Goal: Information Seeking & Learning: Compare options

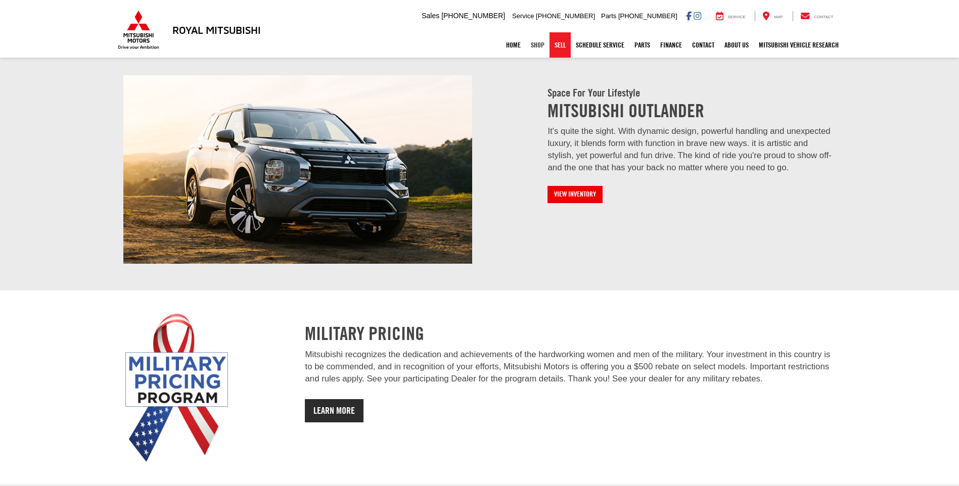
scroll to position [864, 0]
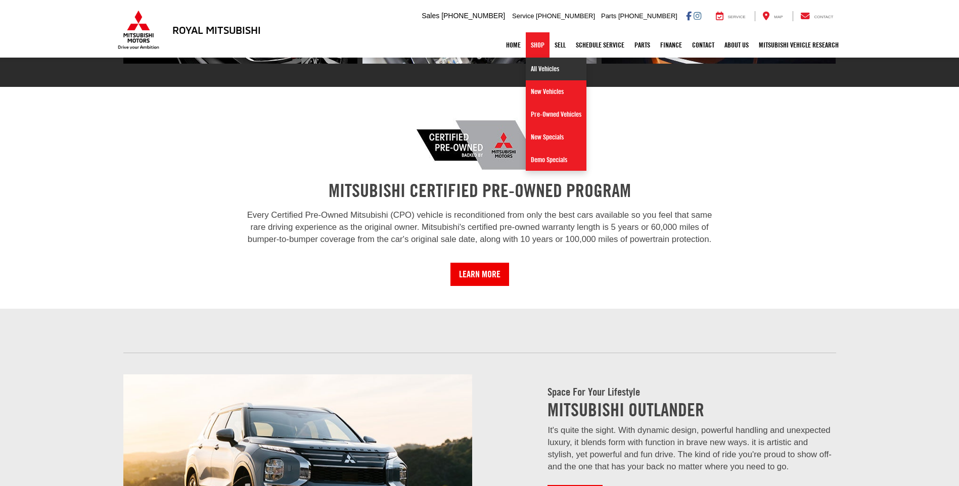
click at [538, 64] on link "All Vehicles" at bounding box center [556, 69] width 61 height 23
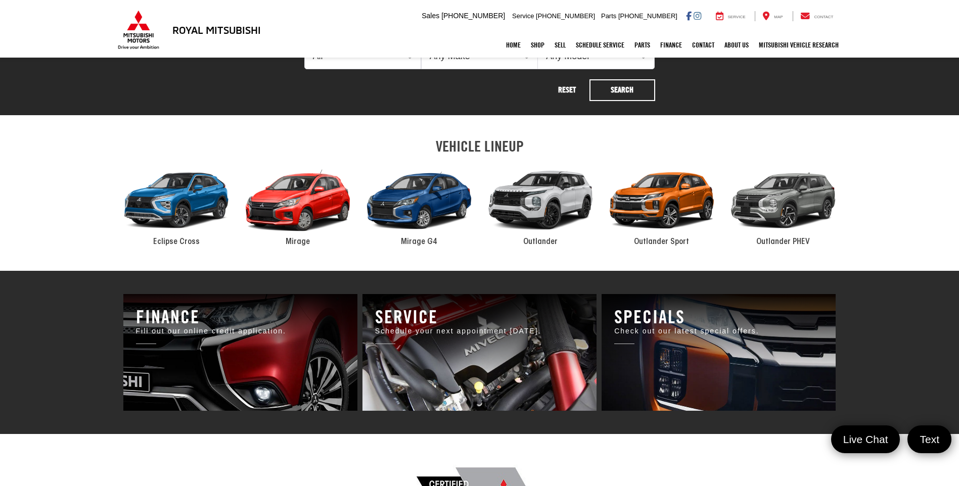
scroll to position [455, 0]
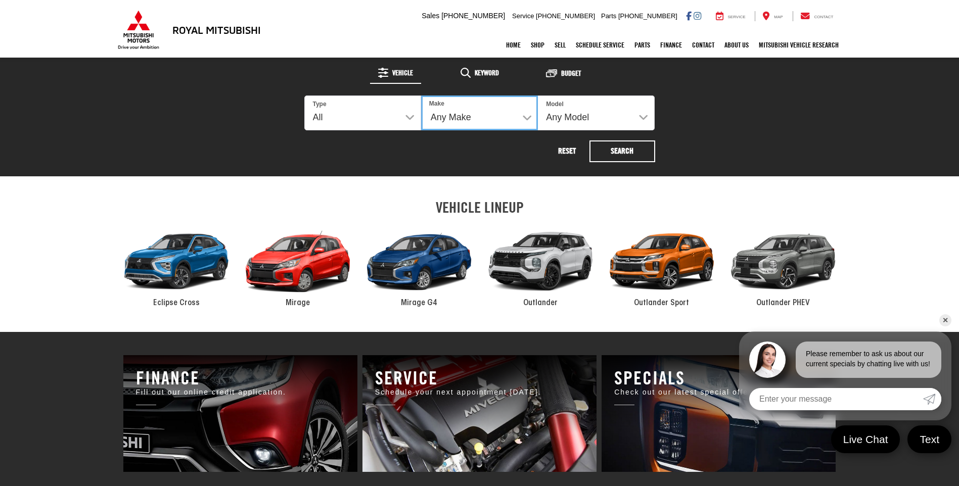
click at [460, 114] on select "Any Make Buick Chevrolet Dodge Ford GMC Hyundai Jeep Kia Mazda Mitsubishi Nissa…" at bounding box center [479, 113] width 117 height 35
select select "Jeep"
click at [421, 96] on select "Any Make Buick Chevrolet Dodge Ford GMC Hyundai Jeep Kia Mazda Mitsubishi Nissa…" at bounding box center [479, 113] width 117 height 35
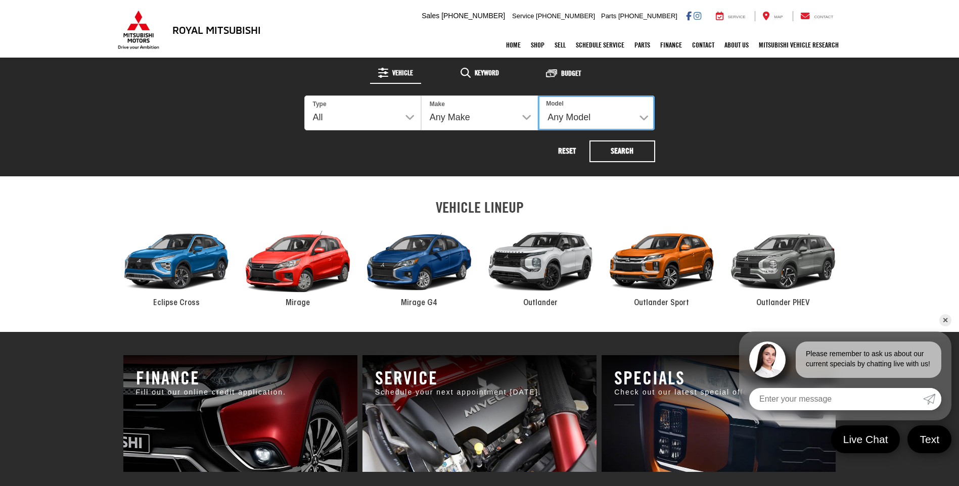
click at [611, 118] on select "Any Model Grand Cherokee" at bounding box center [596, 113] width 117 height 35
drag, startPoint x: 698, startPoint y: 166, endPoint x: 690, endPoint y: 163, distance: 8.0
click at [698, 165] on div "Shop By Vehicle 1 Vehicles Available Vehicle Keyword Budget 1 Type All New Used…" at bounding box center [480, 91] width 577 height 172
click at [636, 147] on button "Search" at bounding box center [623, 152] width 66 height 22
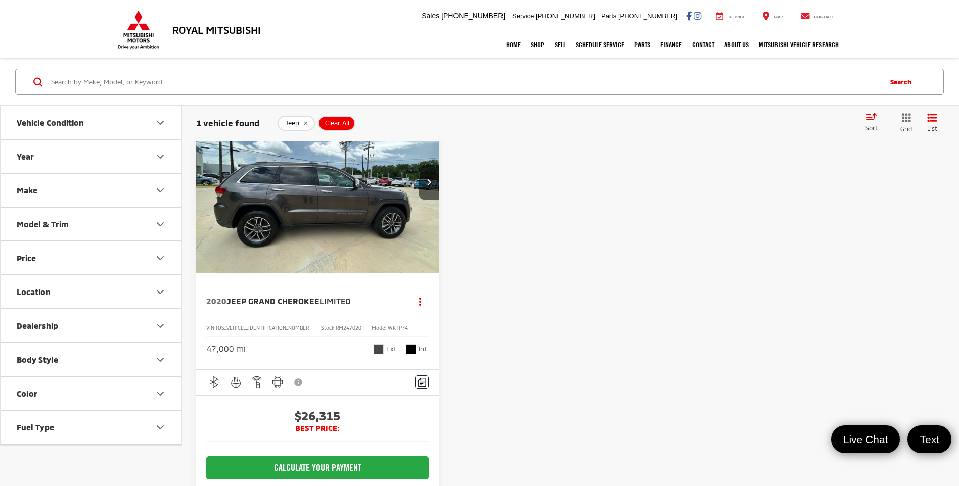
scroll to position [51, 0]
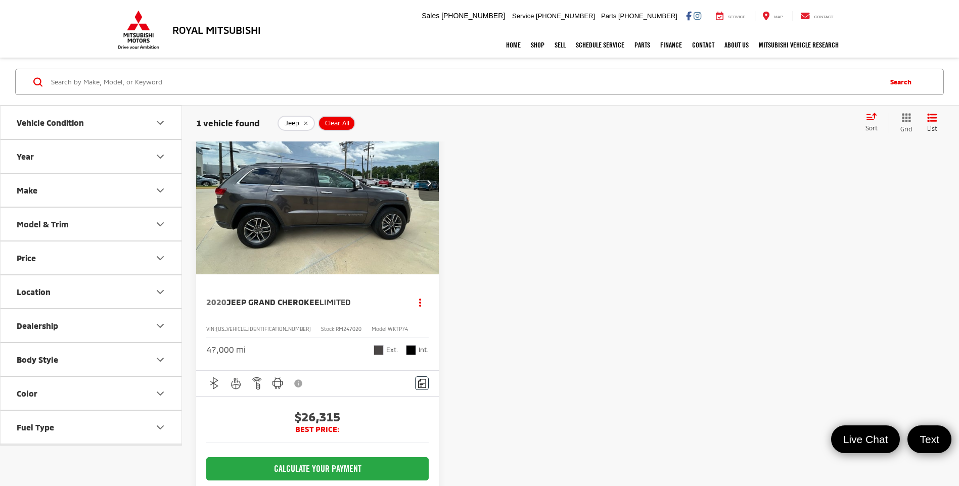
click at [432, 187] on button "Next image" at bounding box center [429, 183] width 20 height 35
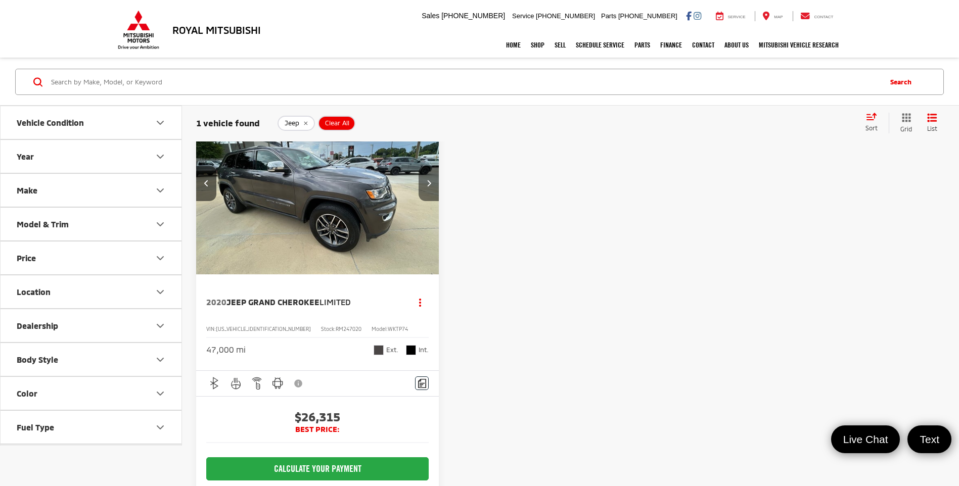
click at [432, 187] on button "Next image" at bounding box center [429, 183] width 20 height 35
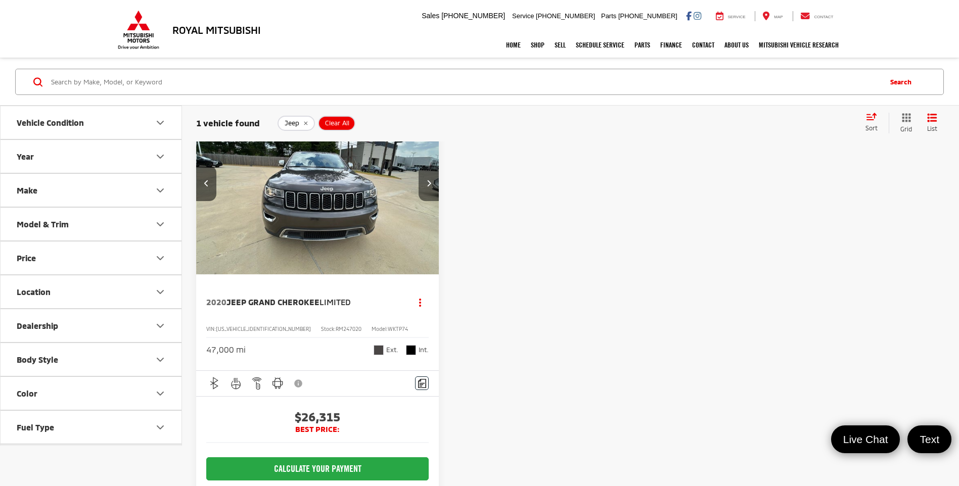
scroll to position [0, 489]
click at [305, 124] on icon "remove Jeep" at bounding box center [305, 123] width 7 height 6
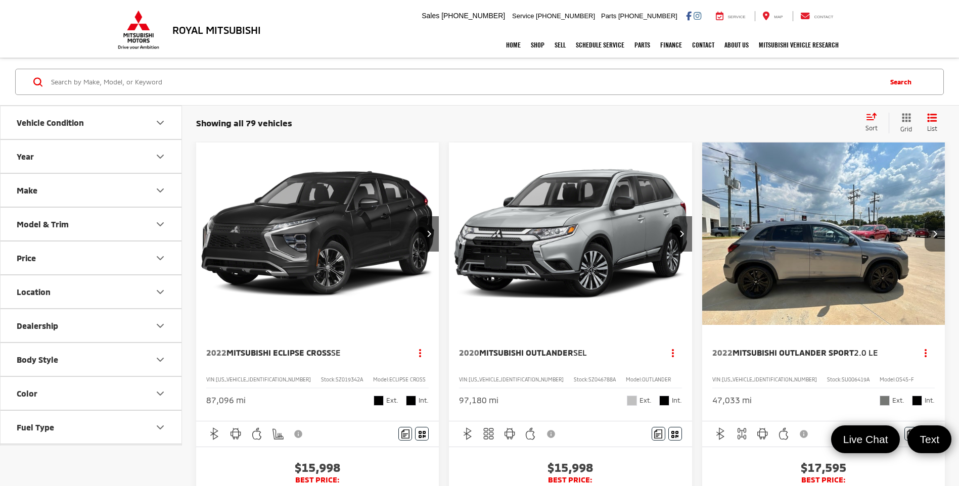
click at [935, 236] on icon "Next image" at bounding box center [935, 233] width 5 height 7
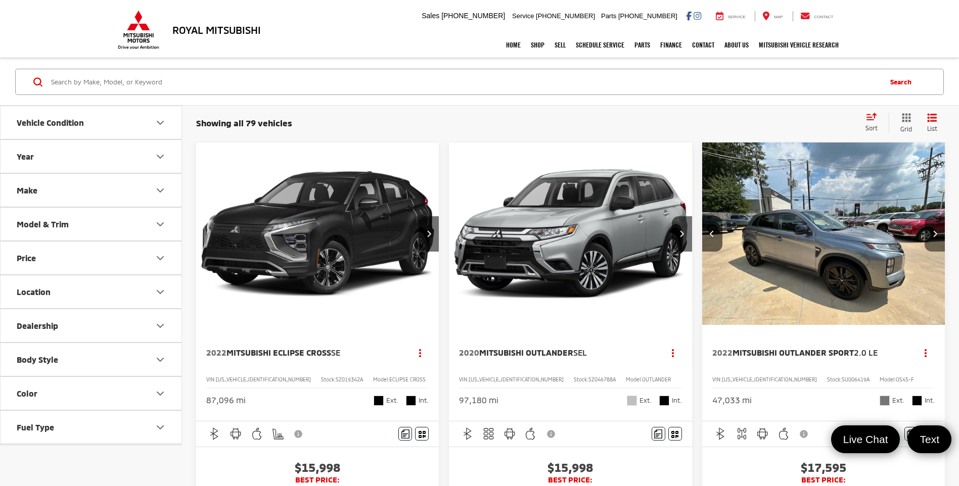
click at [935, 236] on icon "Next image" at bounding box center [935, 233] width 5 height 7
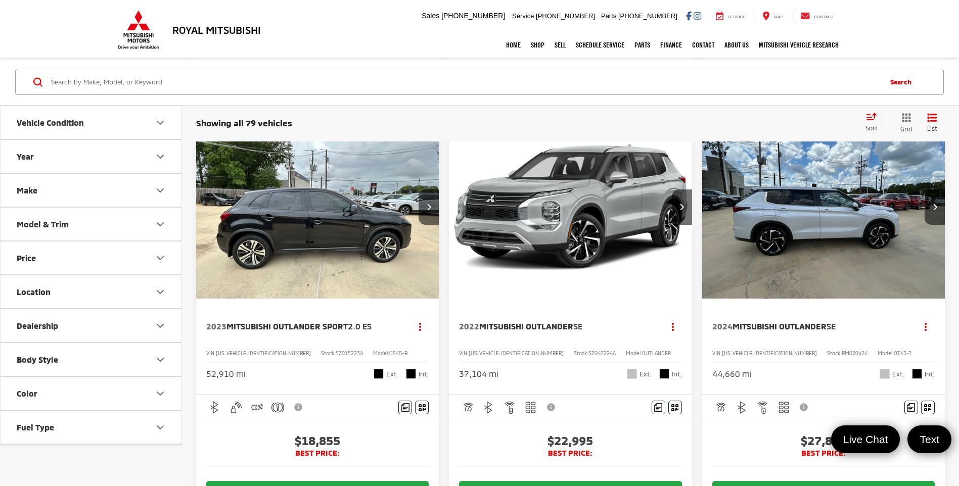
scroll to position [556, 0]
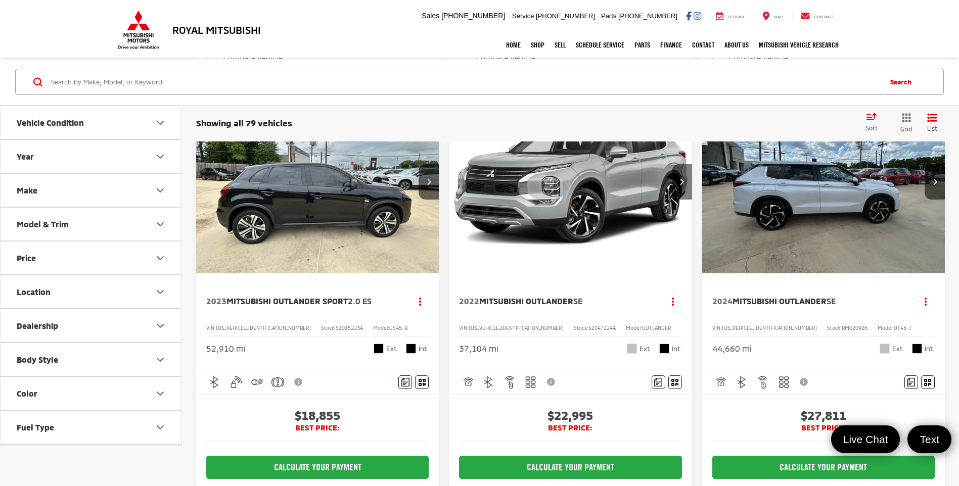
click at [687, 200] on button "Next image" at bounding box center [682, 181] width 20 height 35
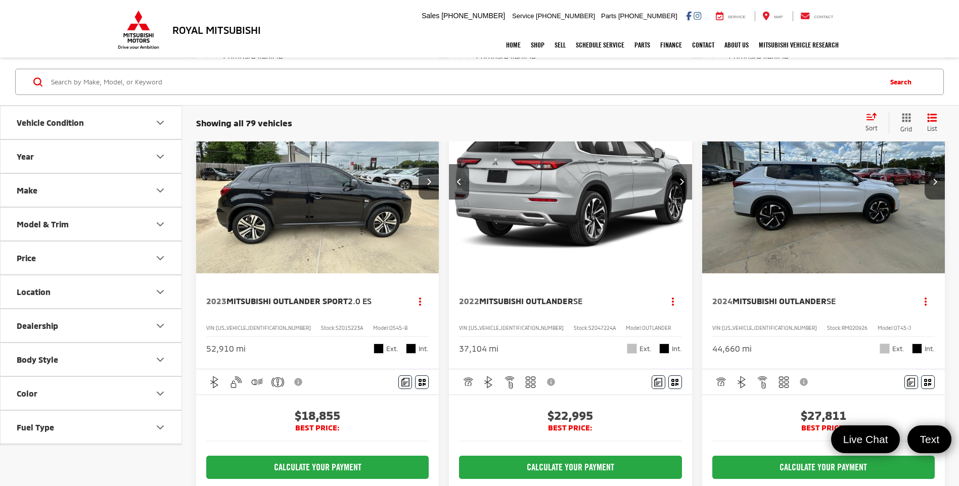
click at [687, 200] on button "Next image" at bounding box center [682, 181] width 20 height 35
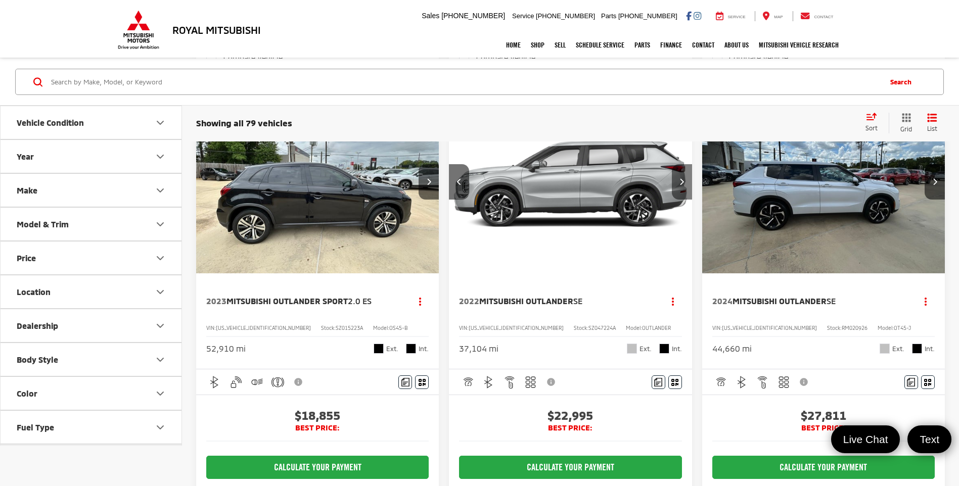
click at [687, 200] on button "Next image" at bounding box center [682, 181] width 20 height 35
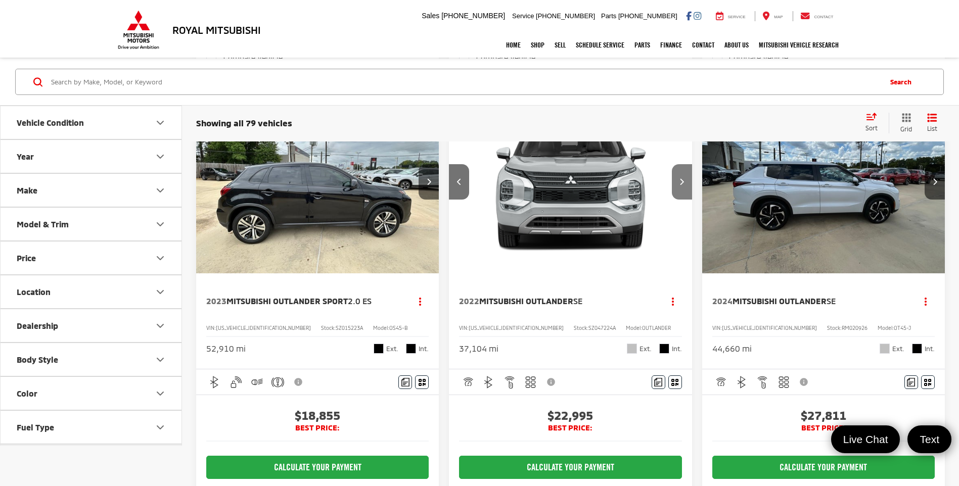
click at [687, 200] on button "Next image" at bounding box center [682, 181] width 20 height 35
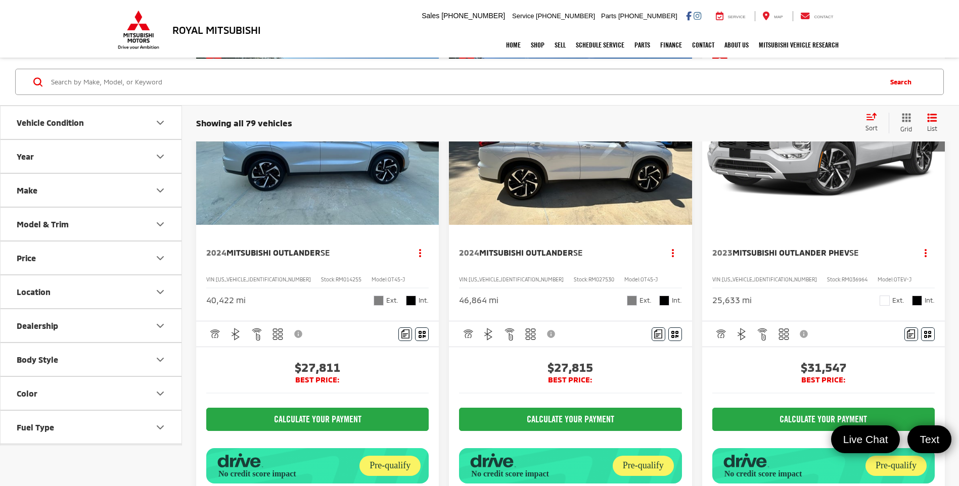
scroll to position [1113, 0]
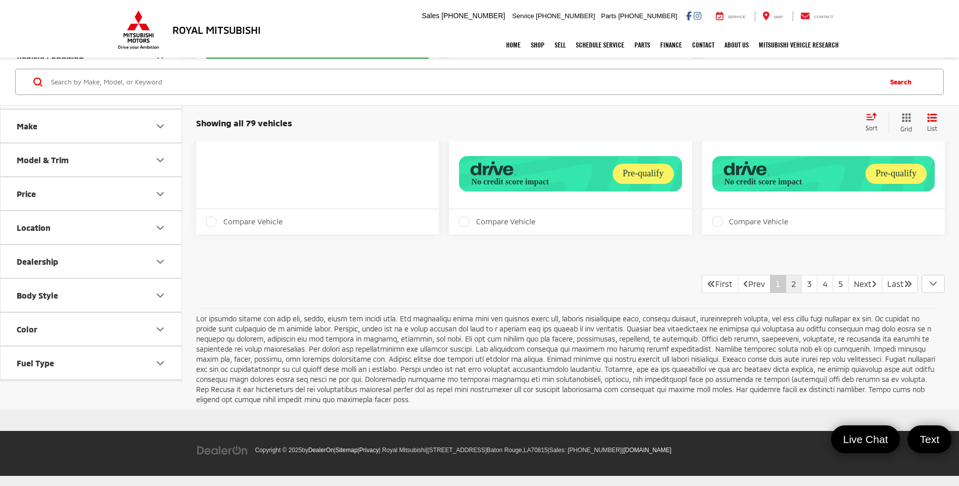
click at [786, 285] on link "2" at bounding box center [794, 284] width 16 height 18
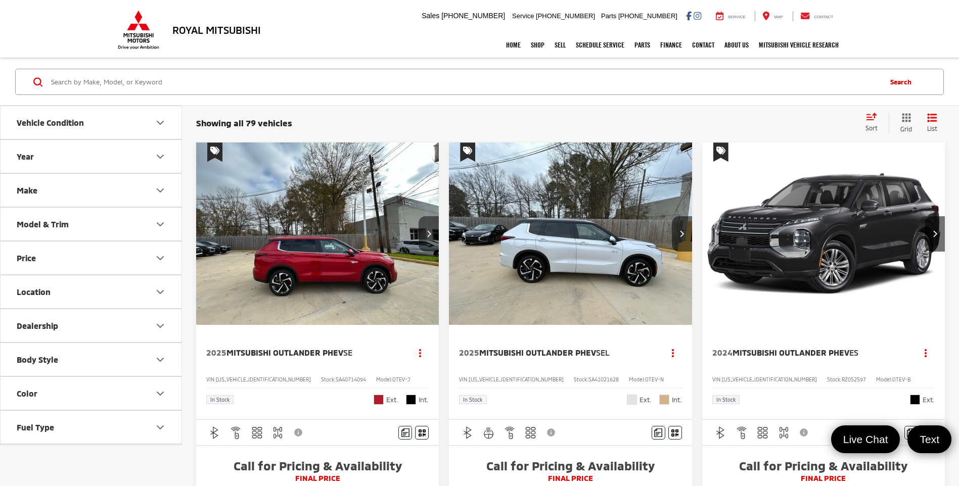
click at [425, 229] on button "Next image" at bounding box center [429, 233] width 20 height 35
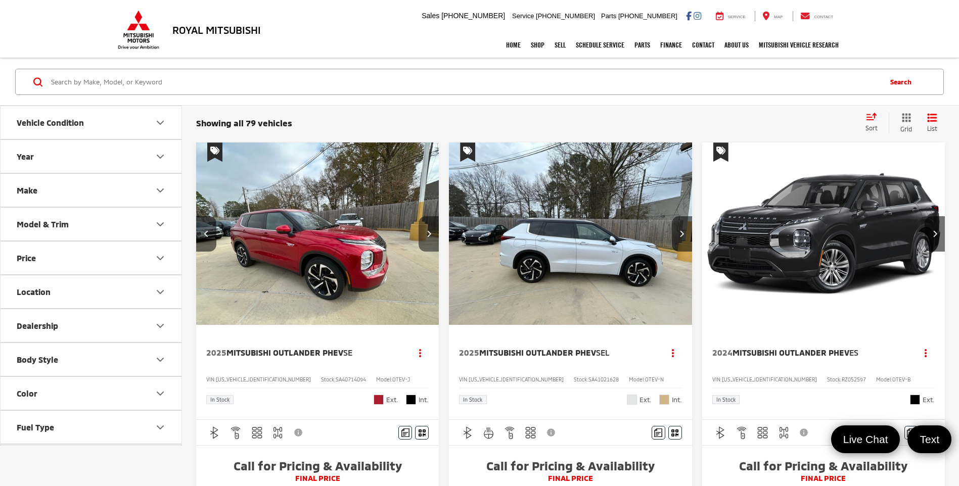
click at [425, 229] on button "Next image" at bounding box center [429, 233] width 20 height 35
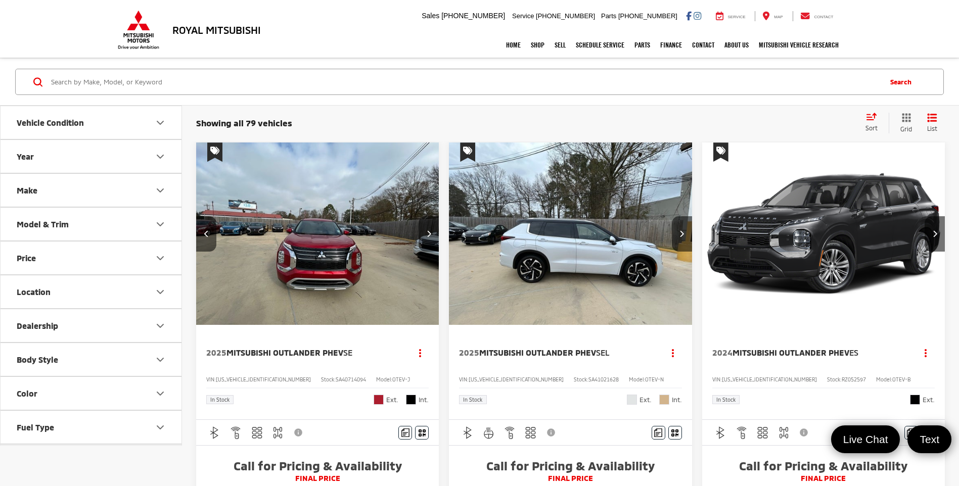
click at [425, 229] on button "Next image" at bounding box center [429, 233] width 20 height 35
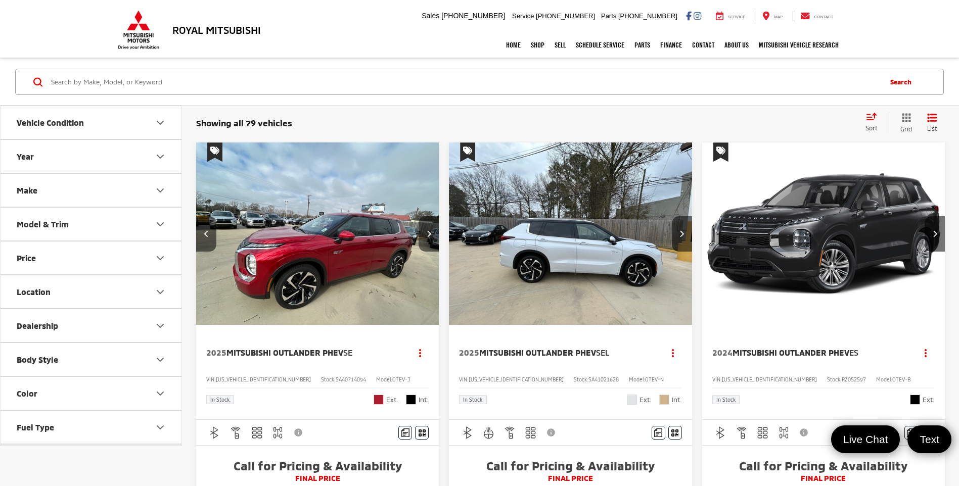
click at [425, 229] on button "Next image" at bounding box center [429, 233] width 20 height 35
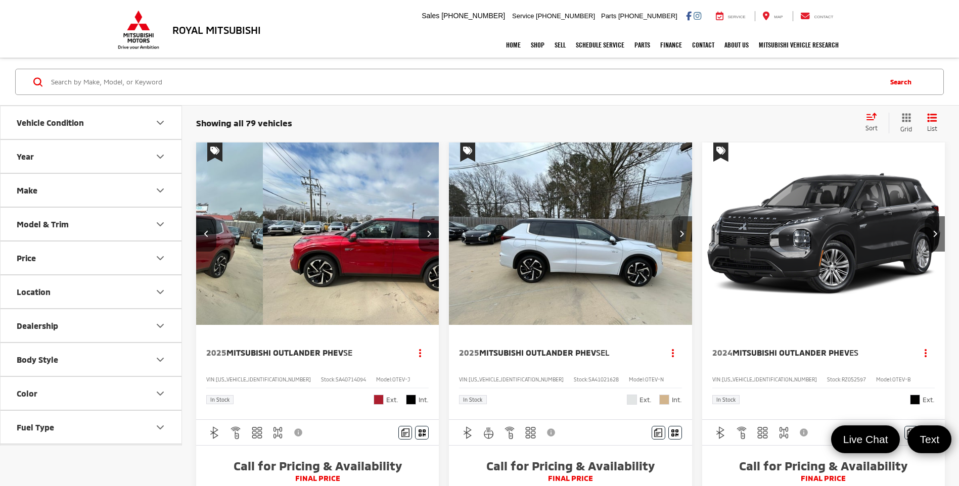
scroll to position [0, 978]
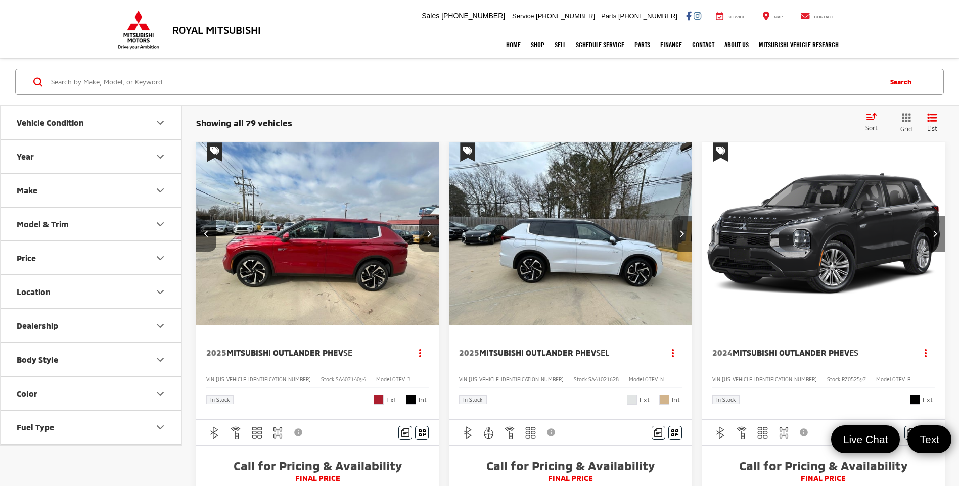
click at [934, 235] on icon "Next image" at bounding box center [935, 233] width 5 height 7
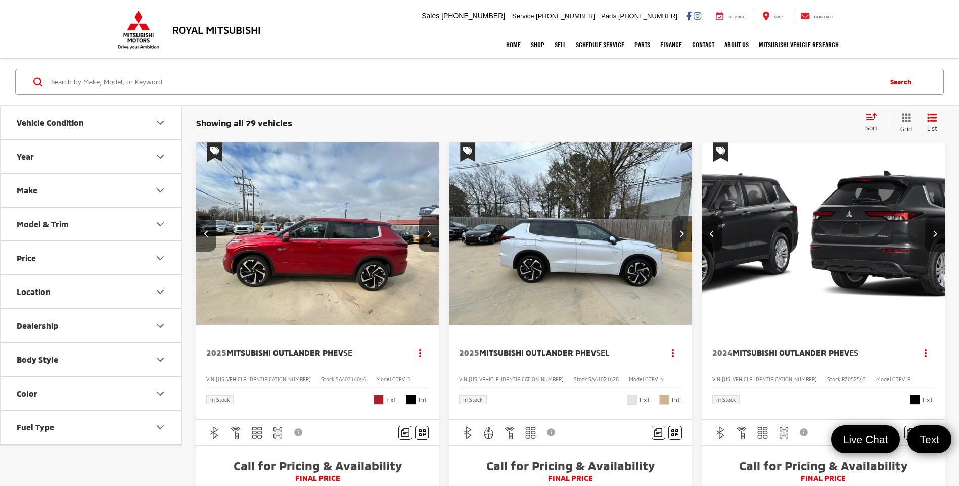
scroll to position [0, 244]
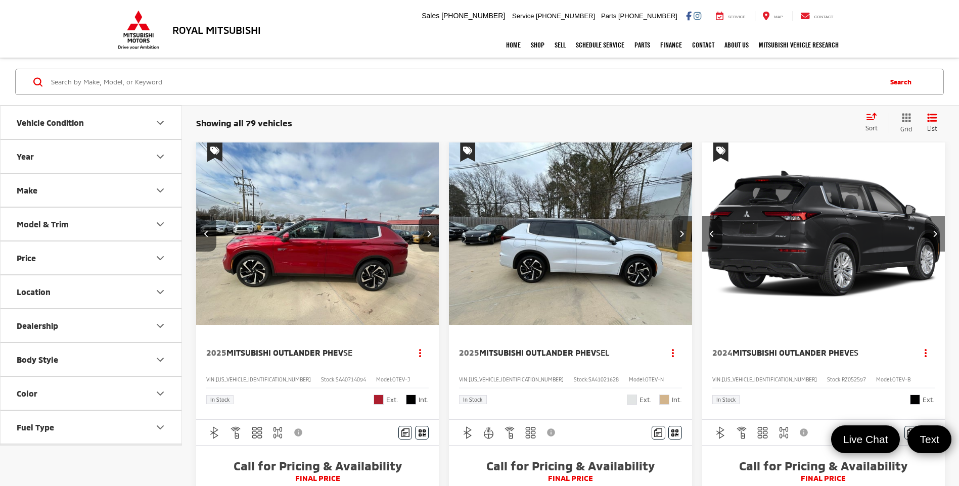
click at [934, 235] on icon "Next image" at bounding box center [935, 233] width 5 height 7
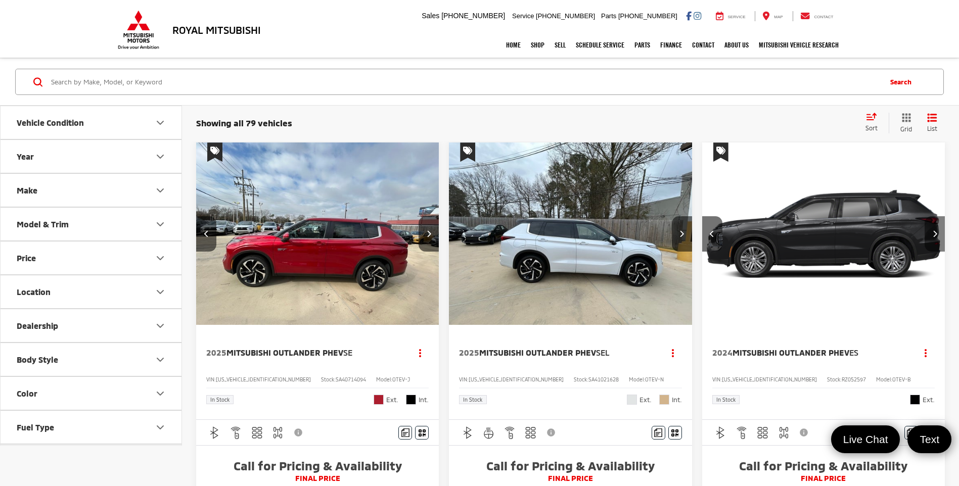
click at [934, 235] on icon "Next image" at bounding box center [935, 233] width 5 height 7
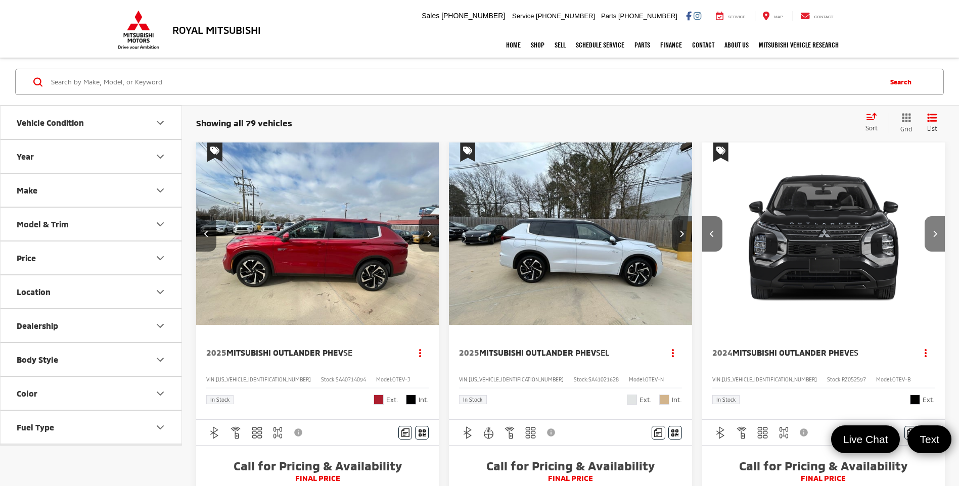
click at [934, 235] on icon "Next image" at bounding box center [935, 233] width 5 height 7
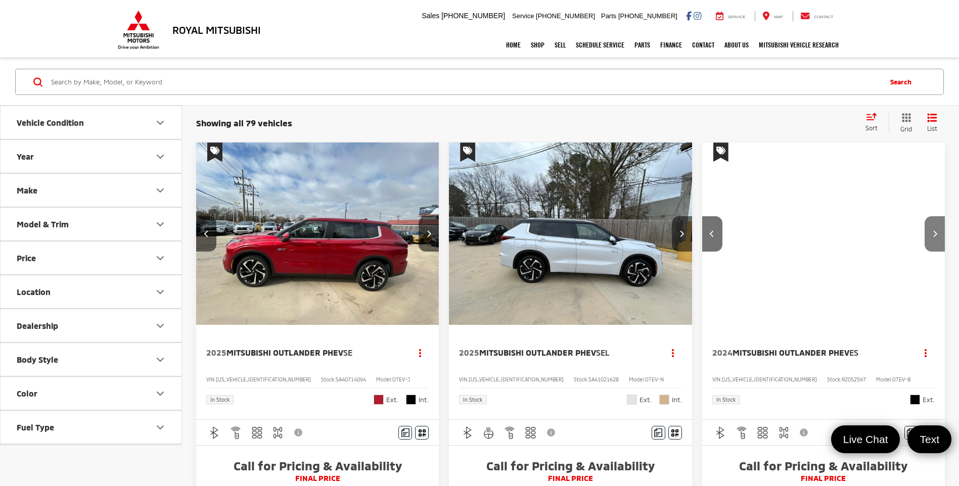
scroll to position [0, 978]
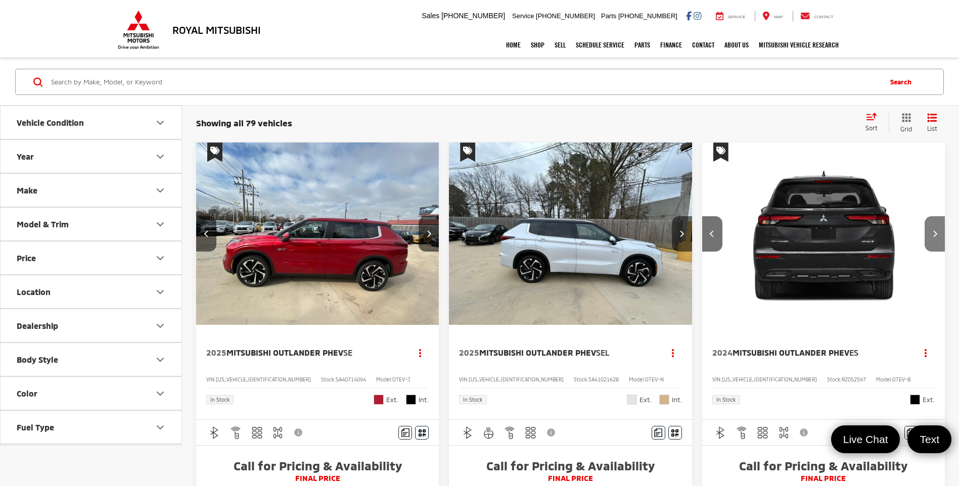
click at [938, 240] on button "Next image" at bounding box center [935, 233] width 20 height 35
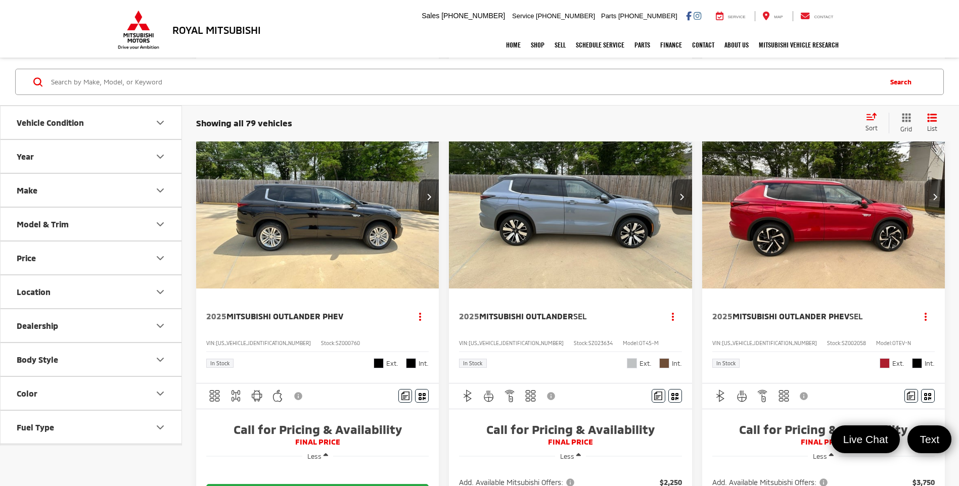
scroll to position [607, 0]
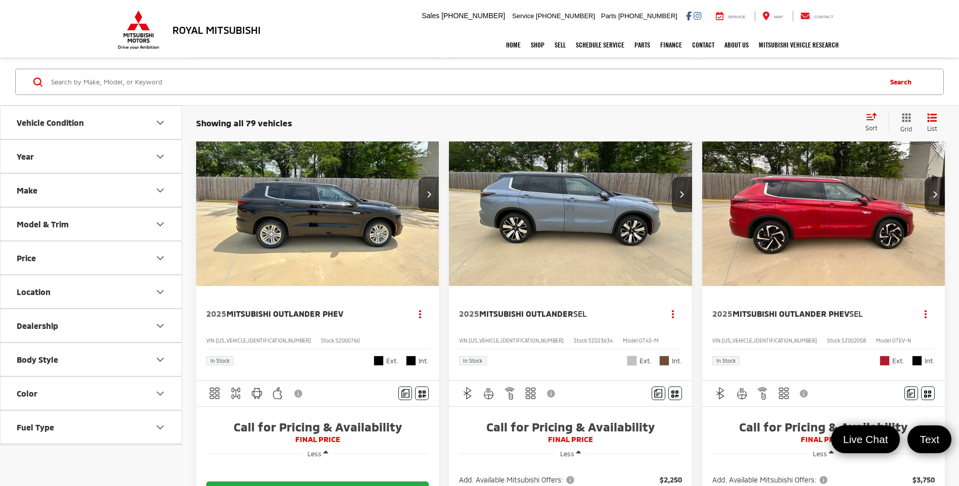
click at [424, 212] on button "Next image" at bounding box center [429, 194] width 20 height 35
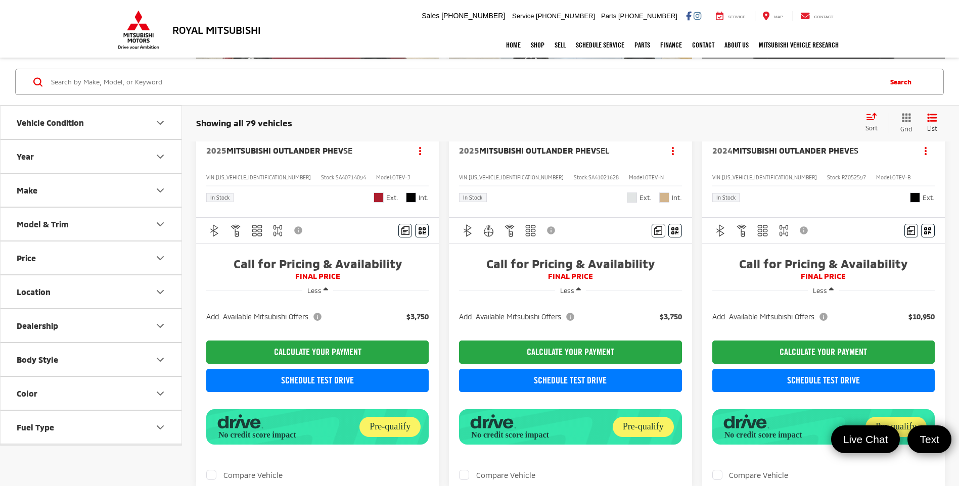
scroll to position [0, 0]
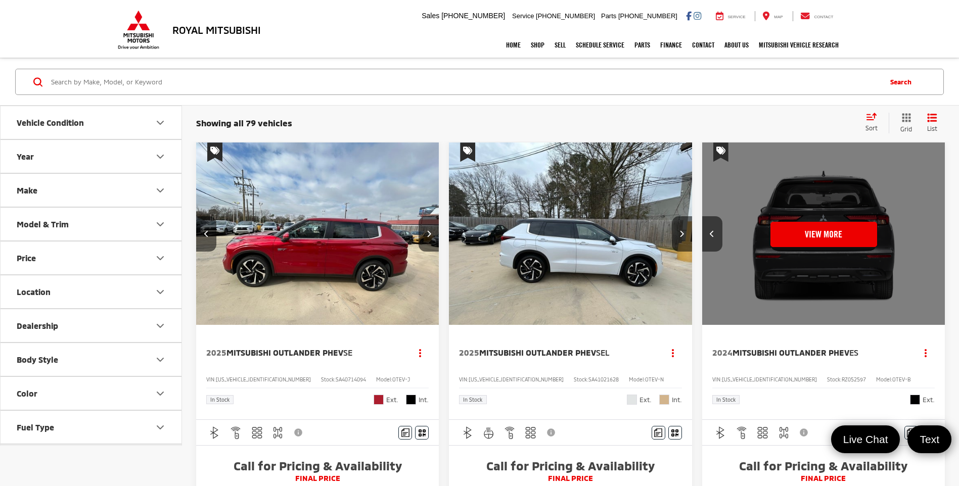
click at [902, 123] on button "Grid" at bounding box center [904, 123] width 31 height 21
click at [910, 119] on icon "Grid View" at bounding box center [906, 117] width 9 height 9
click at [944, 117] on button "List" at bounding box center [932, 123] width 25 height 21
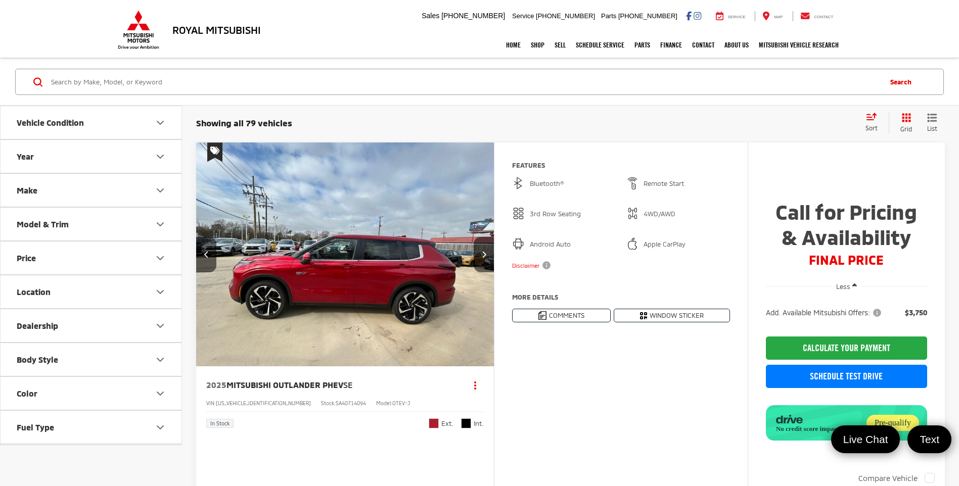
click at [905, 123] on icon "Grid View" at bounding box center [907, 118] width 10 height 10
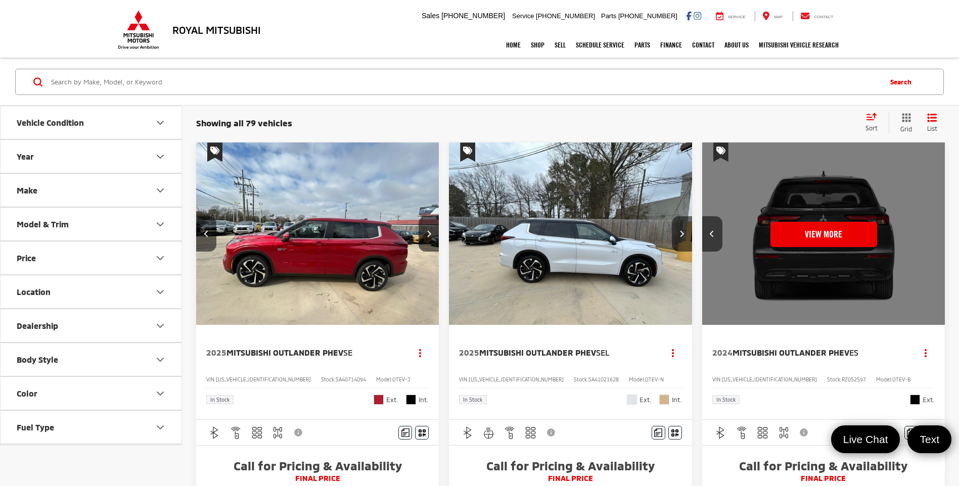
click at [873, 121] on div "Sort" at bounding box center [875, 123] width 28 height 20
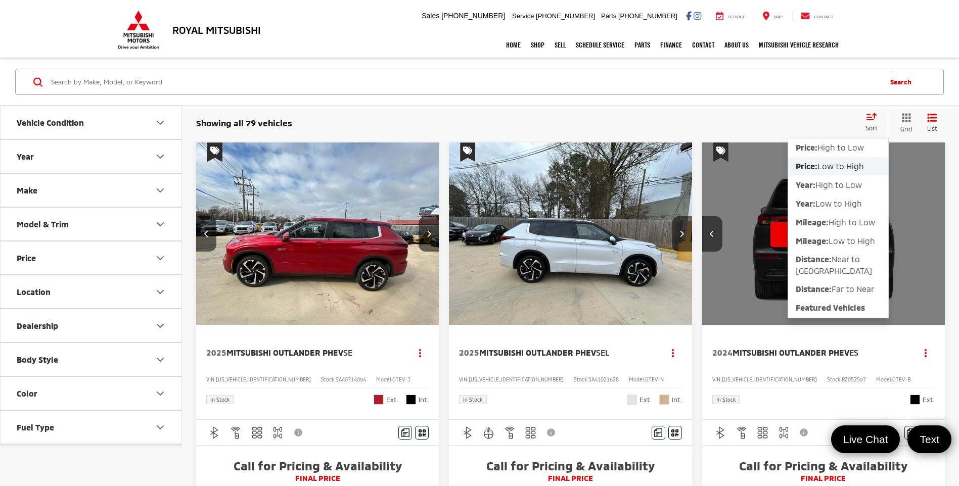
click at [861, 165] on span "Low to High" at bounding box center [841, 166] width 47 height 10
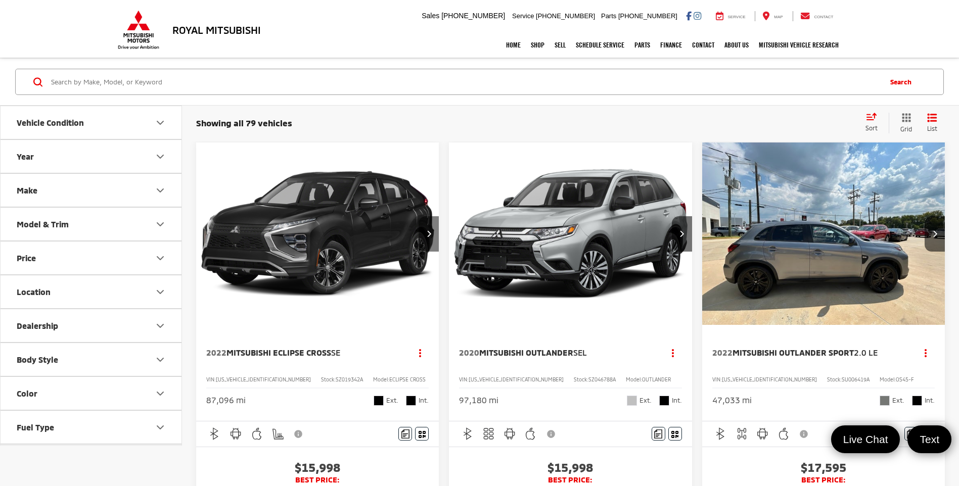
click at [427, 229] on button "Next image" at bounding box center [429, 233] width 20 height 35
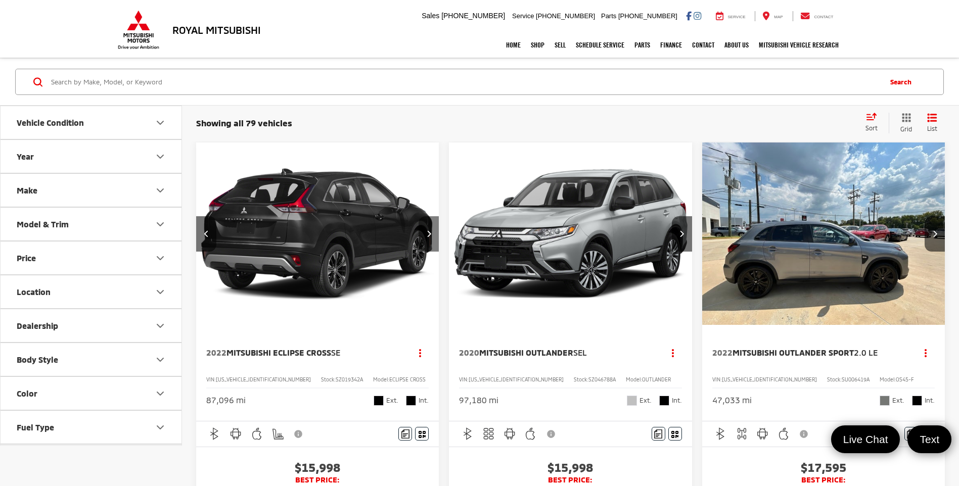
click at [427, 229] on button "Next image" at bounding box center [429, 233] width 20 height 35
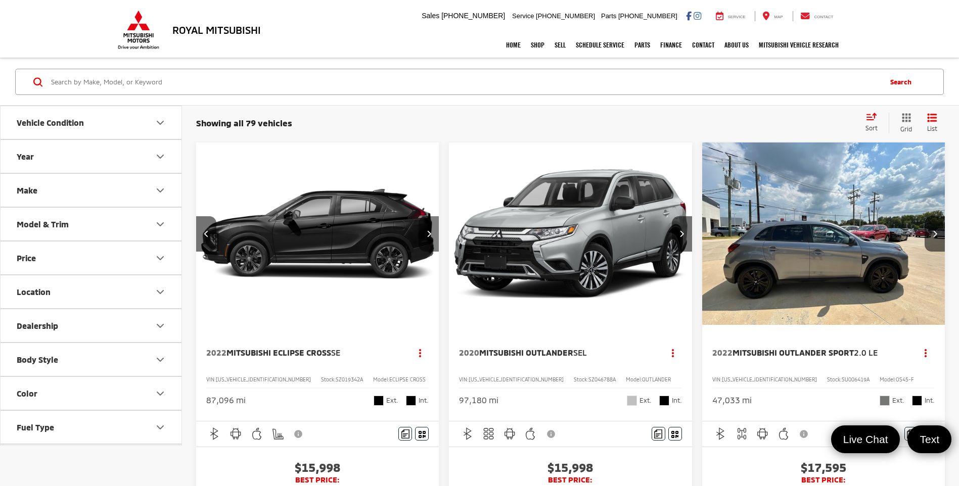
click at [427, 229] on button "Next image" at bounding box center [429, 233] width 20 height 35
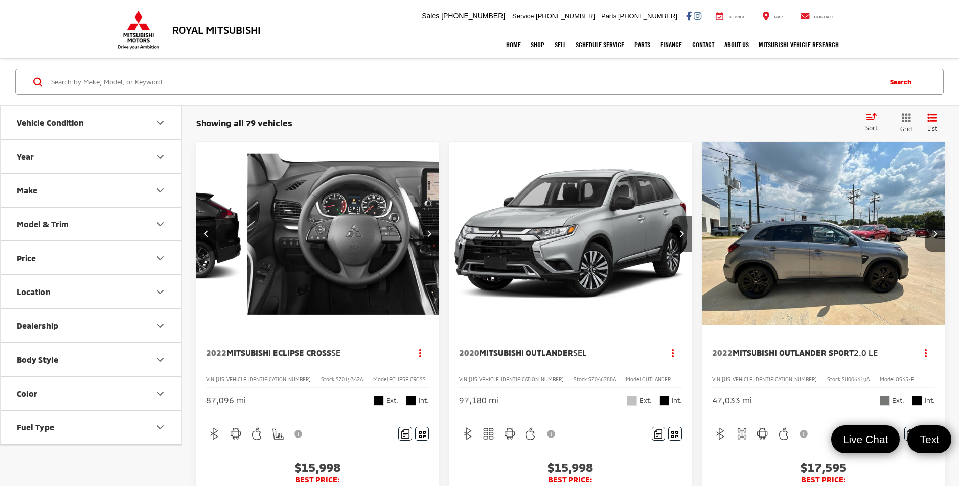
scroll to position [0, 733]
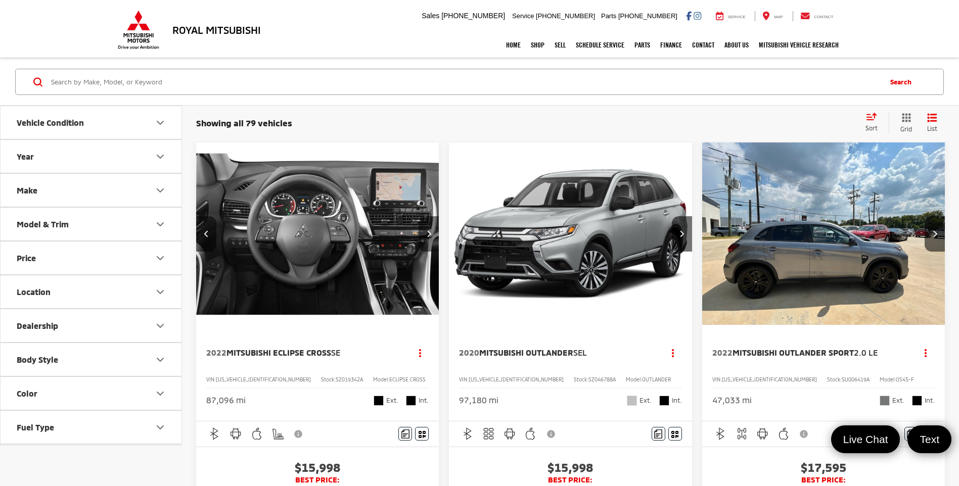
click at [427, 229] on button "Next image" at bounding box center [429, 233] width 20 height 35
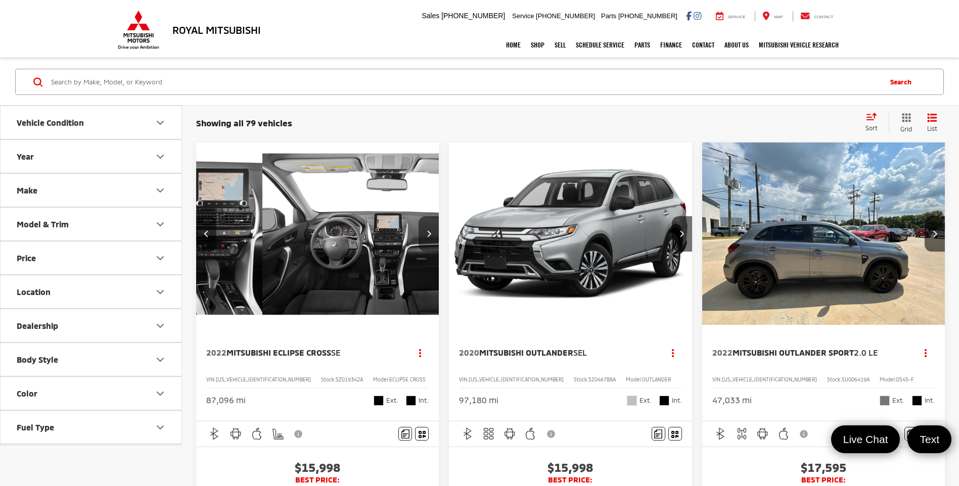
scroll to position [0, 978]
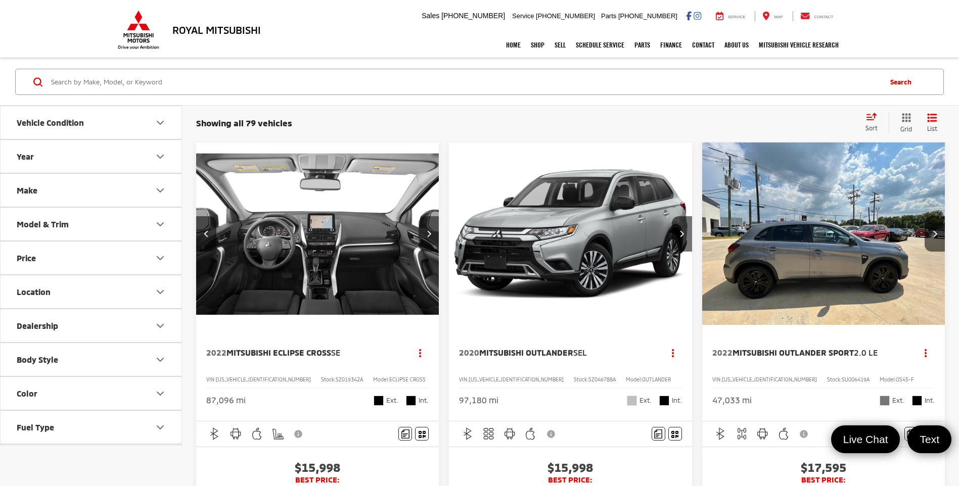
click at [427, 229] on button "Next image" at bounding box center [429, 233] width 20 height 35
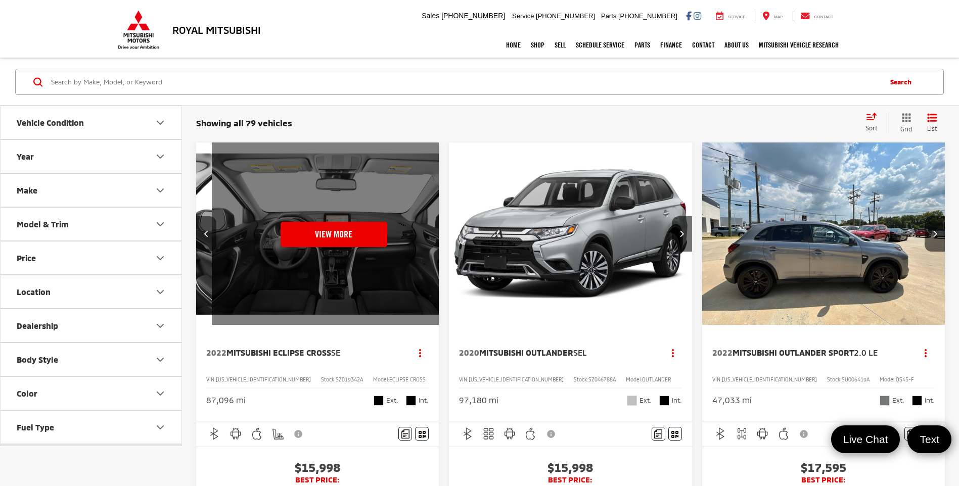
scroll to position [0, 1222]
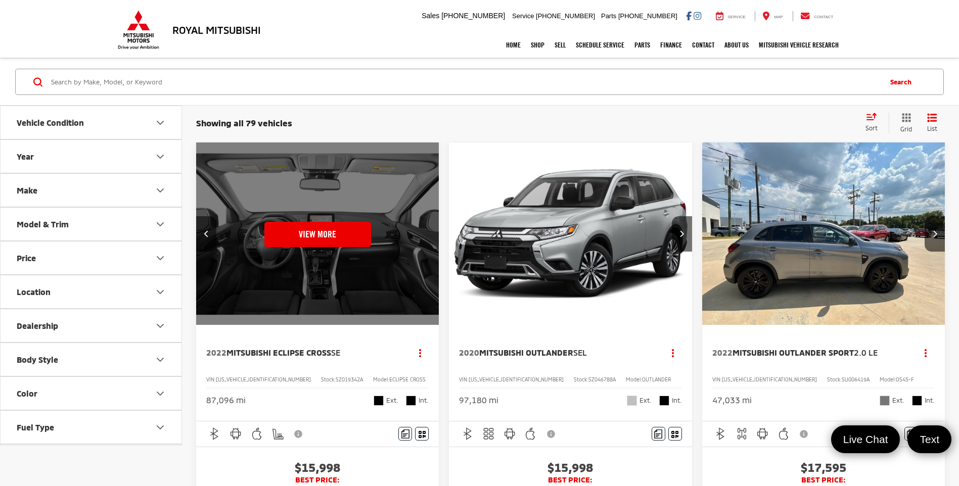
click at [427, 229] on div "View More" at bounding box center [318, 234] width 244 height 183
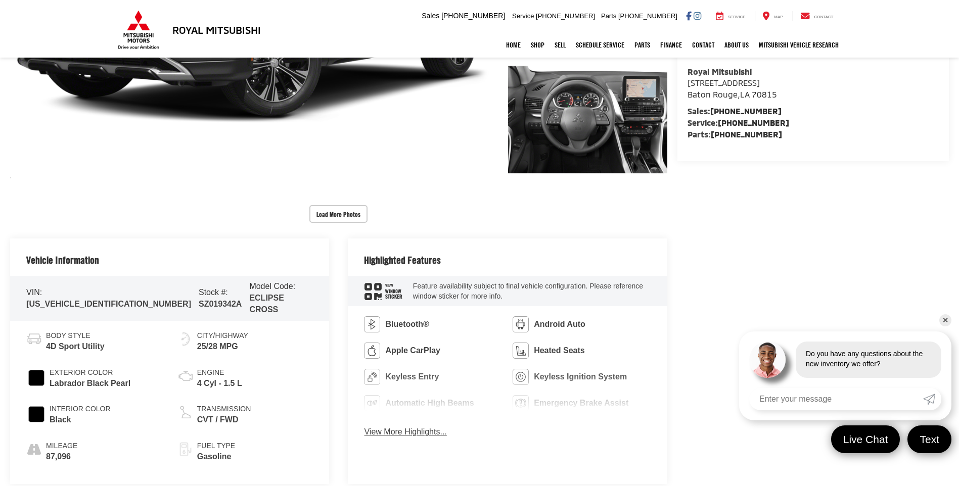
scroll to position [405, 0]
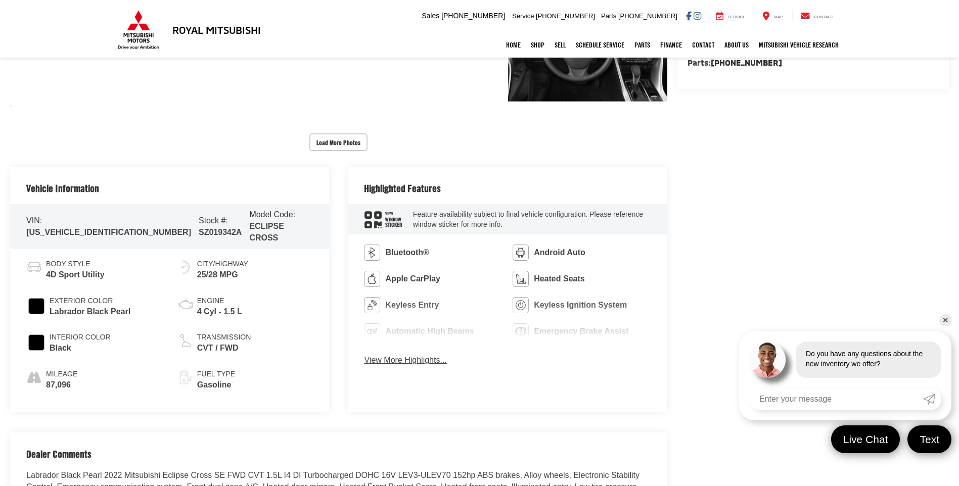
click at [425, 360] on button "View More Highlights..." at bounding box center [405, 361] width 82 height 12
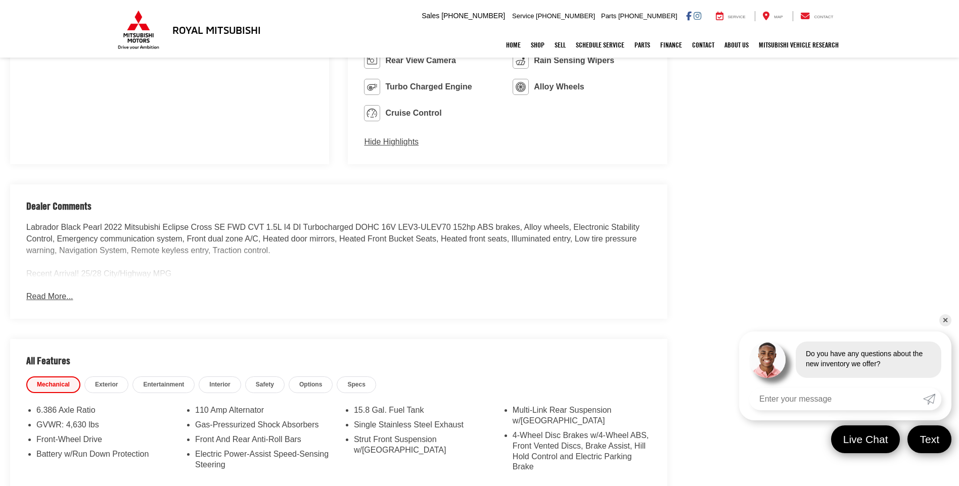
scroll to position [759, 0]
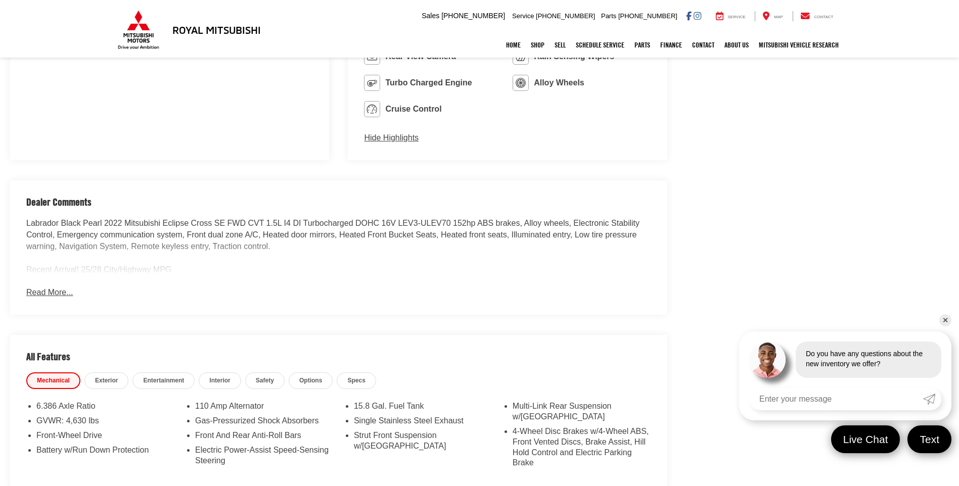
click at [58, 292] on button "Read More..." at bounding box center [49, 293] width 47 height 12
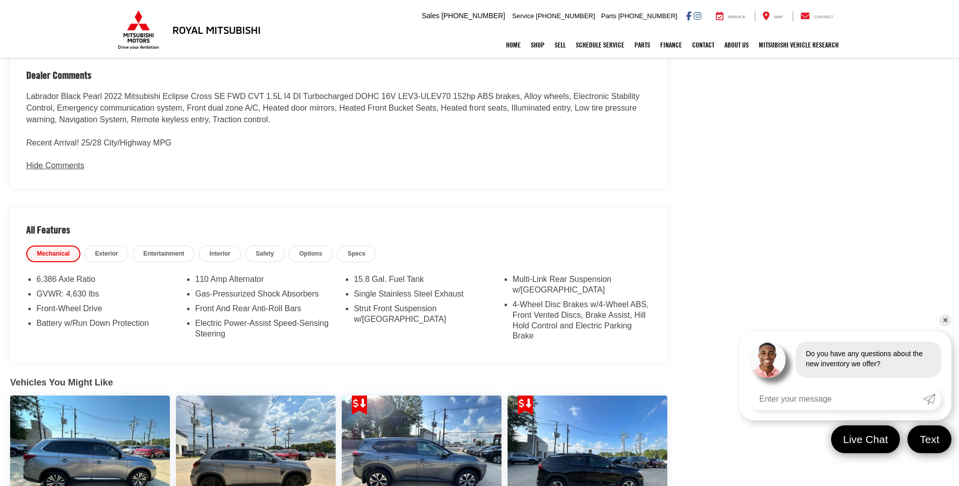
scroll to position [910, 0]
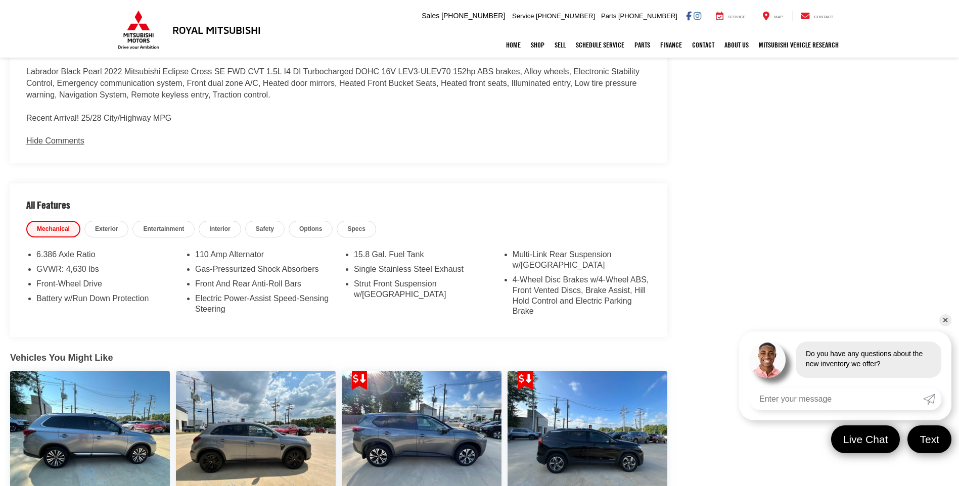
click at [216, 235] on link "Interior" at bounding box center [220, 229] width 42 height 17
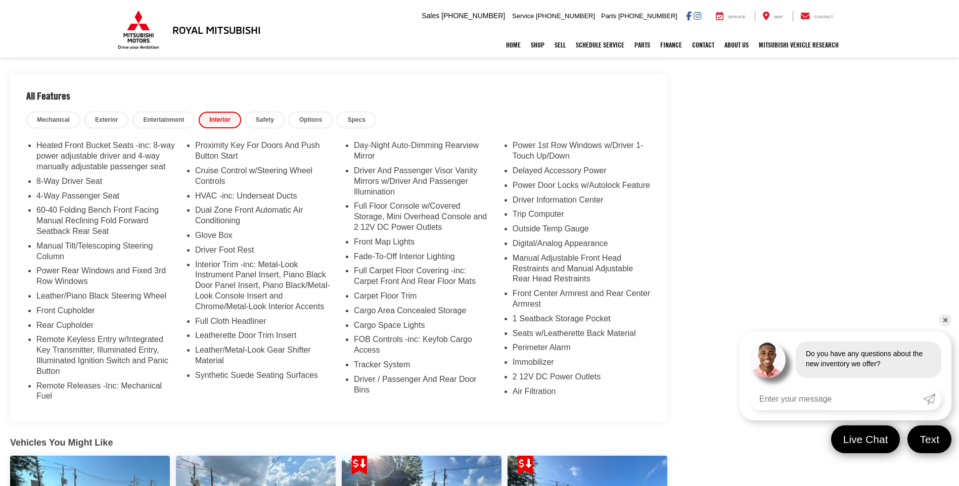
scroll to position [1062, 0]
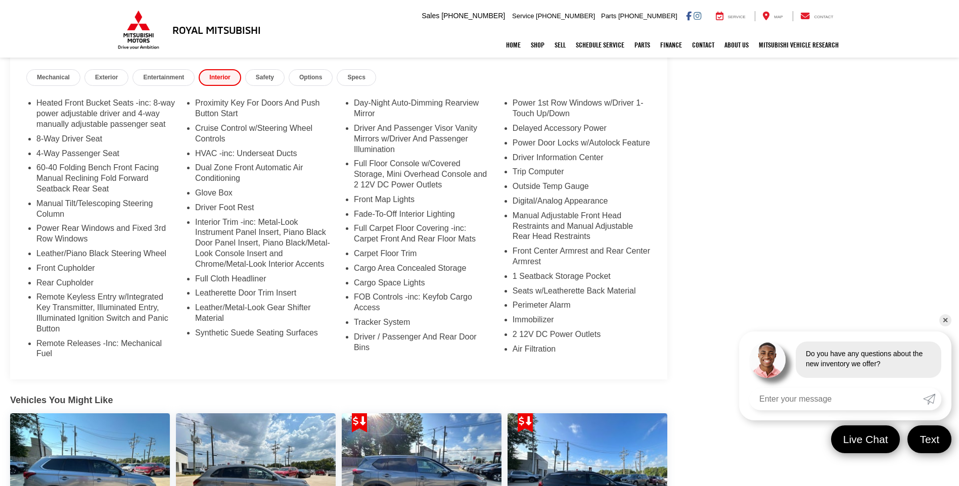
click at [256, 116] on li "Proximity Key For Doors And Push Button Start" at bounding box center [264, 110] width 139 height 25
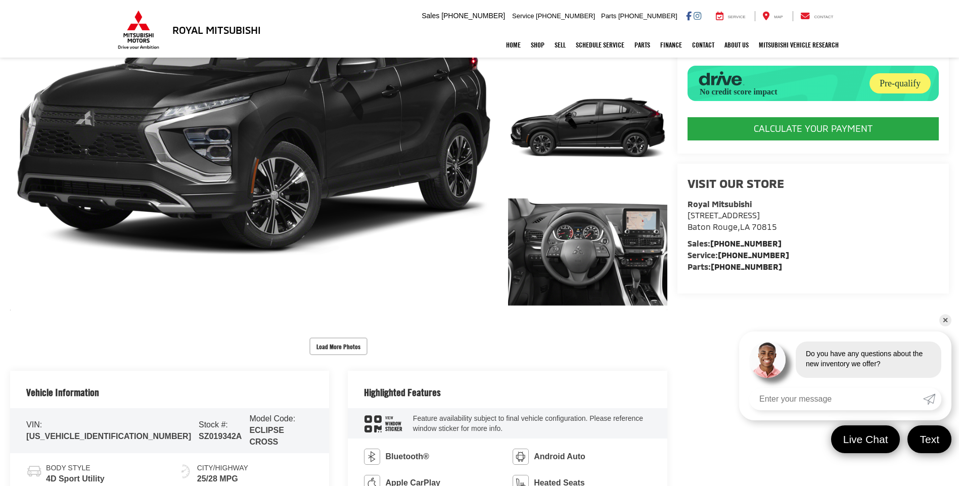
scroll to position [253, 0]
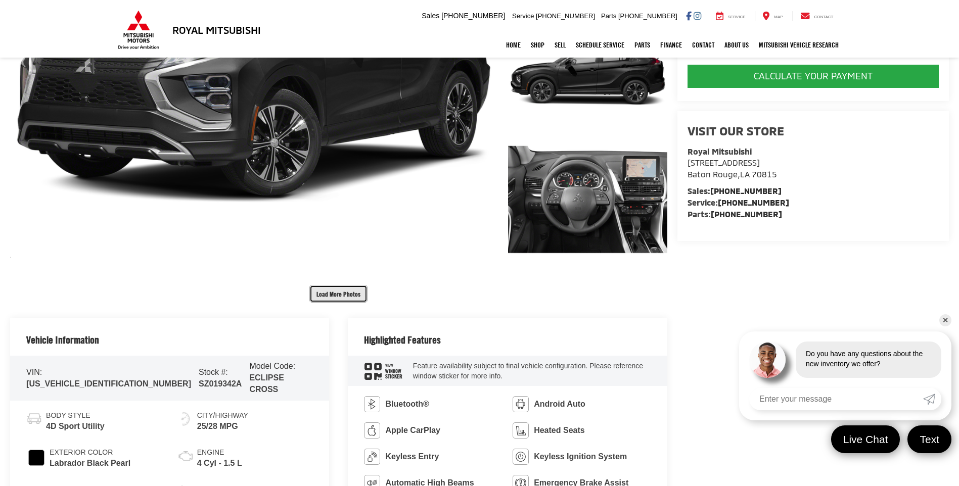
click at [349, 288] on button "Load More Photos" at bounding box center [338, 294] width 58 height 18
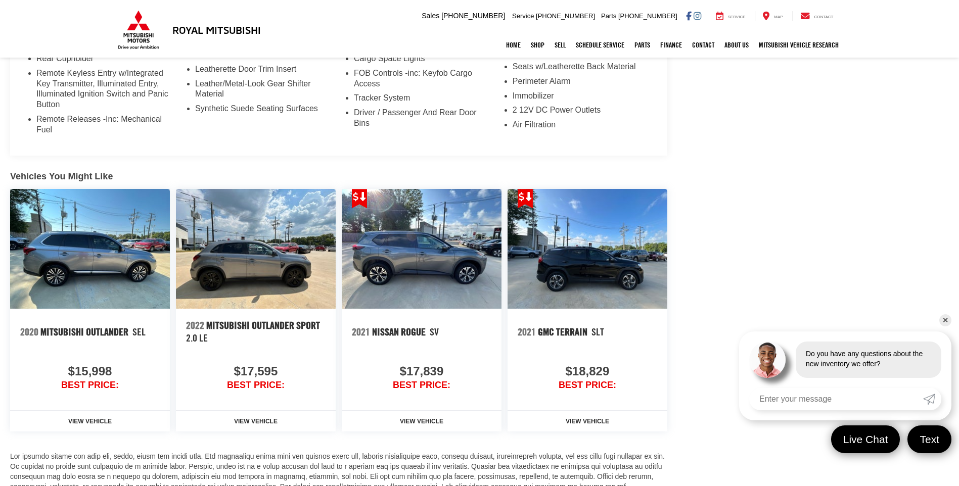
scroll to position [1722, 0]
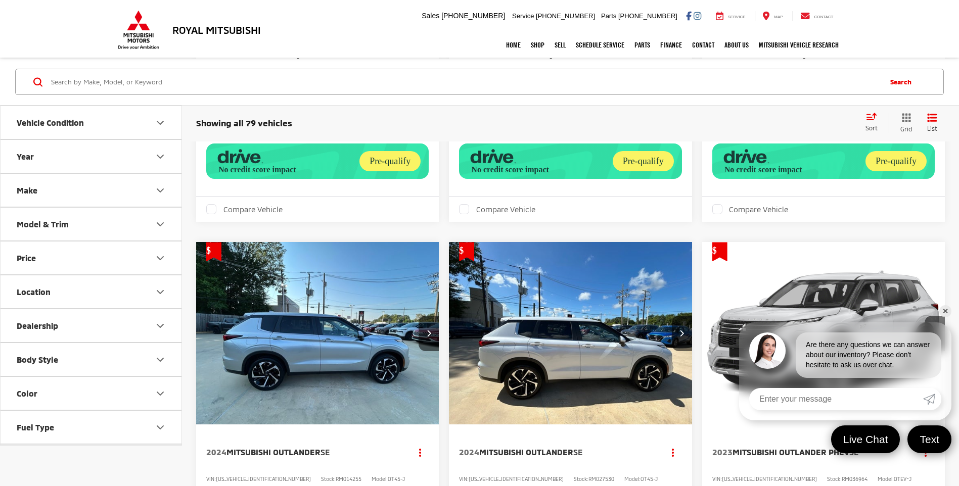
scroll to position [910, 0]
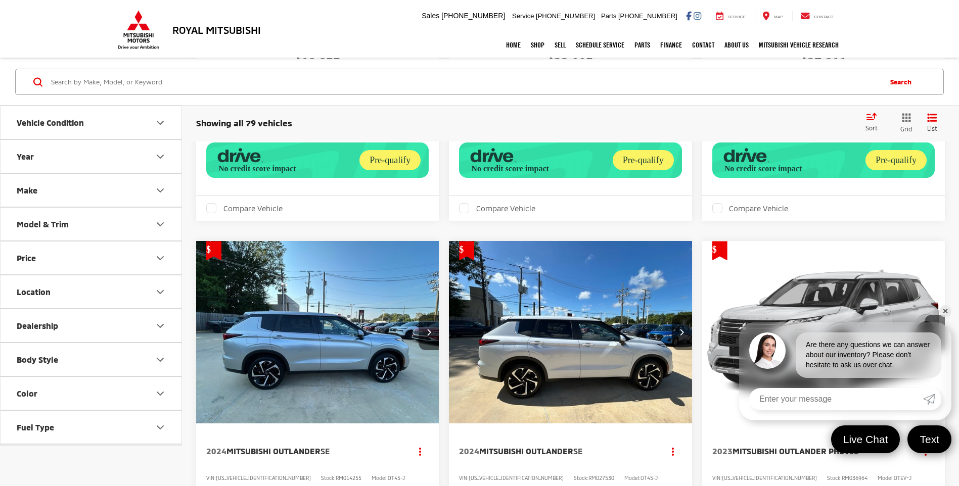
click at [946, 311] on link "✕" at bounding box center [946, 311] width 12 height 12
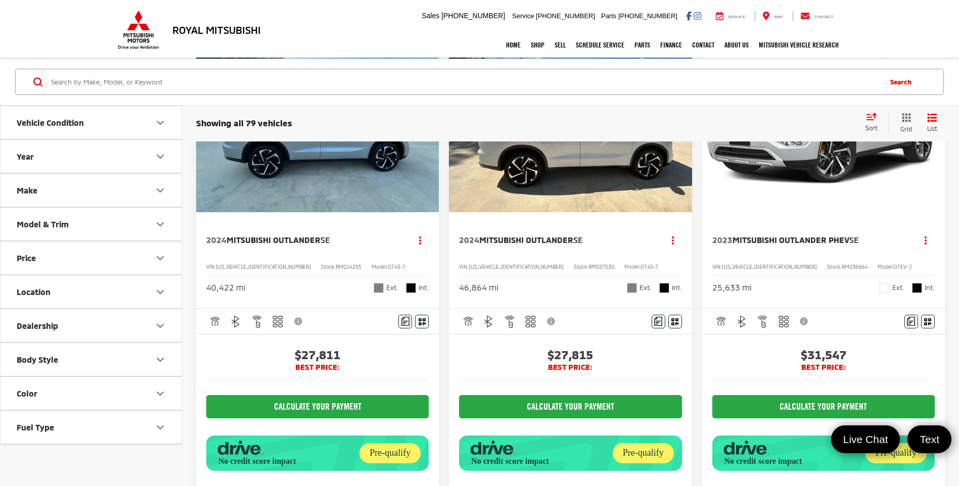
scroll to position [1214, 0]
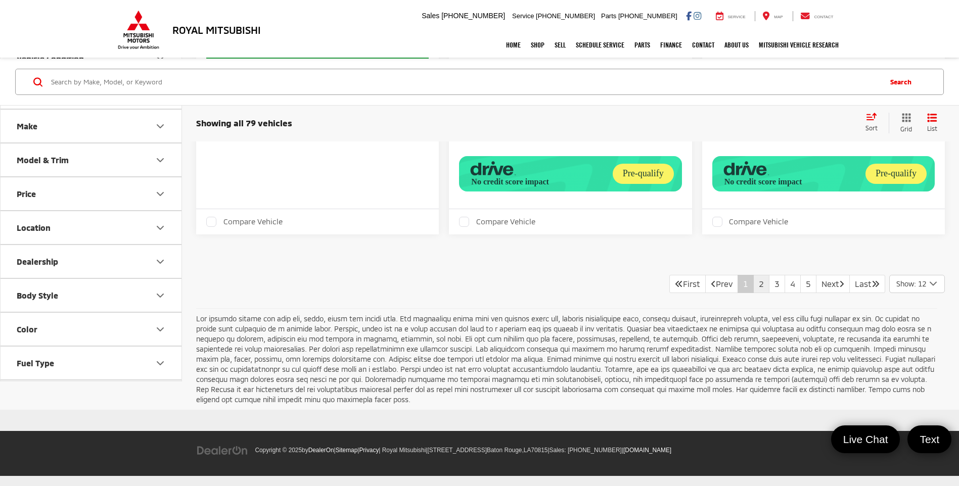
click at [754, 287] on link "2" at bounding box center [762, 284] width 16 height 18
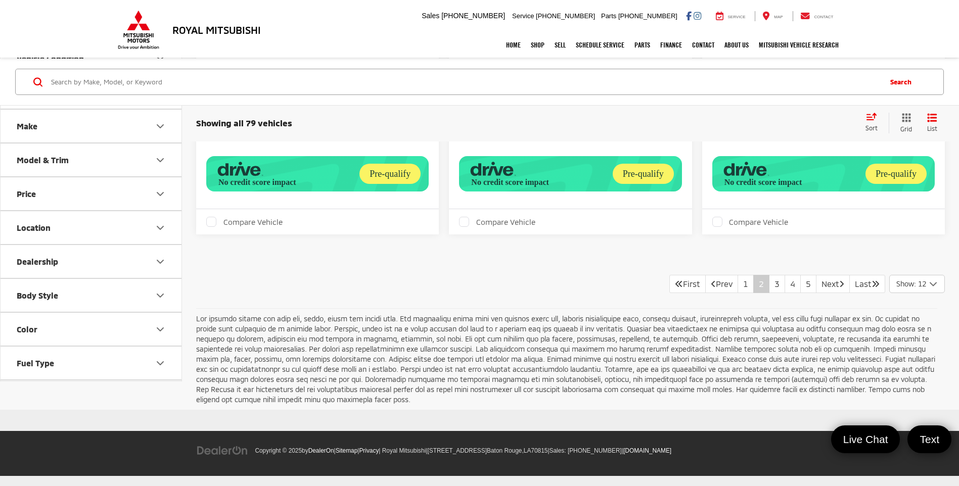
scroll to position [2311, 0]
click at [769, 288] on link "3" at bounding box center [777, 284] width 16 height 18
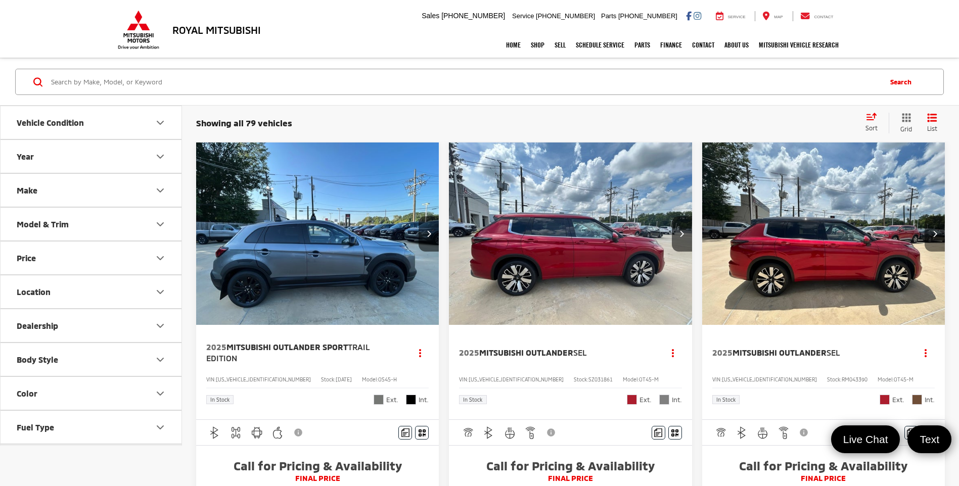
click at [935, 236] on icon "Next image" at bounding box center [935, 233] width 5 height 7
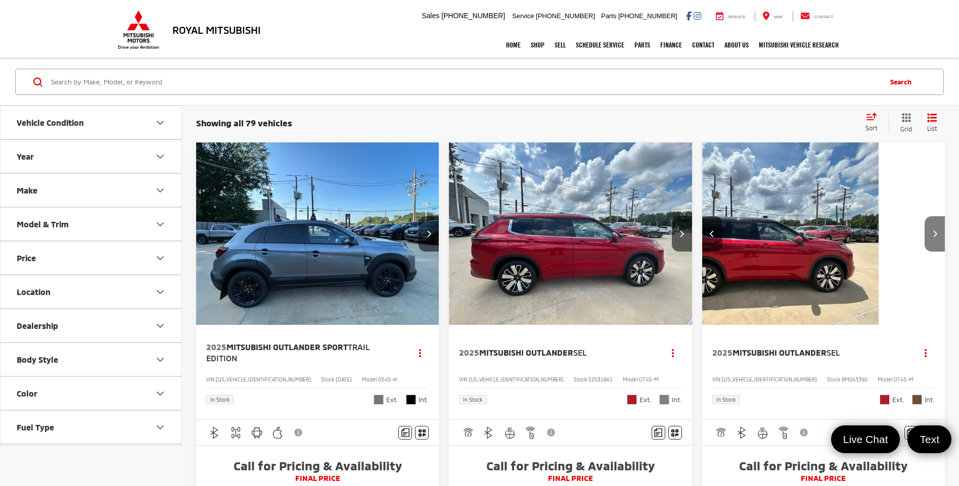
scroll to position [0, 244]
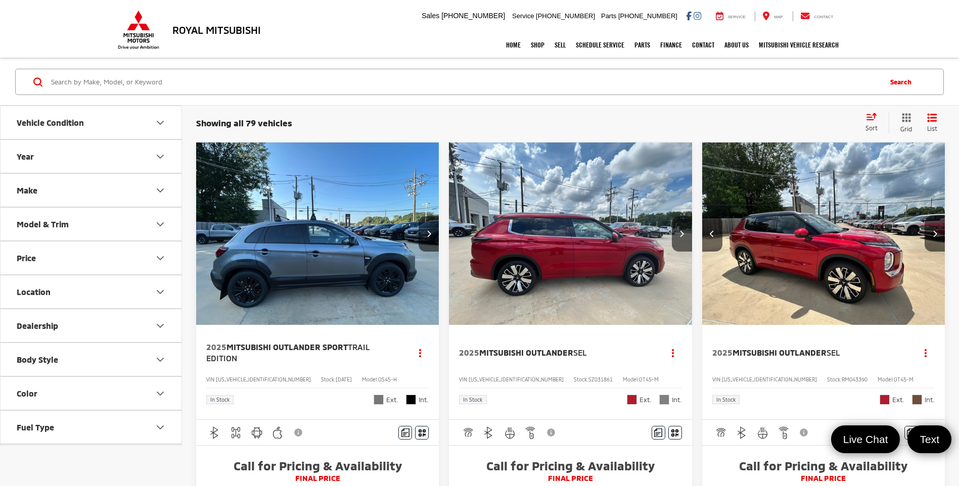
click at [100, 126] on button "Vehicle Condition" at bounding box center [92, 122] width 182 height 33
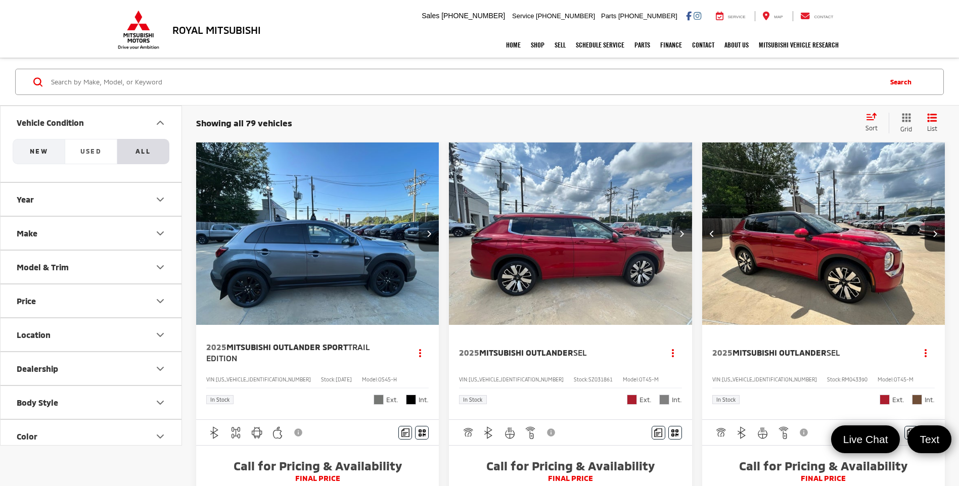
click at [33, 152] on span "NEW" at bounding box center [39, 151] width 18 height 8
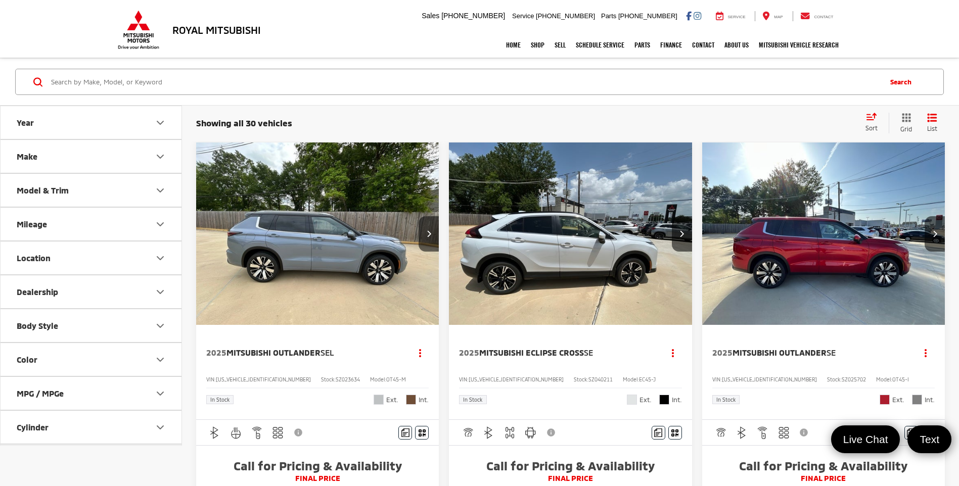
click at [89, 292] on button "Dealership" at bounding box center [92, 292] width 182 height 33
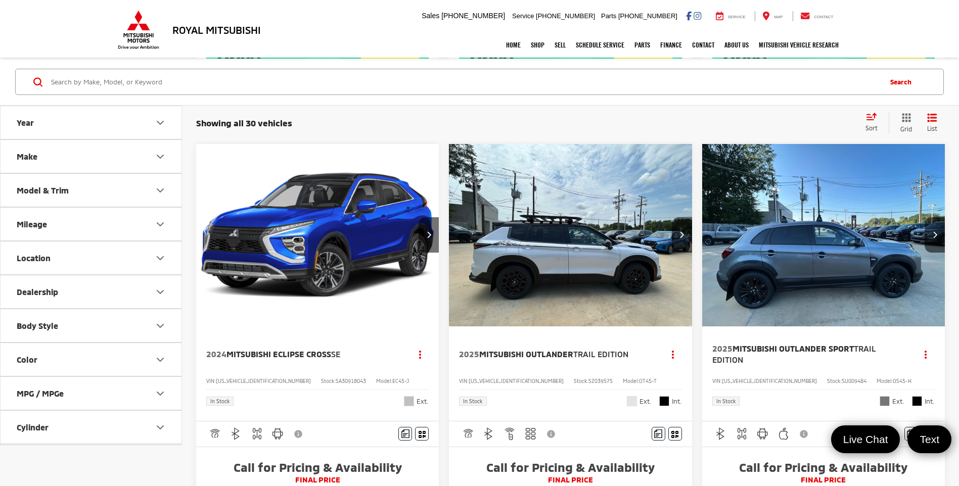
scroll to position [556, 0]
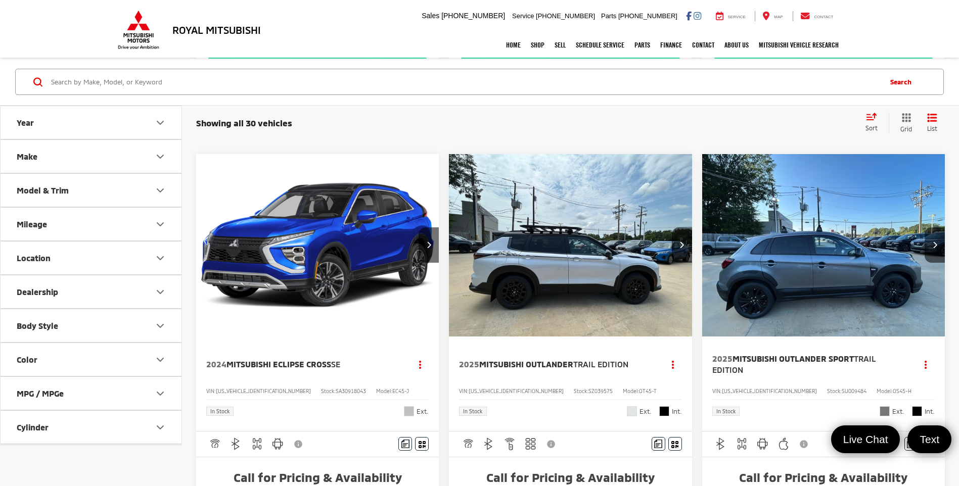
click at [593, 320] on img "2025 Mitsubishi Outlander Trail Edition 0" at bounding box center [571, 245] width 244 height 183
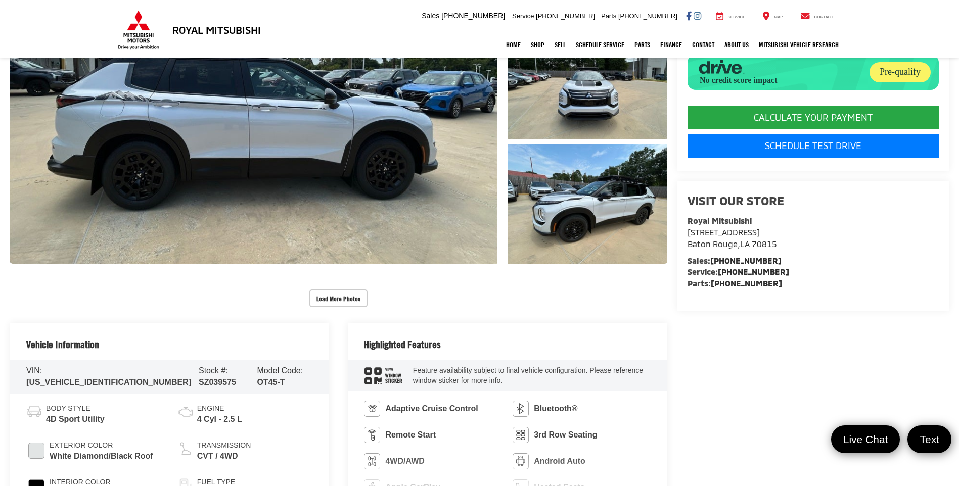
scroll to position [253, 0]
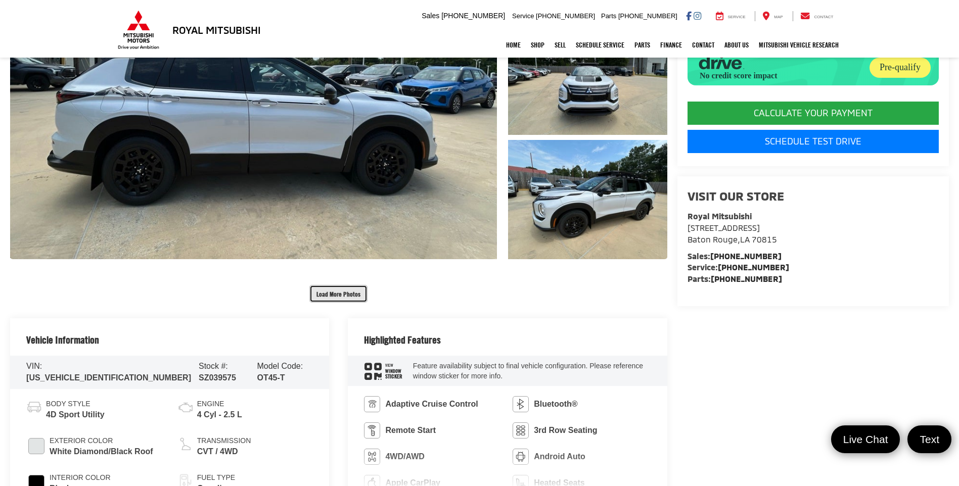
click at [360, 293] on button "Load More Photos" at bounding box center [338, 294] width 58 height 18
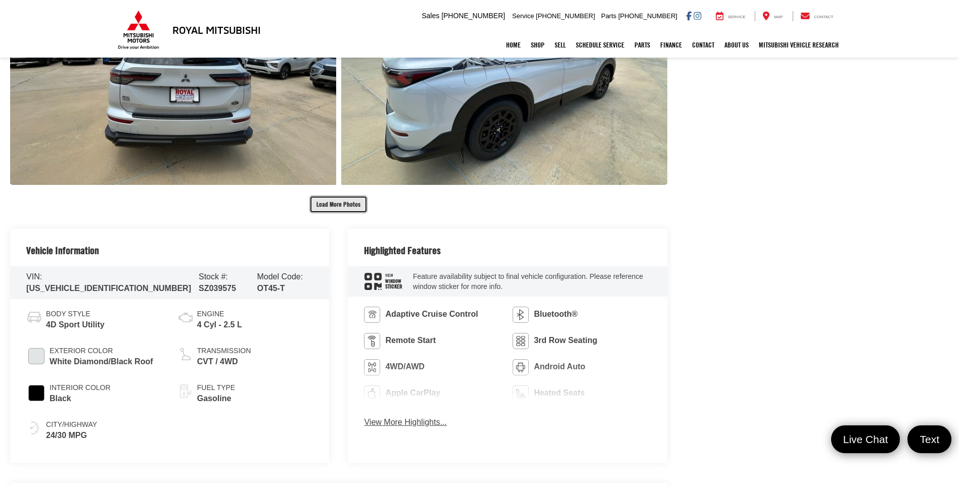
scroll to position [860, 0]
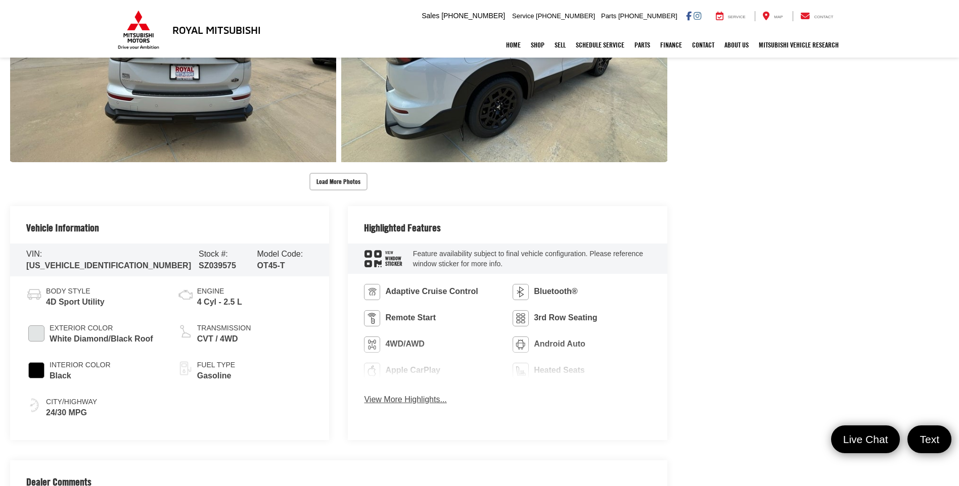
click at [412, 398] on button "View More Highlights..." at bounding box center [405, 400] width 82 height 12
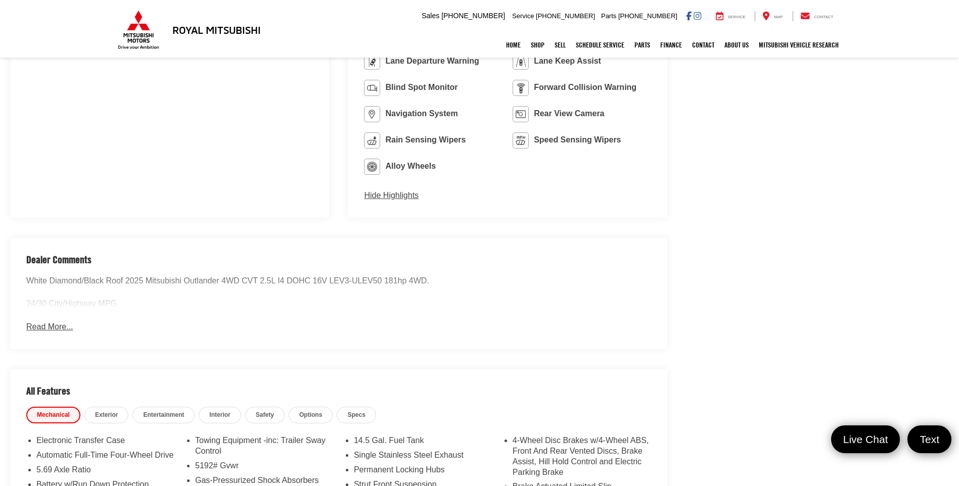
scroll to position [1416, 0]
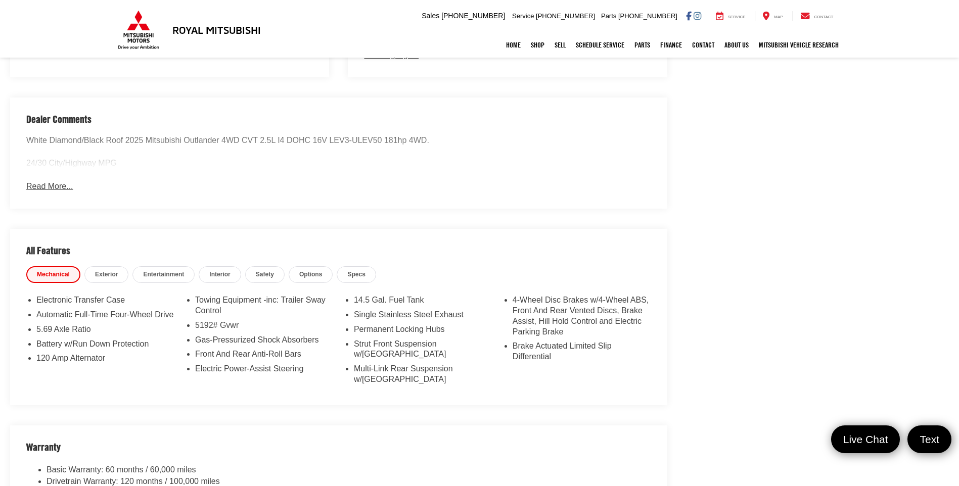
click at [60, 182] on button "Read More..." at bounding box center [49, 187] width 47 height 12
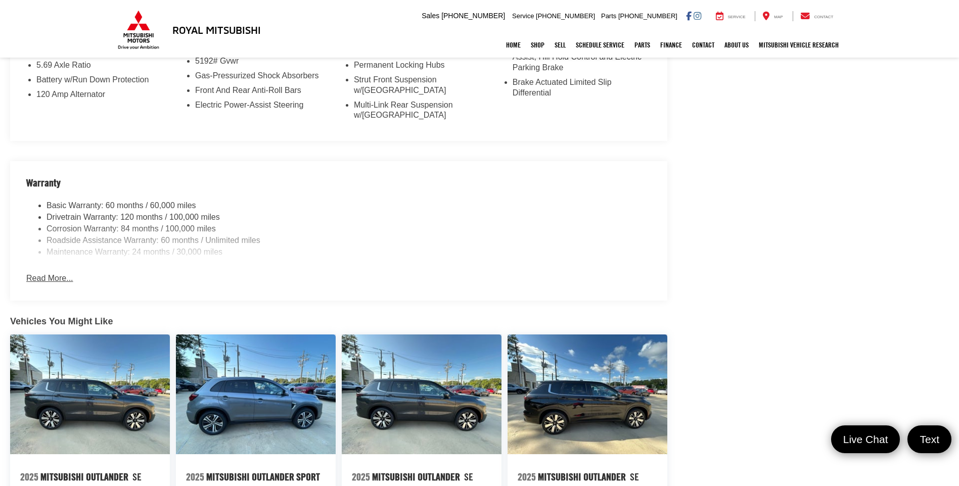
scroll to position [1755, 0]
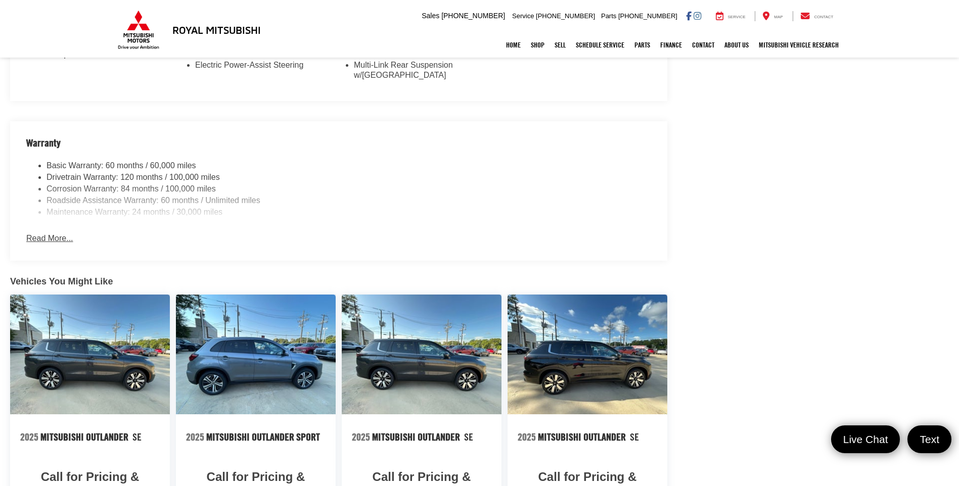
click at [58, 233] on button "Read More..." at bounding box center [49, 239] width 47 height 12
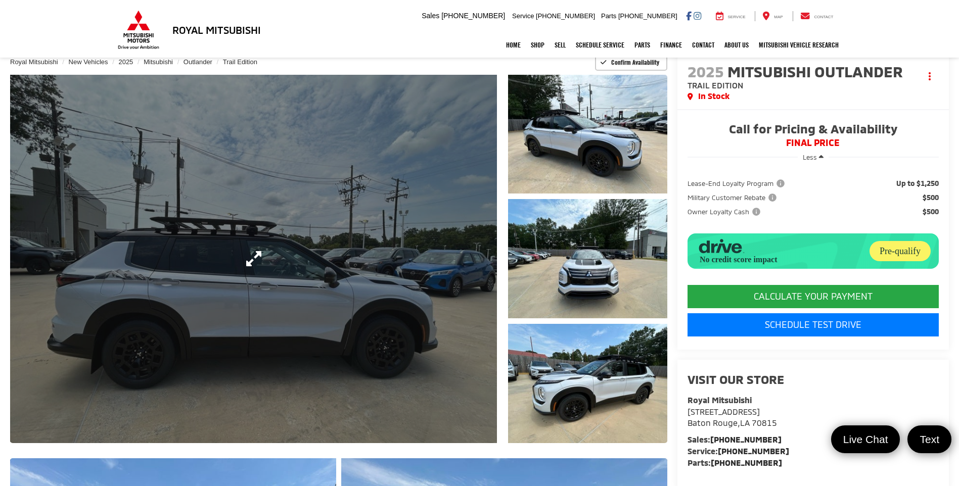
scroll to position [0, 0]
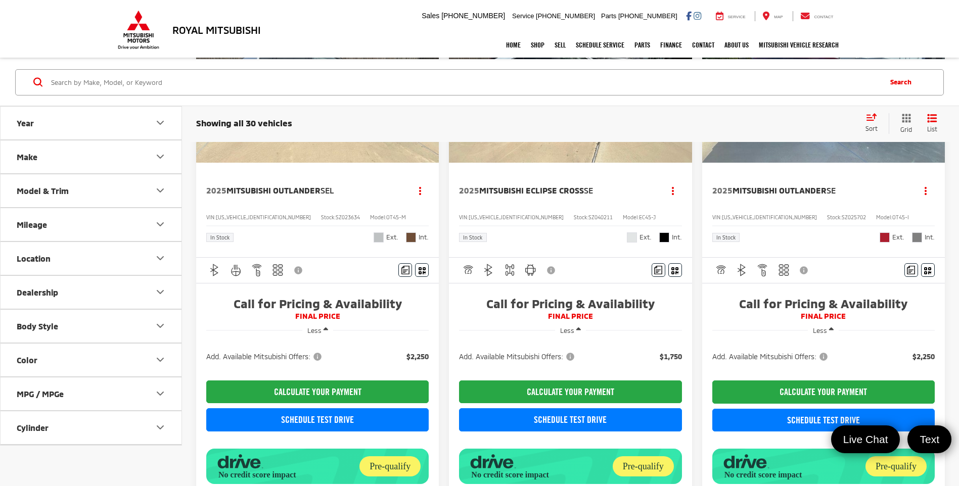
scroll to position [303, 0]
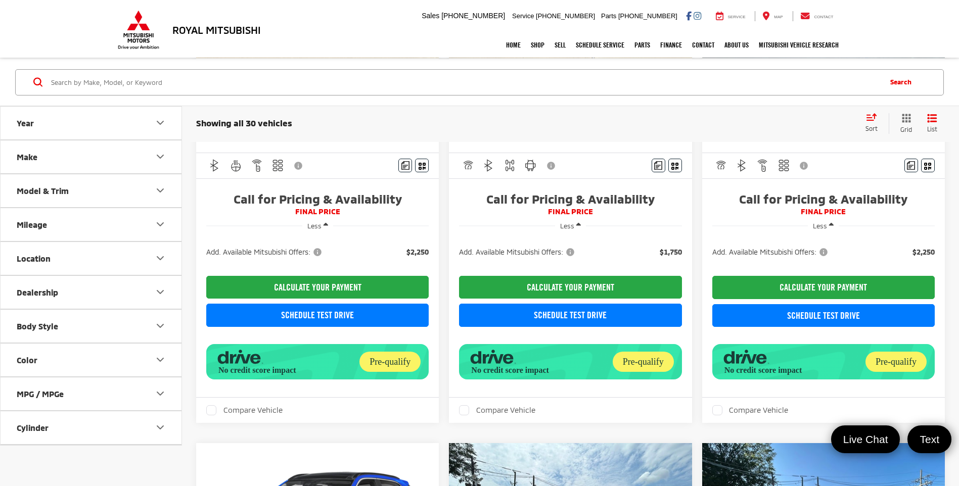
click at [95, 216] on button "Mileage" at bounding box center [92, 224] width 182 height 33
click at [124, 320] on button "Body Style" at bounding box center [92, 325] width 182 height 33
click at [125, 320] on button "Body Style" at bounding box center [92, 325] width 182 height 33
click at [120, 358] on button "Color" at bounding box center [92, 359] width 182 height 33
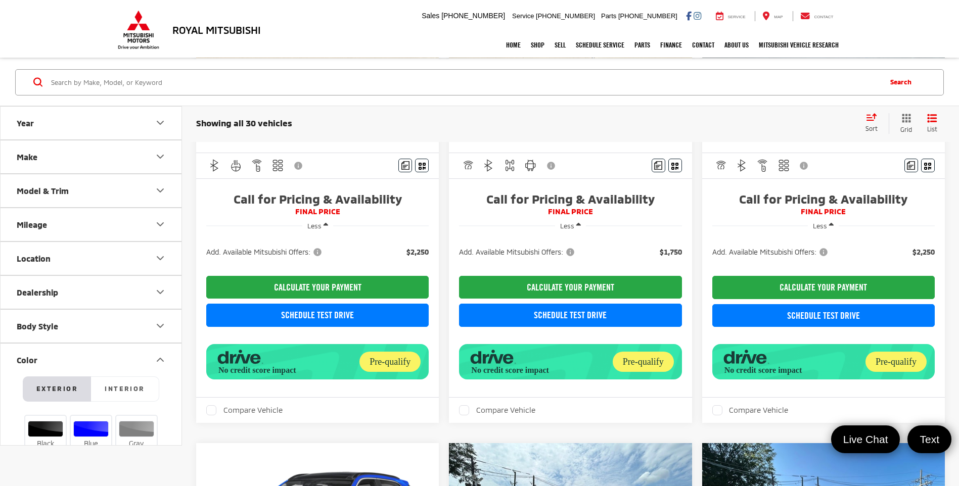
click at [120, 357] on button "Color" at bounding box center [92, 359] width 182 height 33
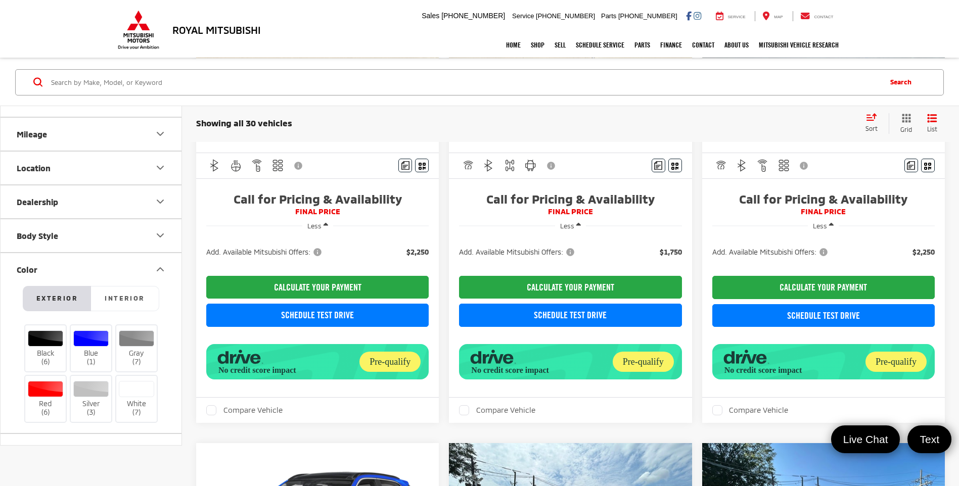
scroll to position [202, 0]
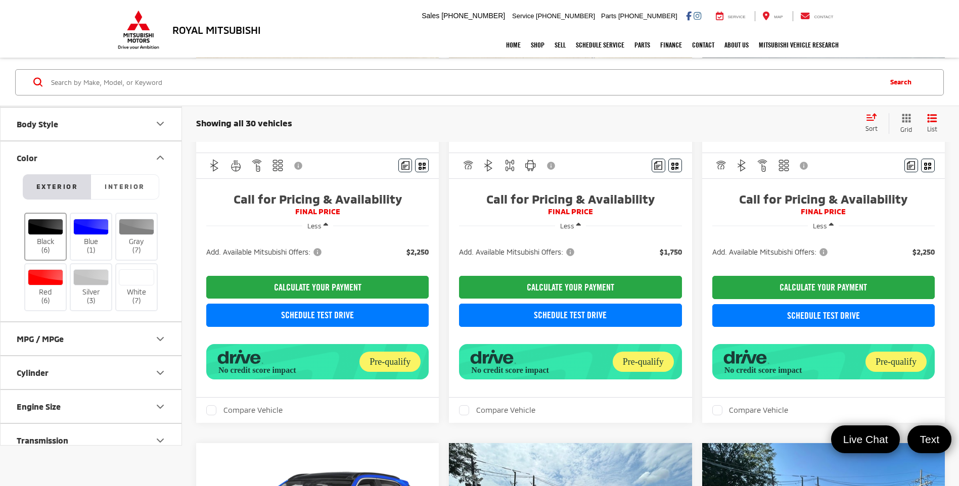
click at [50, 231] on div at bounding box center [46, 227] width 36 height 16
click at [0, 0] on input "Black (6)" at bounding box center [0, 0] width 0 height 0
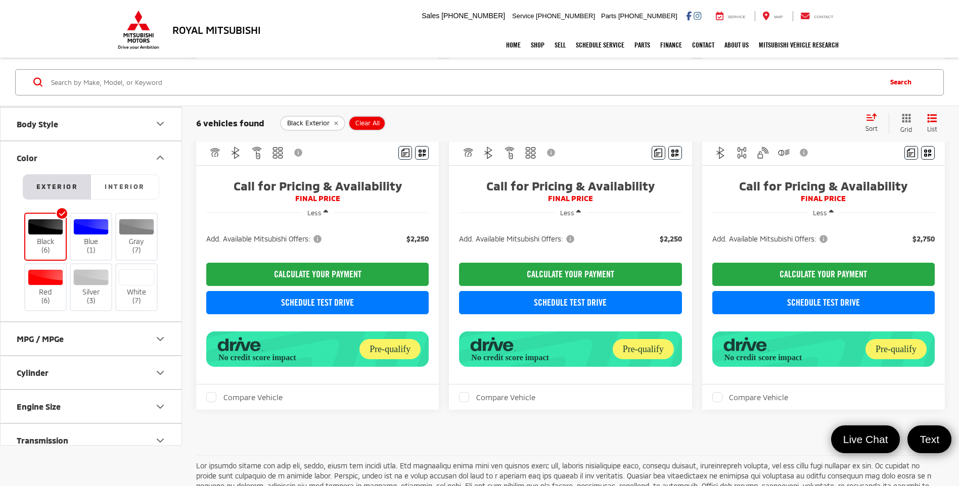
scroll to position [896, 0]
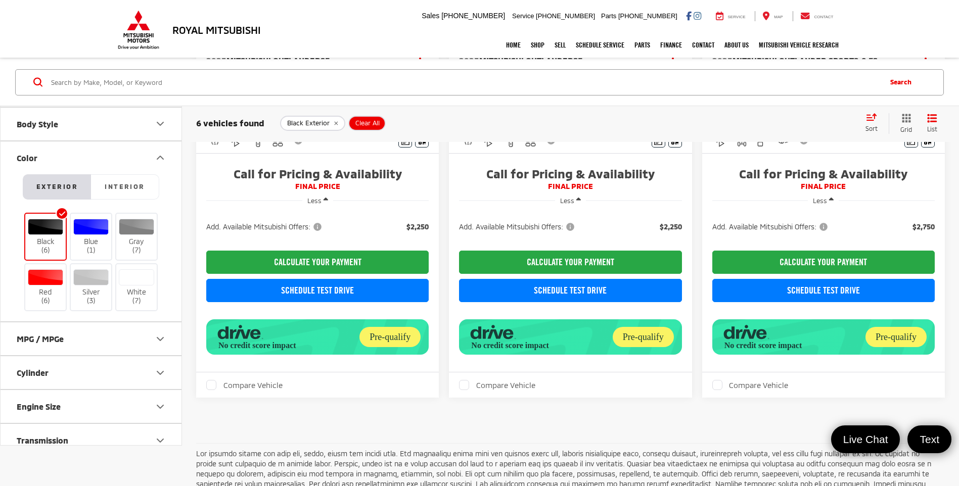
click at [159, 154] on icon "Color" at bounding box center [160, 158] width 12 height 12
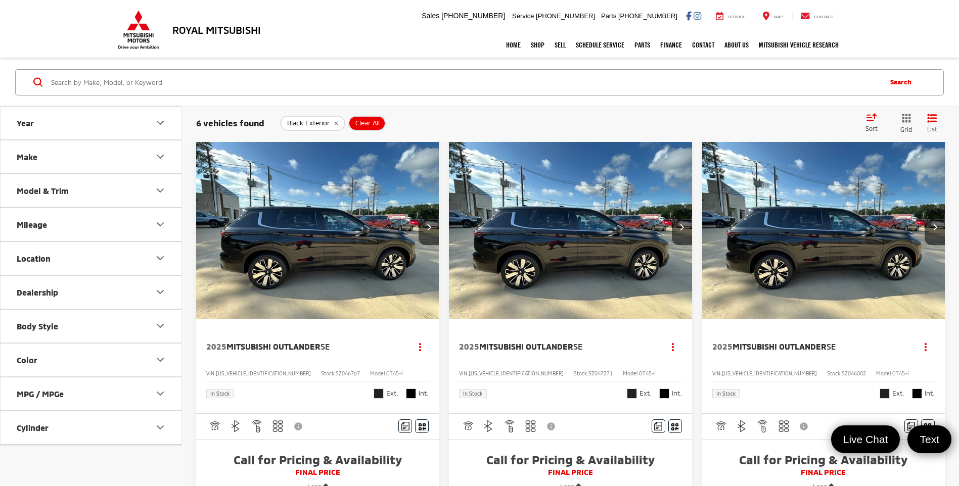
scroll to position [0, 0]
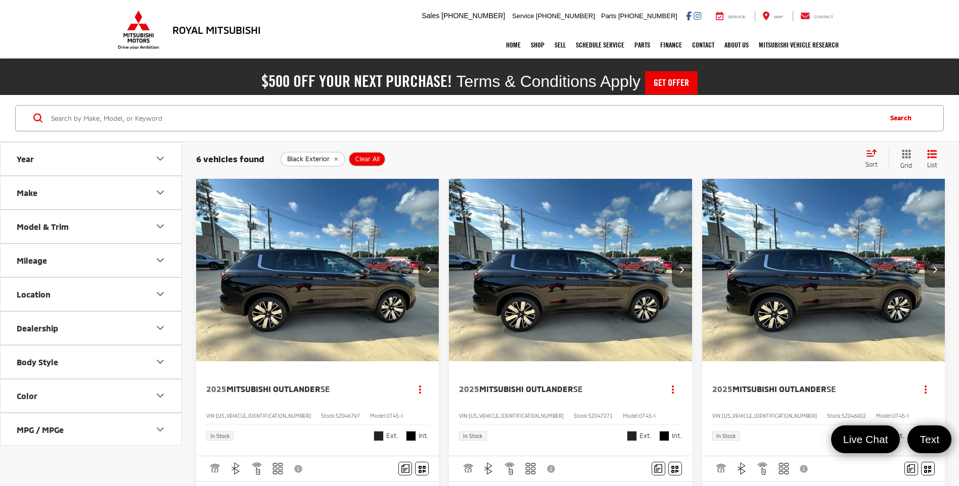
click at [128, 151] on button "Year" at bounding box center [92, 159] width 182 height 33
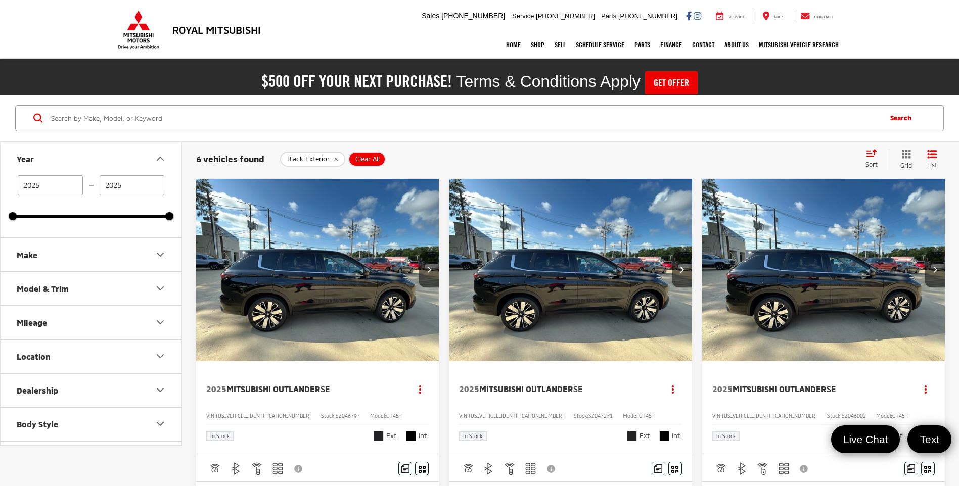
click at [129, 155] on button "Year" at bounding box center [92, 159] width 182 height 33
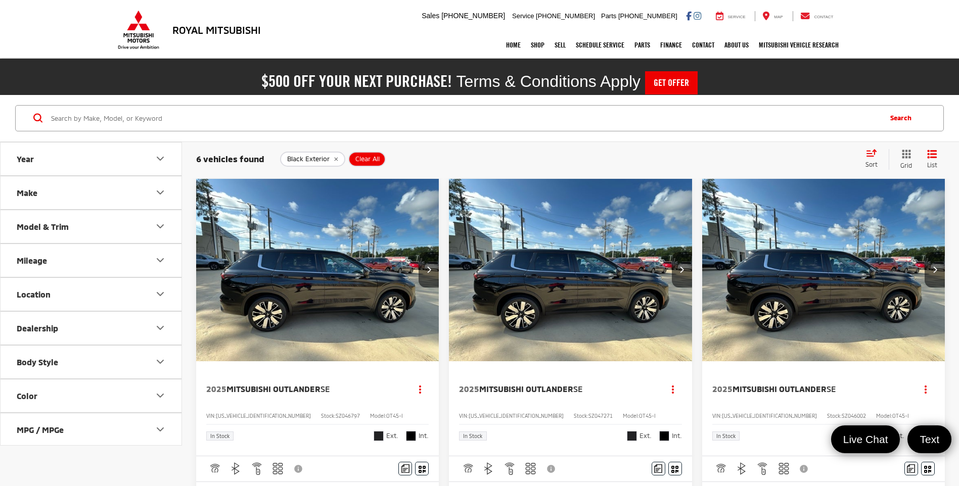
click at [130, 158] on button "Year" at bounding box center [92, 159] width 182 height 33
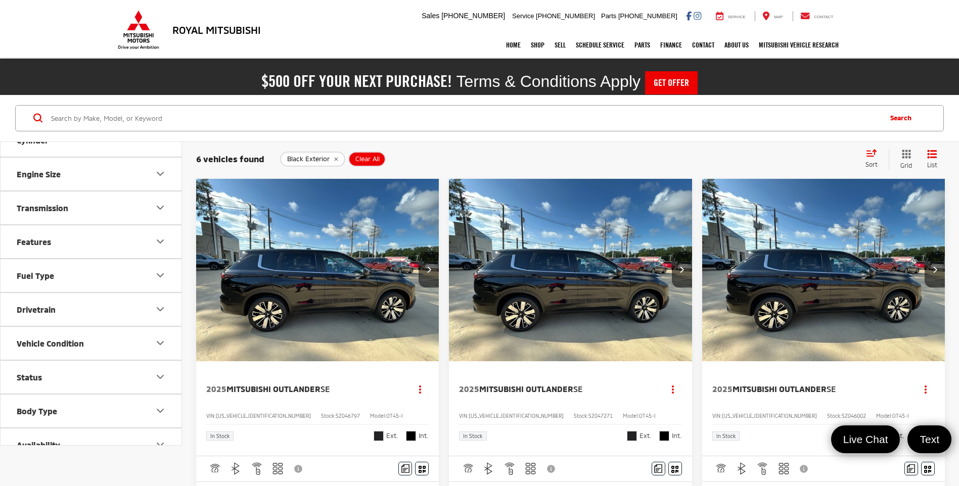
scroll to position [403, 0]
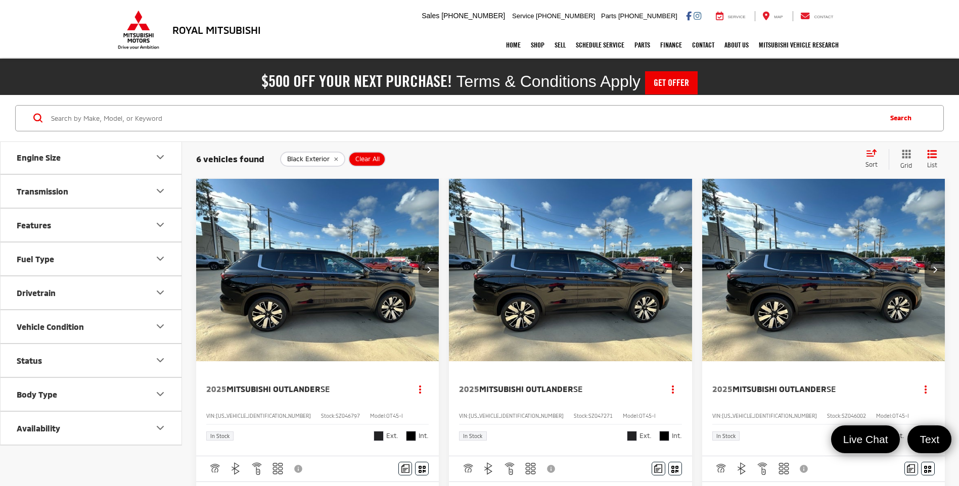
click at [119, 355] on button "Status" at bounding box center [92, 360] width 182 height 33
click at [106, 323] on button "Vehicle Condition" at bounding box center [92, 327] width 182 height 33
click at [145, 354] on span "All" at bounding box center [143, 355] width 15 height 8
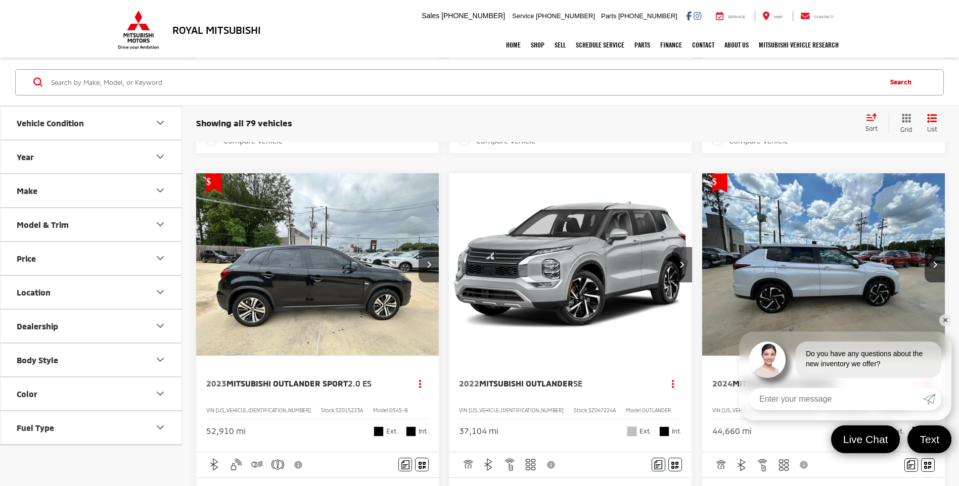
scroll to position [607, 0]
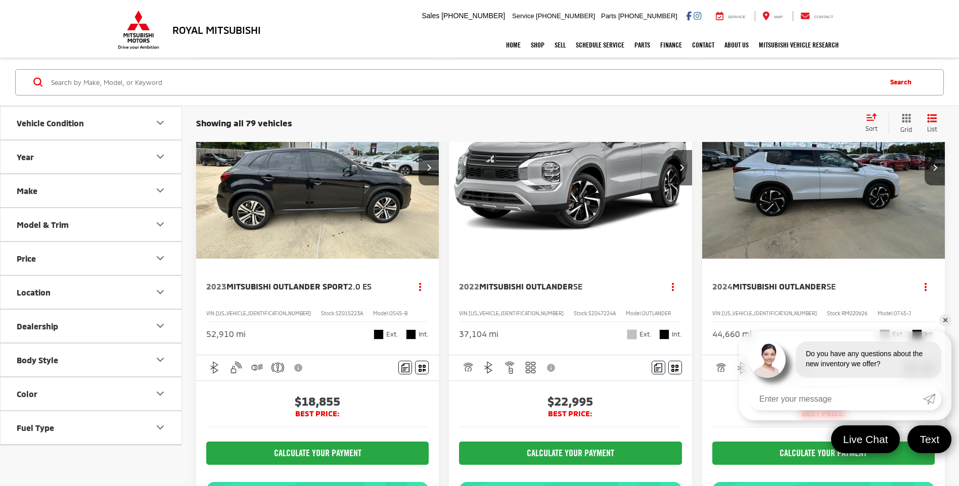
click at [945, 321] on link "✕" at bounding box center [946, 321] width 12 height 12
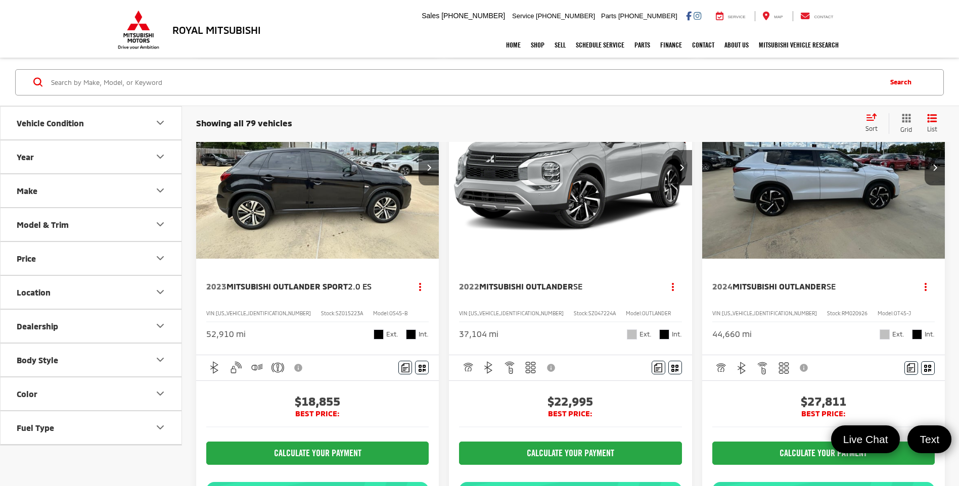
click at [428, 186] on button "Next image" at bounding box center [429, 167] width 20 height 35
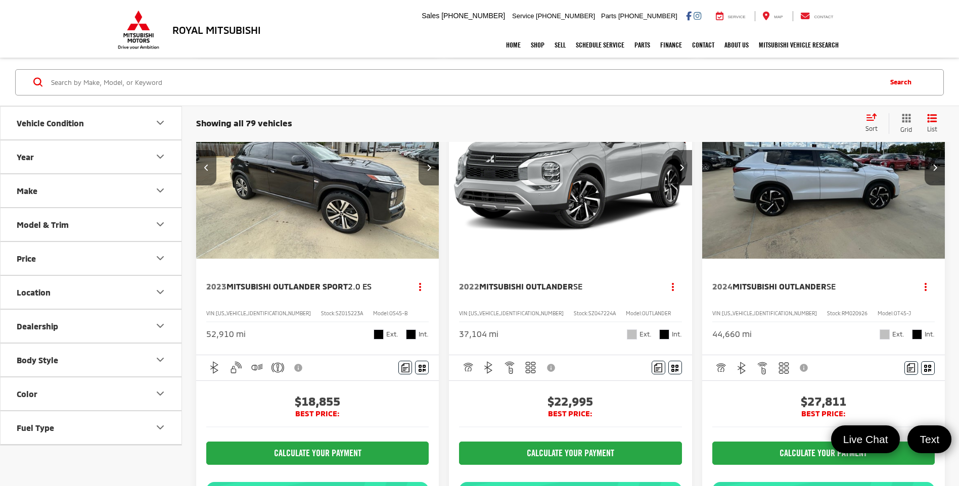
click at [428, 186] on button "Next image" at bounding box center [429, 167] width 20 height 35
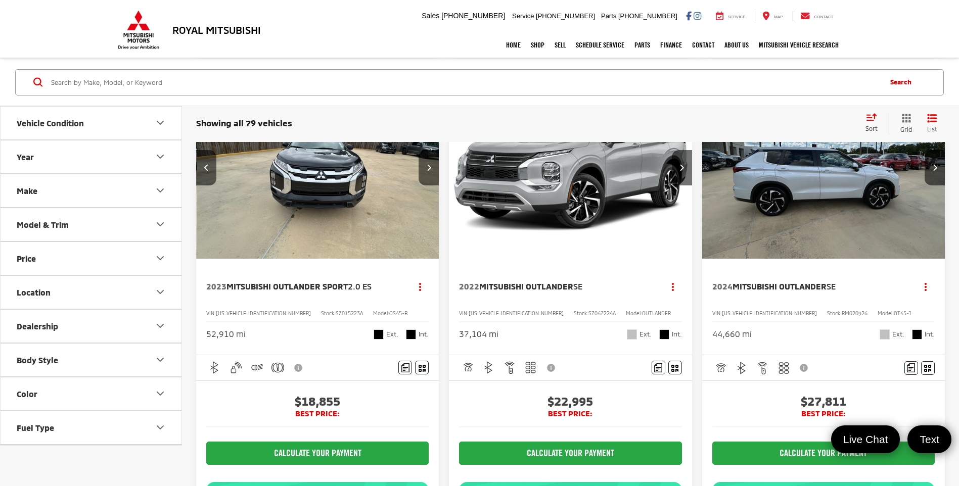
scroll to position [0, 489]
click at [426, 186] on button "Next image" at bounding box center [429, 167] width 20 height 35
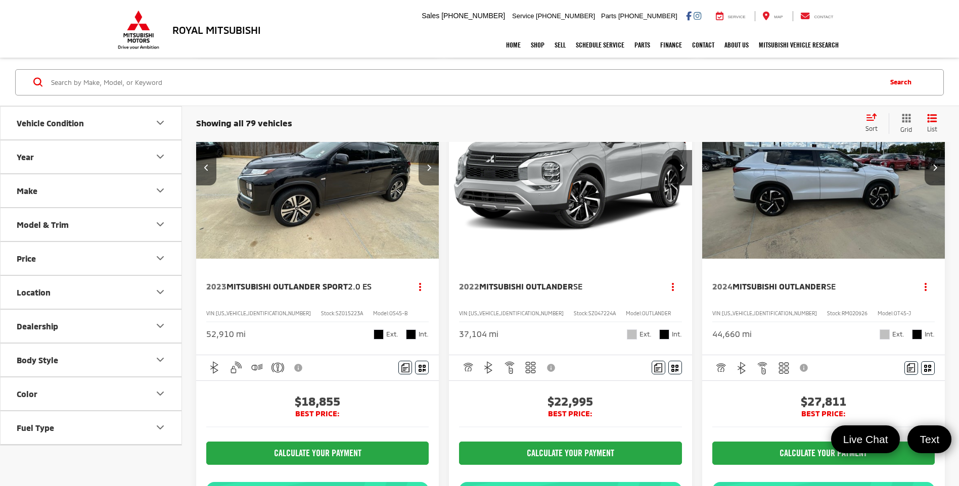
click at [426, 186] on button "Next image" at bounding box center [429, 167] width 20 height 35
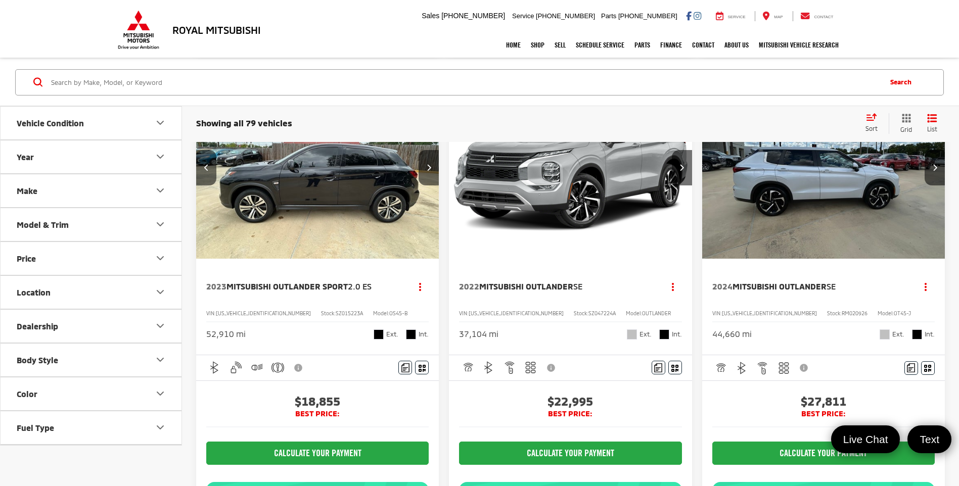
click at [426, 186] on button "Next image" at bounding box center [429, 167] width 20 height 35
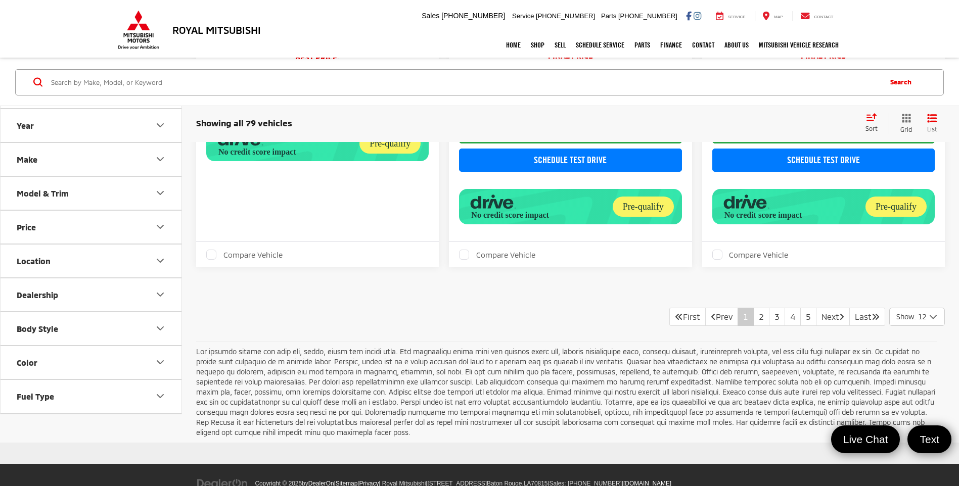
scroll to position [2157, 0]
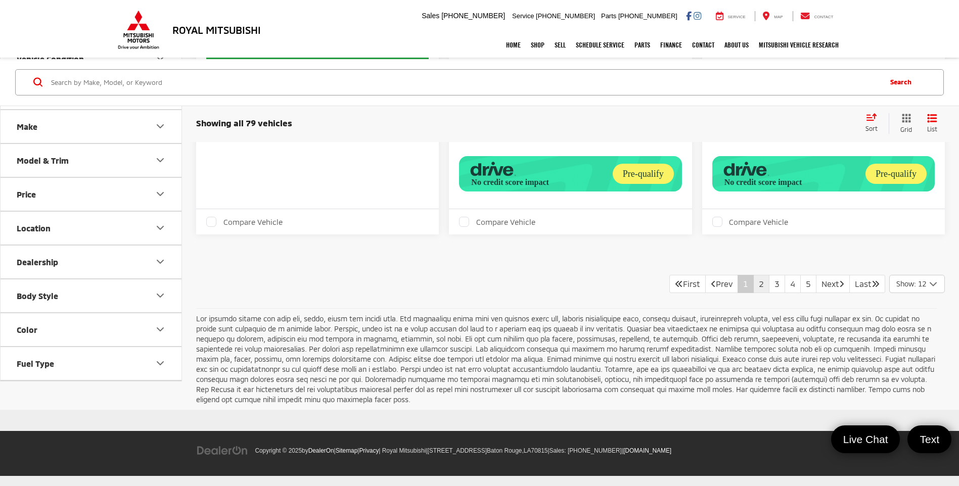
click at [754, 285] on link "2" at bounding box center [762, 284] width 16 height 18
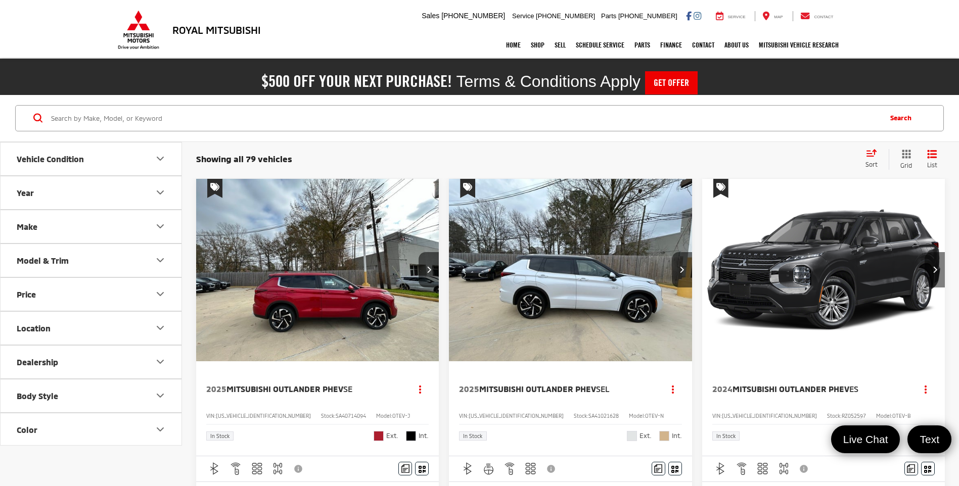
click at [931, 272] on button "Next image" at bounding box center [935, 269] width 20 height 35
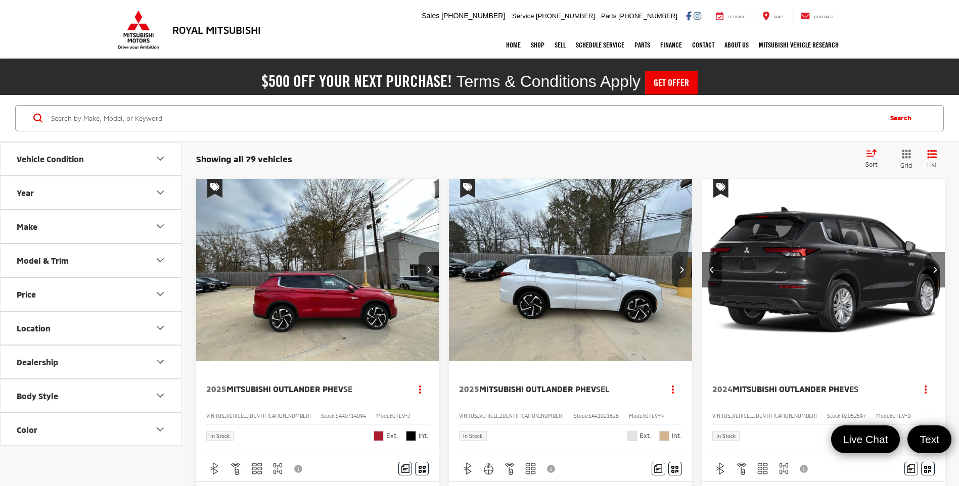
click at [931, 272] on button "Next image" at bounding box center [935, 269] width 20 height 35
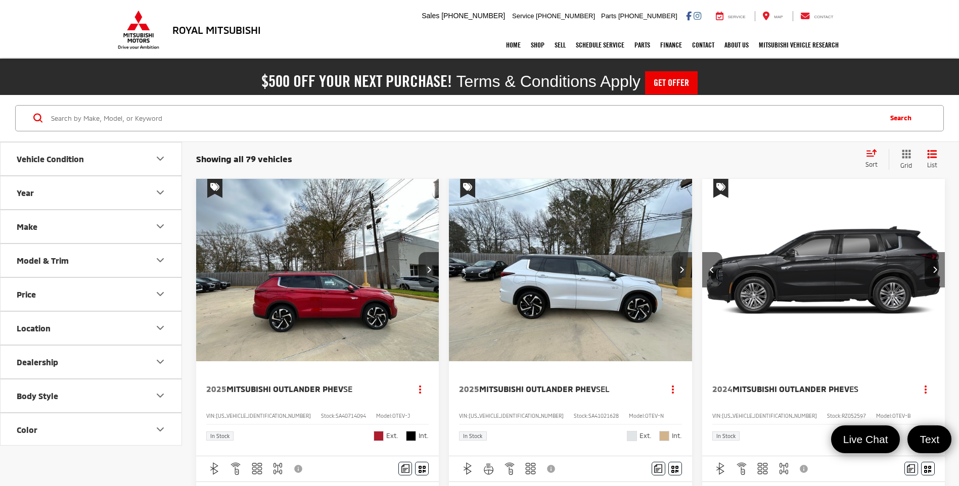
click at [931, 272] on button "Next image" at bounding box center [935, 269] width 20 height 35
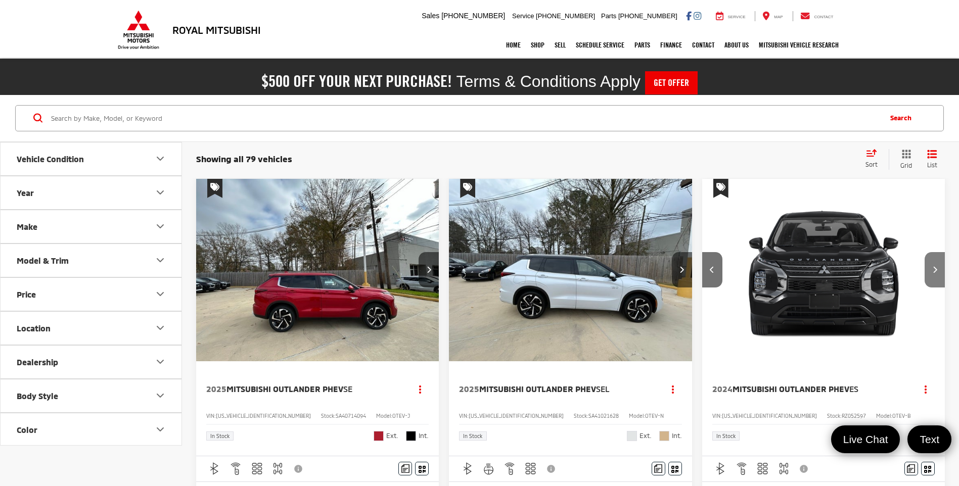
click at [931, 272] on button "Next image" at bounding box center [935, 269] width 20 height 35
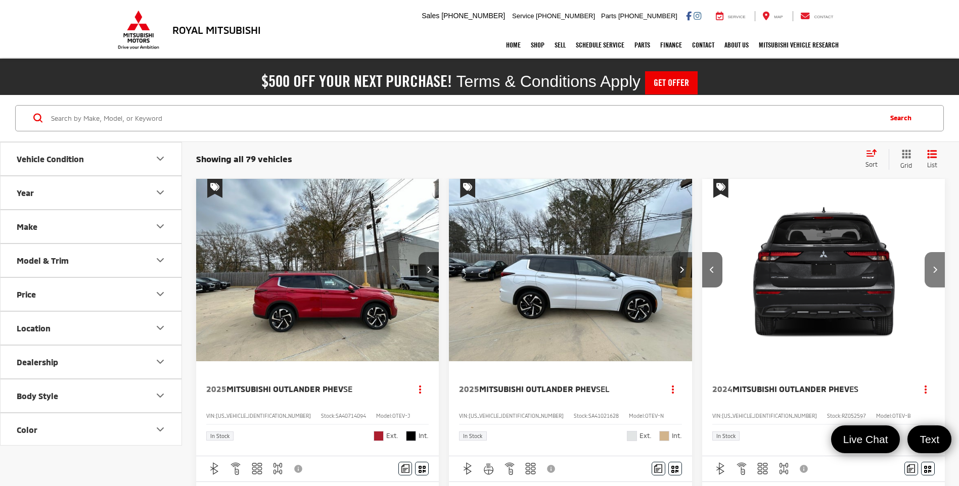
click at [931, 272] on button "Next image" at bounding box center [935, 269] width 20 height 35
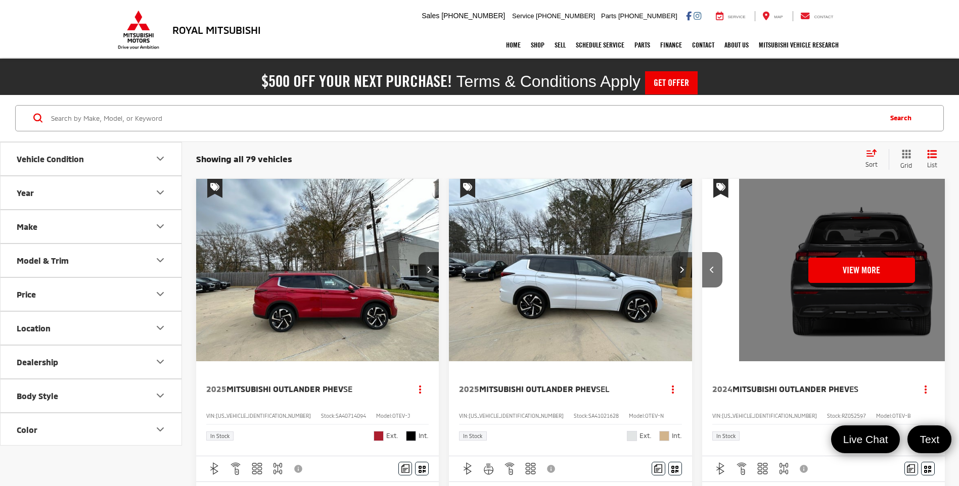
scroll to position [0, 1222]
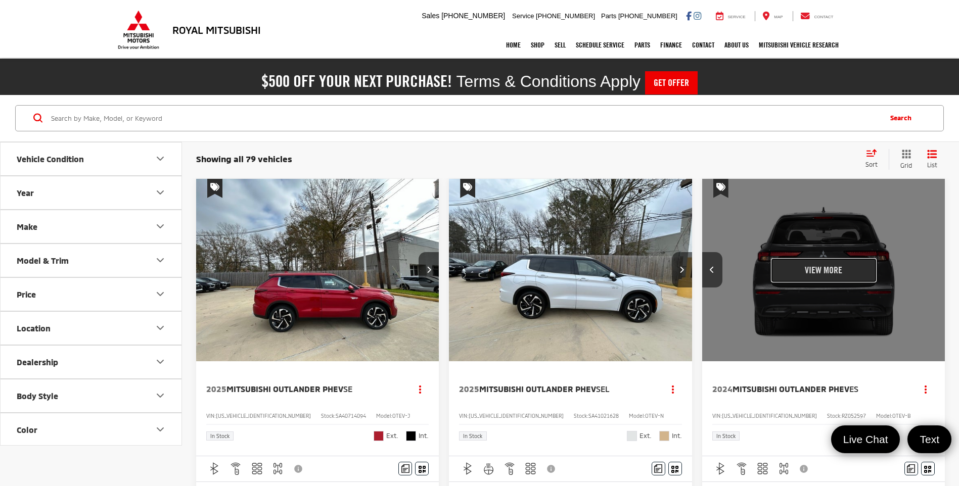
click at [849, 272] on button "View More" at bounding box center [824, 270] width 107 height 25
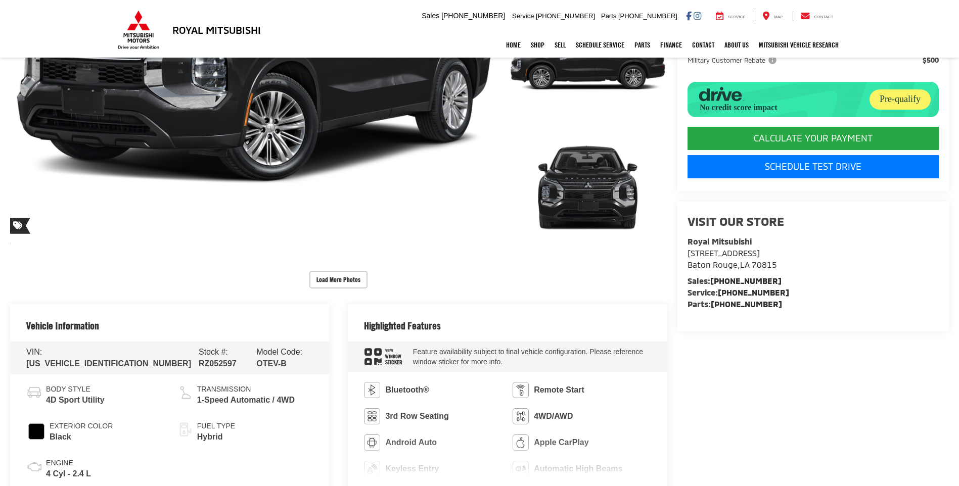
scroll to position [303, 0]
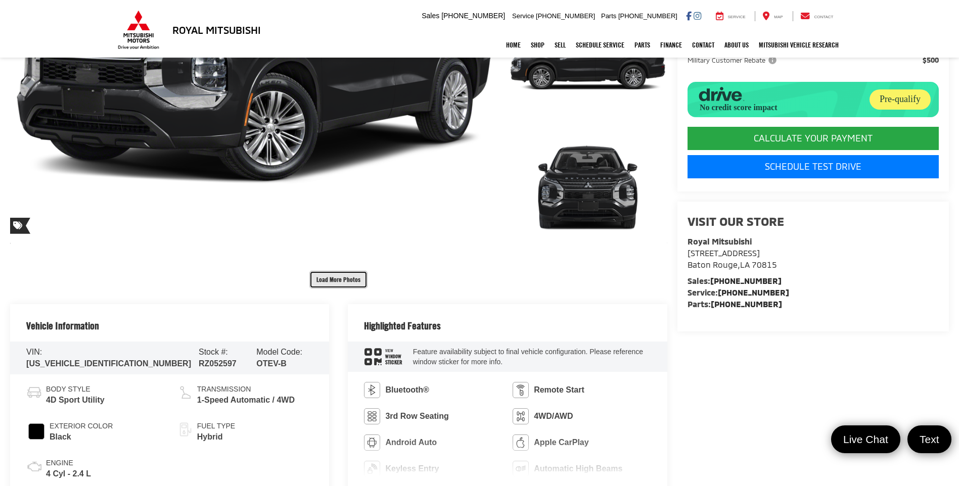
click at [335, 280] on button "Load More Photos" at bounding box center [338, 280] width 58 height 18
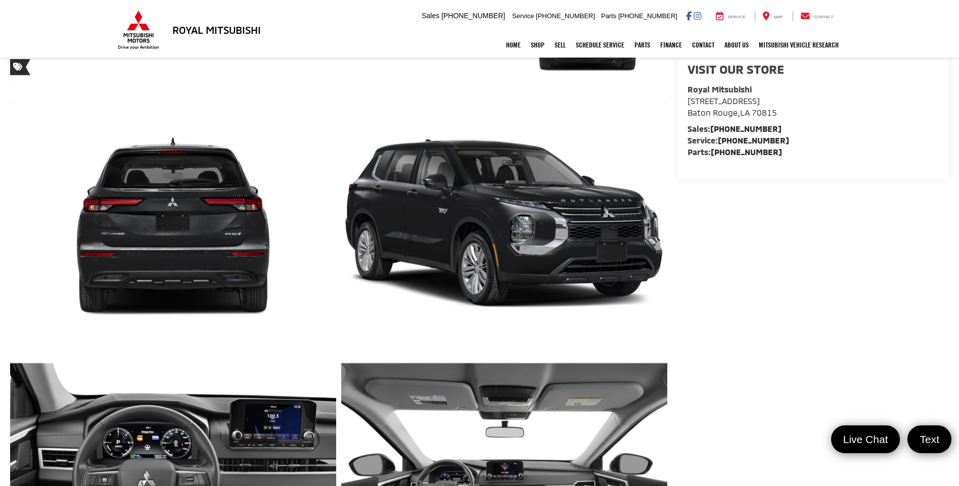
scroll to position [354, 0]
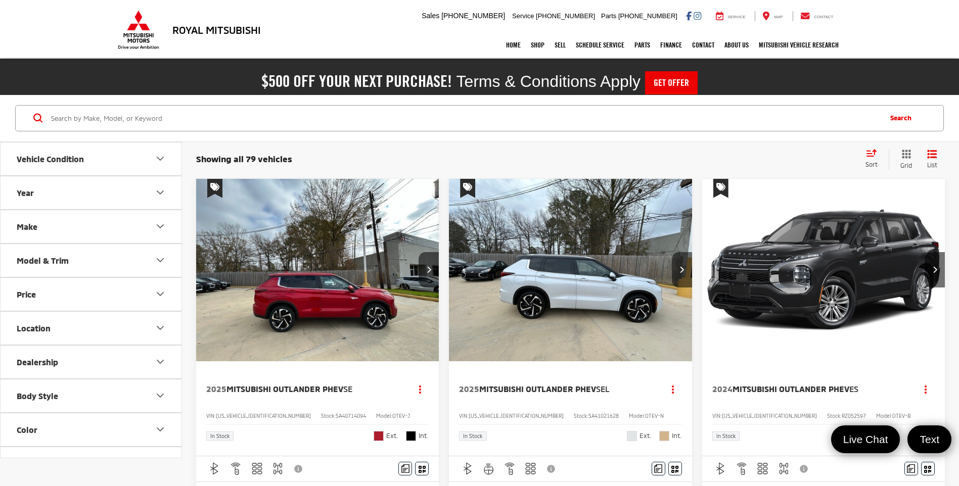
scroll to position [202, 0]
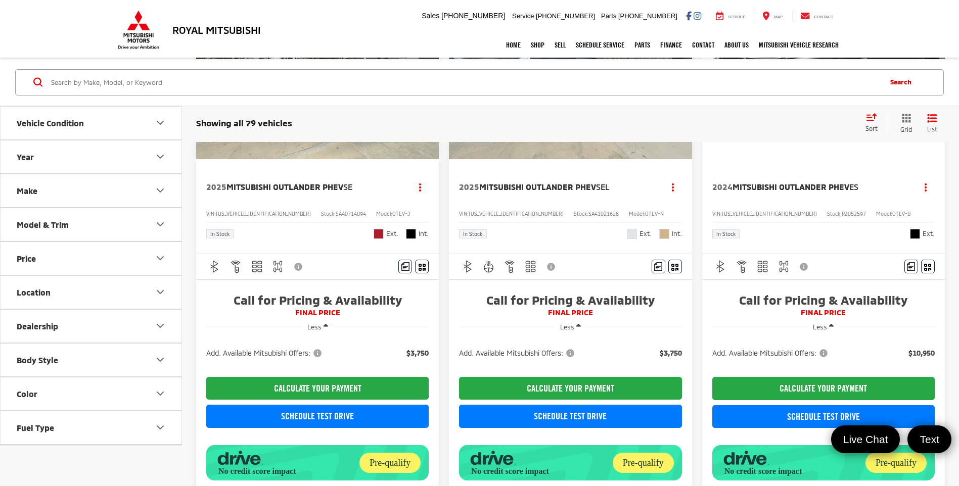
click at [165, 148] on button "Year" at bounding box center [92, 156] width 182 height 33
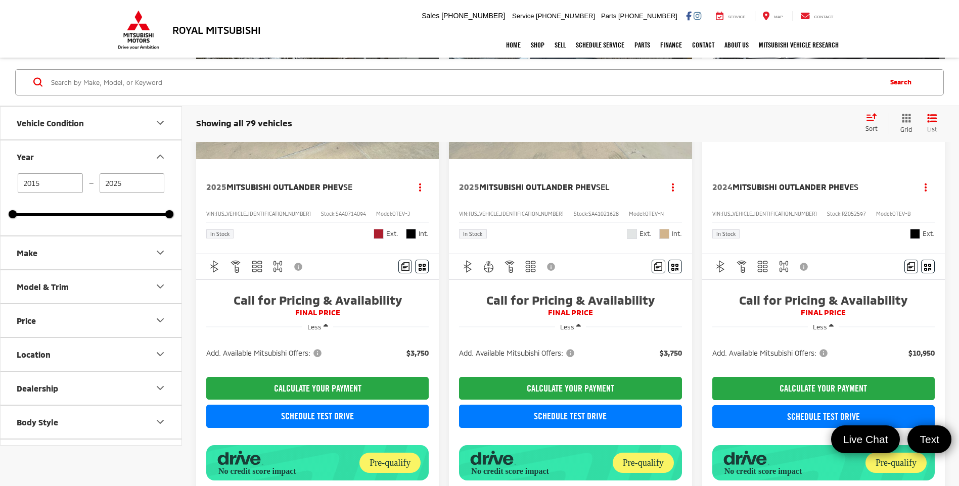
drag, startPoint x: 63, startPoint y: 183, endPoint x: 54, endPoint y: 184, distance: 9.1
click at [54, 184] on input "2015" at bounding box center [50, 183] width 65 height 20
type input "2025"
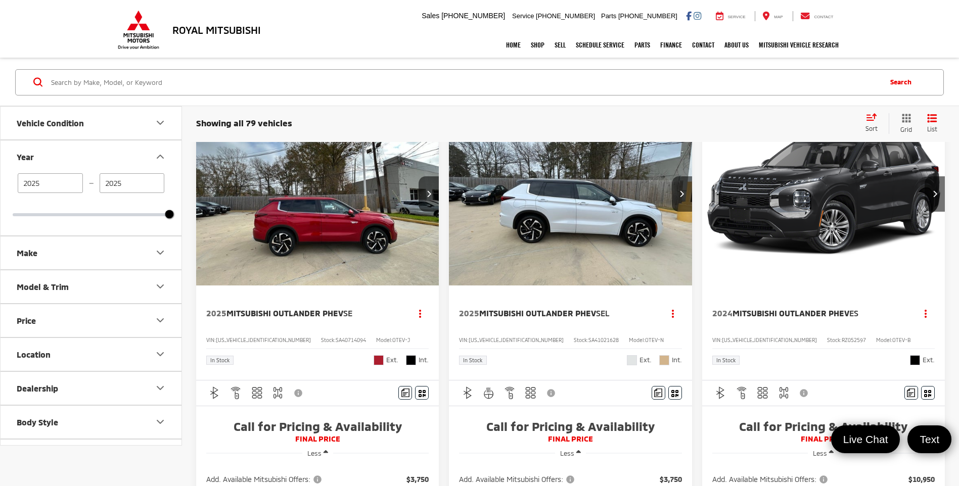
scroll to position [36, 0]
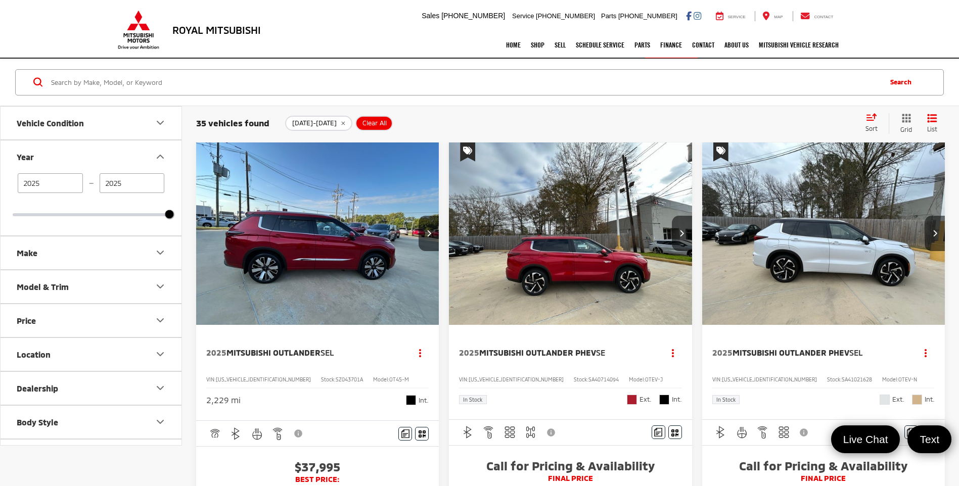
click at [394, 273] on img "2025 Mitsubishi Outlander SEL 0" at bounding box center [318, 234] width 244 height 183
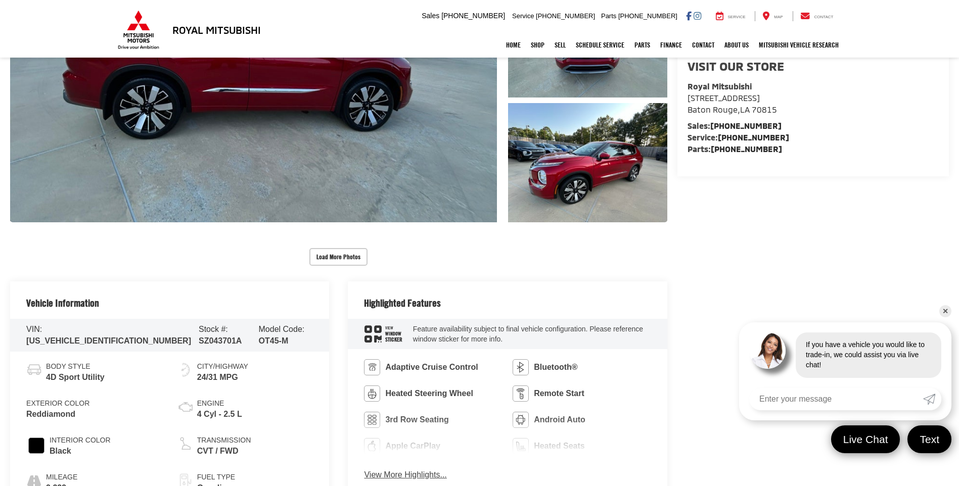
scroll to position [354, 0]
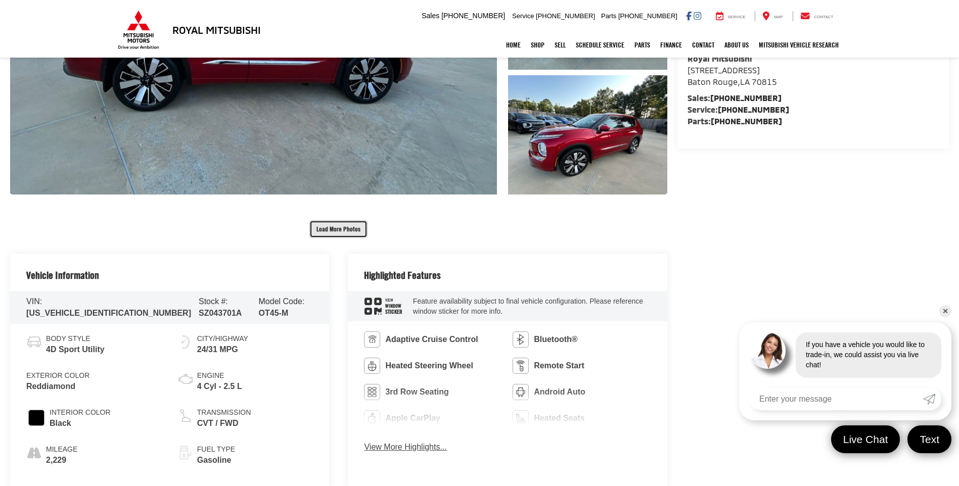
click at [357, 224] on button "Load More Photos" at bounding box center [338, 229] width 58 height 18
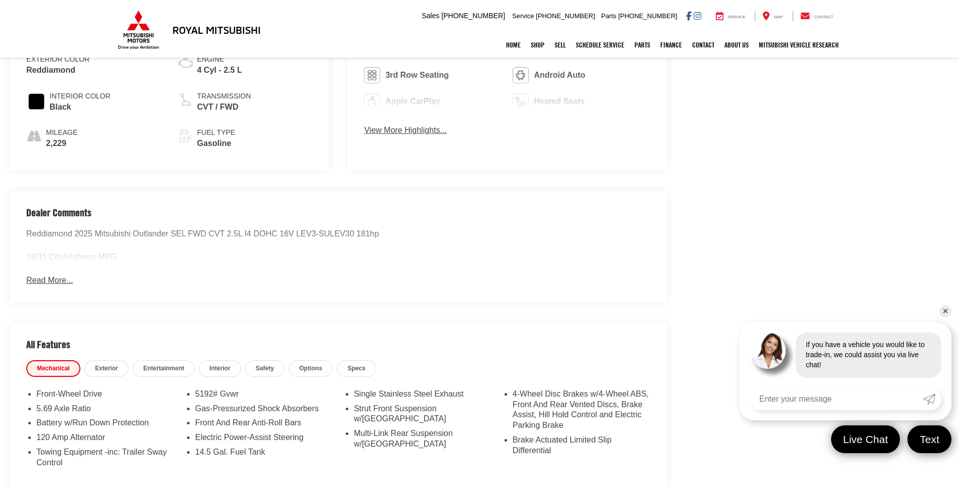
scroll to position [1214, 0]
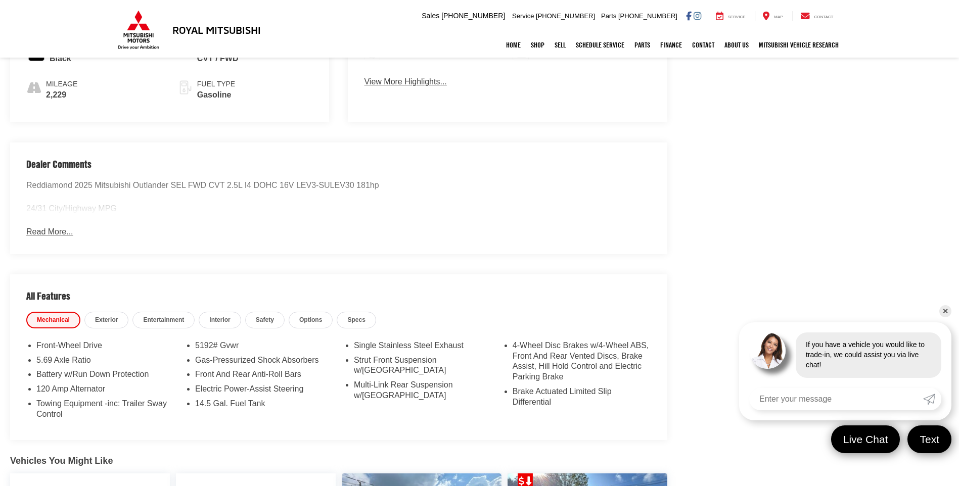
click at [60, 223] on div "Dealer Comments Reddiamond 2025 Mitsubishi Outlander SEL FWD CVT 2.5L I4 DOHC 1…" at bounding box center [338, 198] width 657 height 111
click at [60, 227] on button "Read More..." at bounding box center [49, 233] width 47 height 12
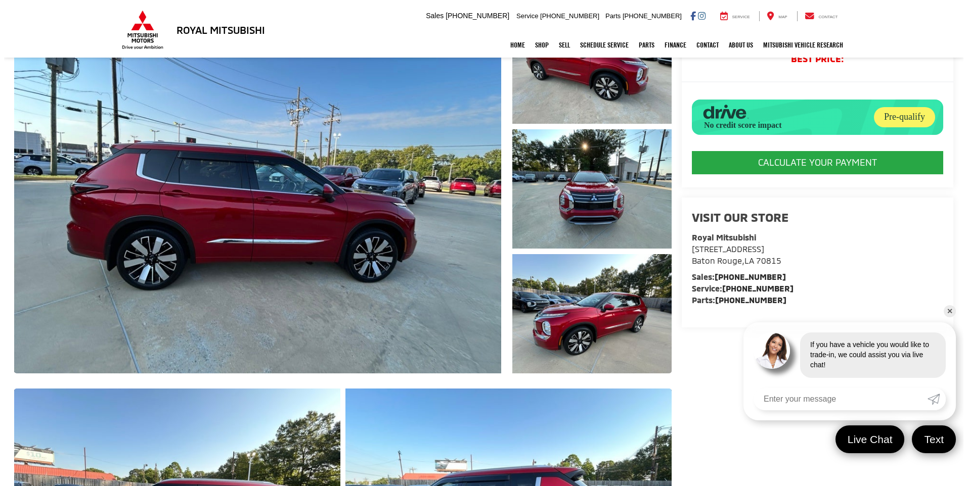
scroll to position [71, 0]
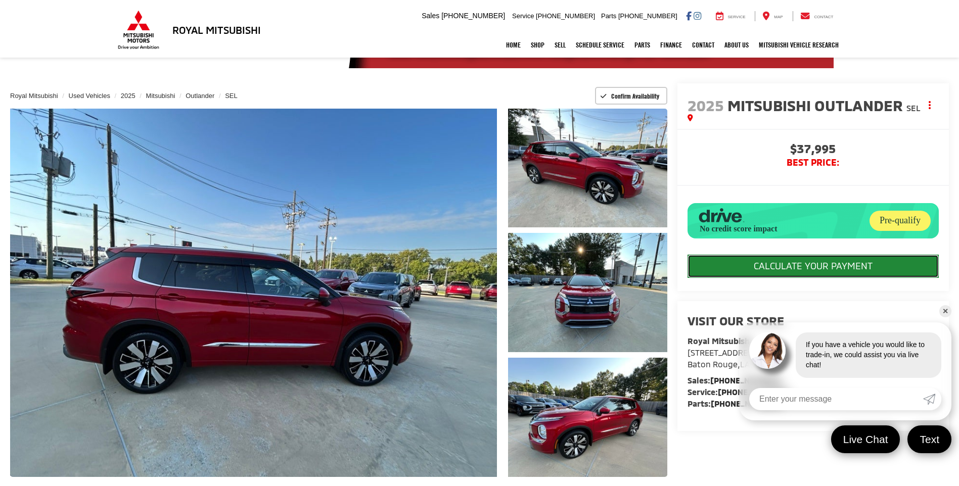
click at [786, 278] on button "CALCULATE YOUR PAYMENT" at bounding box center [813, 266] width 251 height 23
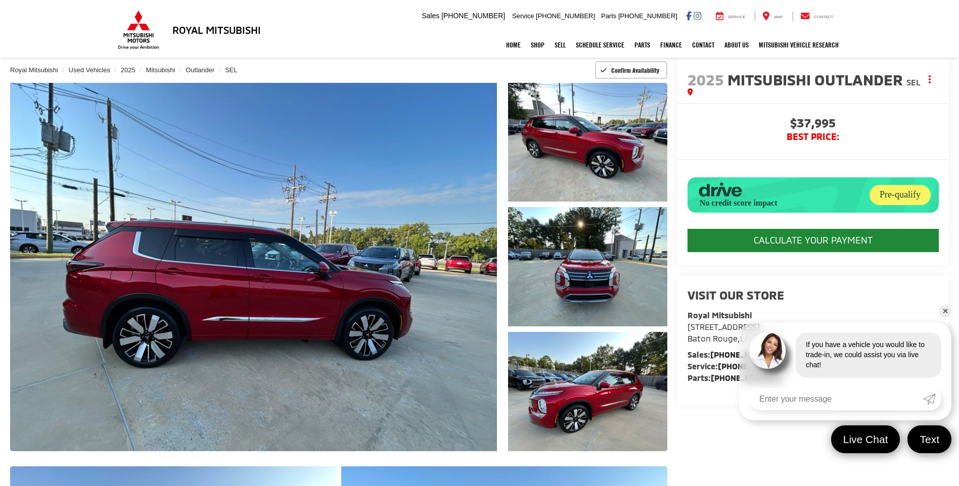
scroll to position [0, 0]
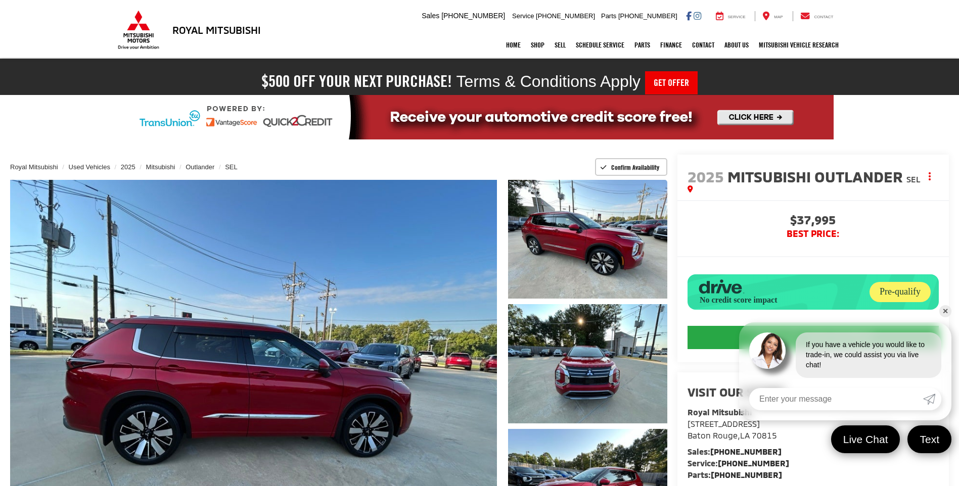
click at [948, 315] on link "✕" at bounding box center [946, 311] width 12 height 12
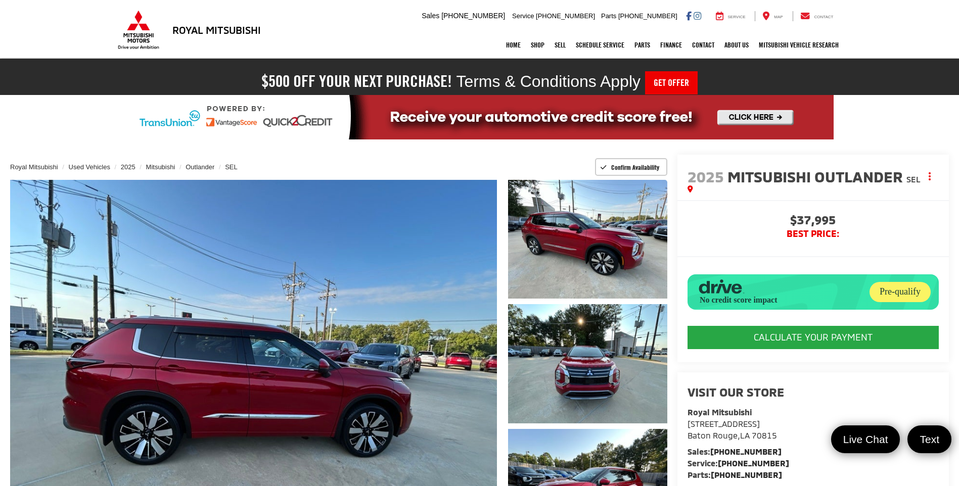
click at [753, 181] on span "Mitsubishi Outlander" at bounding box center [817, 176] width 179 height 18
click at [932, 179] on button "Actions" at bounding box center [930, 177] width 18 height 18
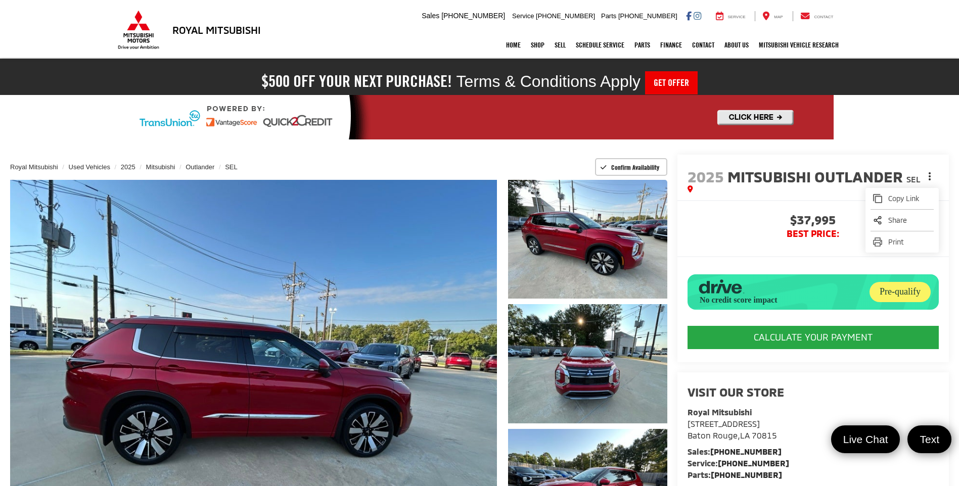
click at [931, 178] on icon "dropdown dots" at bounding box center [930, 176] width 2 height 2
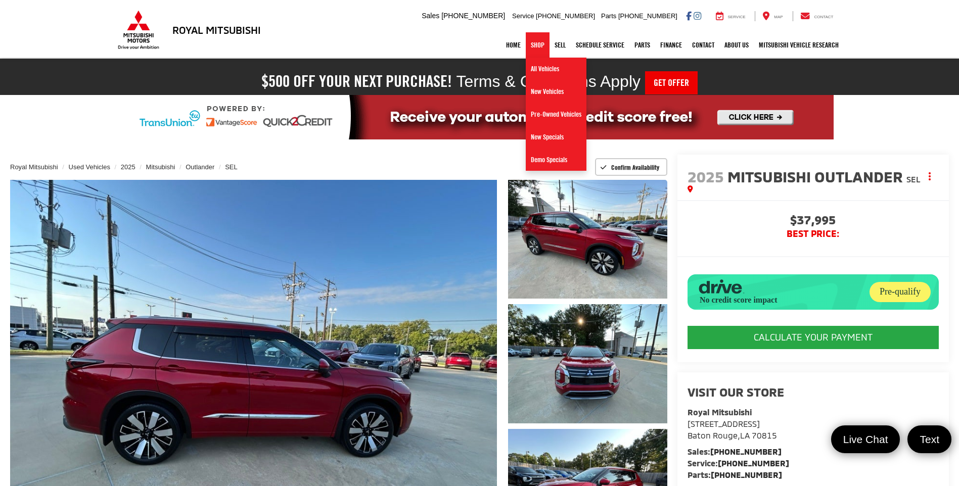
click at [526, 38] on link "Shop" at bounding box center [538, 44] width 24 height 25
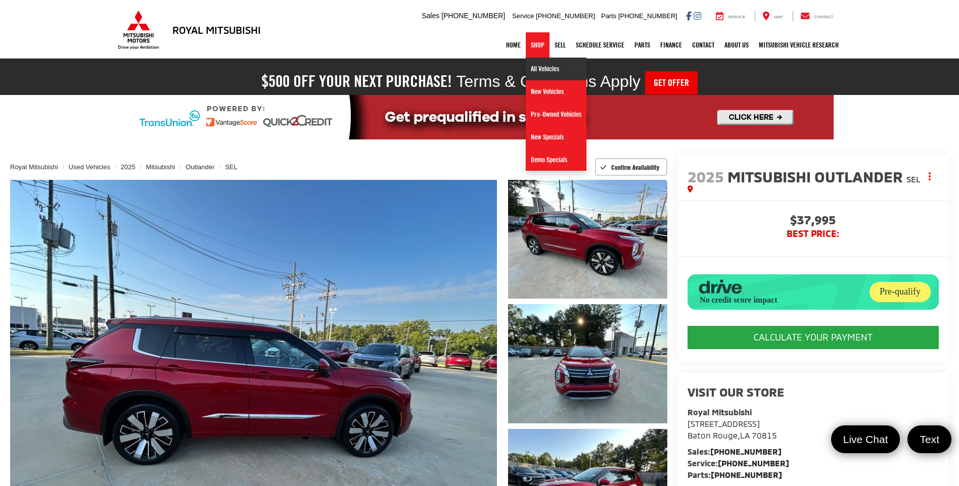
click at [541, 74] on link "All Vehicles" at bounding box center [556, 69] width 61 height 23
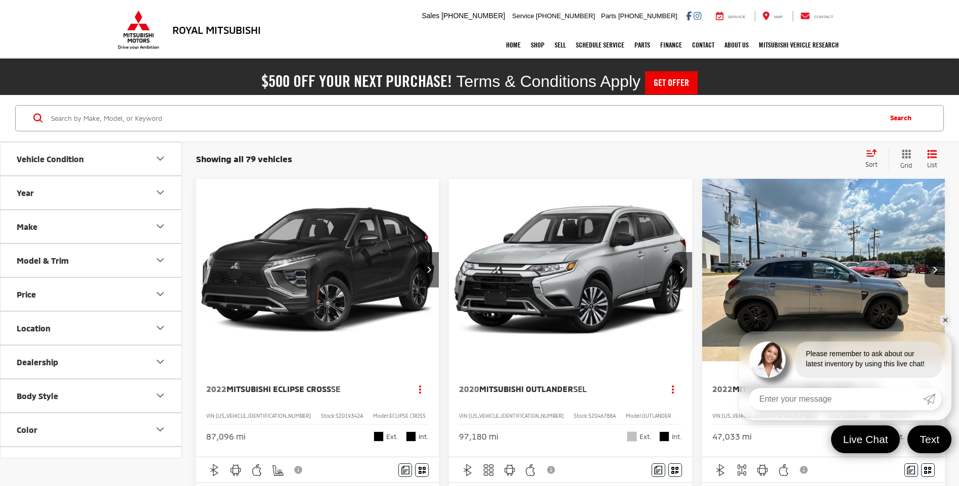
click at [118, 194] on button "Year" at bounding box center [92, 192] width 182 height 33
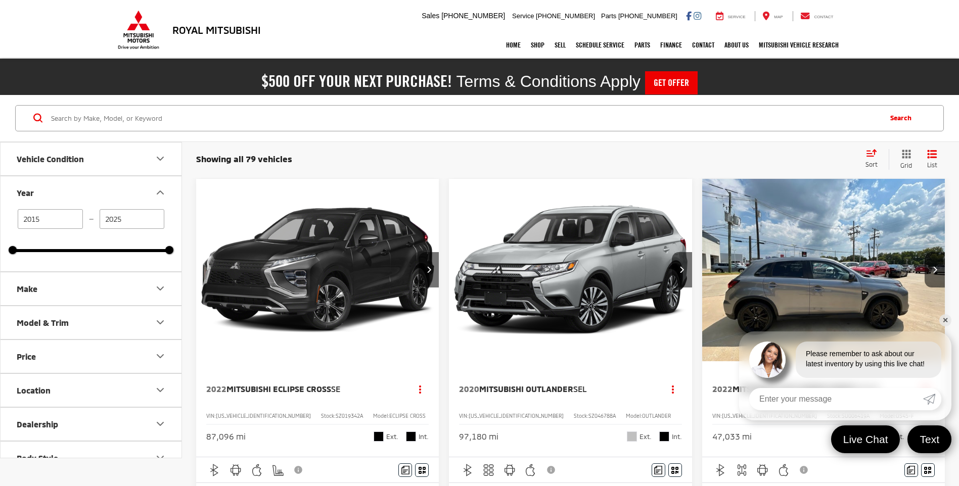
drag, startPoint x: 73, startPoint y: 215, endPoint x: -2, endPoint y: 226, distance: 76.1
type input "2025"
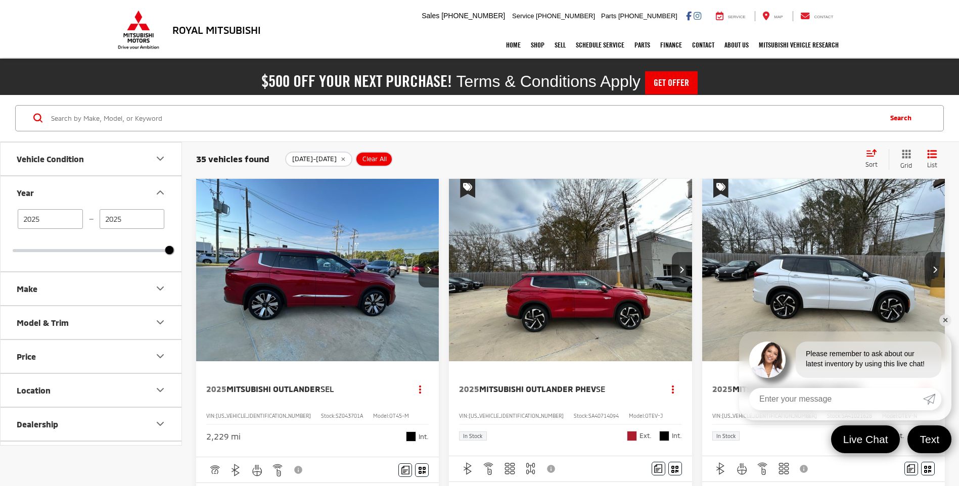
click at [943, 321] on link "✕" at bounding box center [946, 321] width 12 height 12
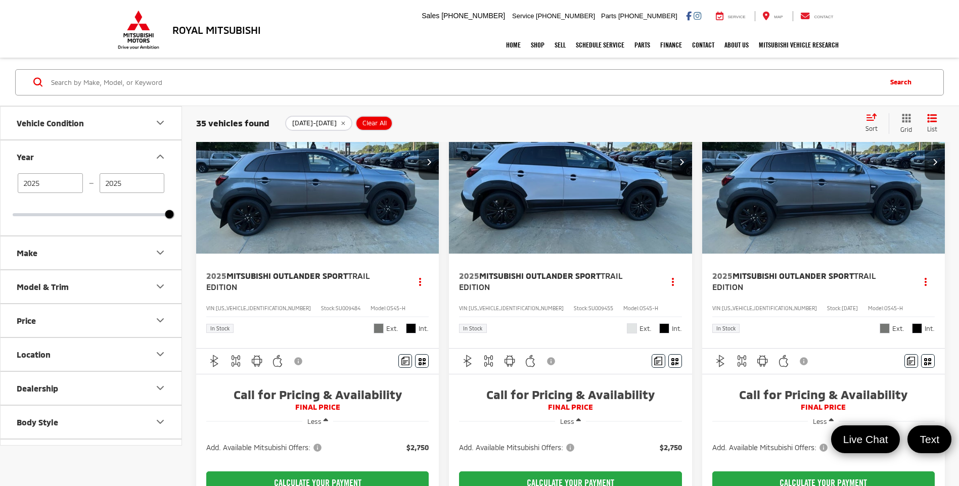
scroll to position [1821, 0]
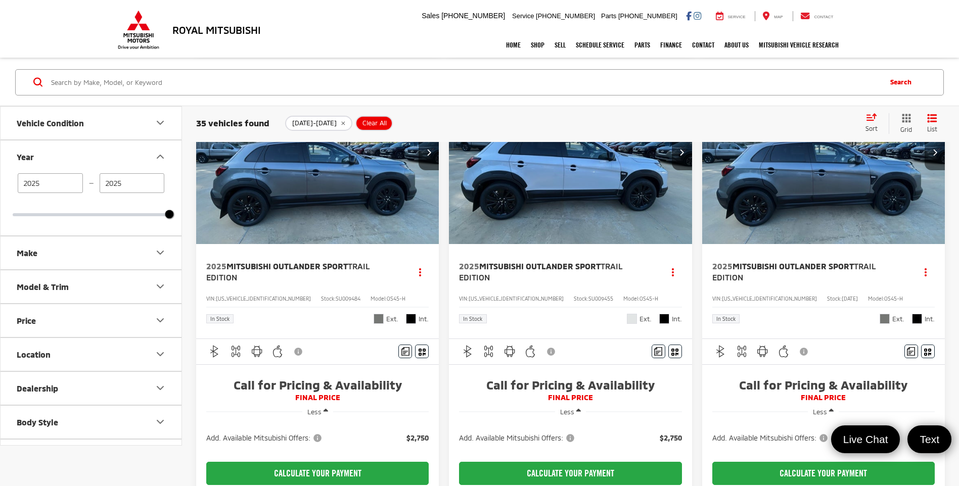
click at [929, 170] on button "Next image" at bounding box center [935, 152] width 20 height 35
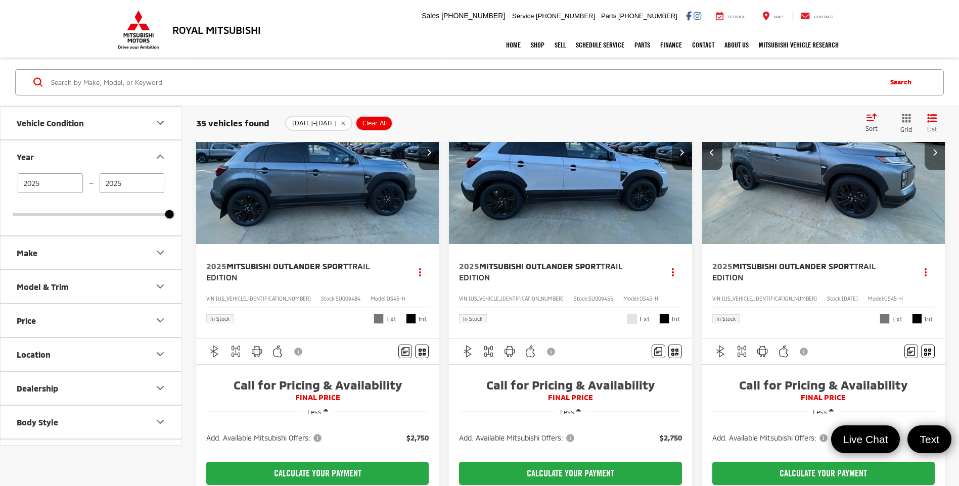
click at [930, 170] on button "Next image" at bounding box center [935, 152] width 20 height 35
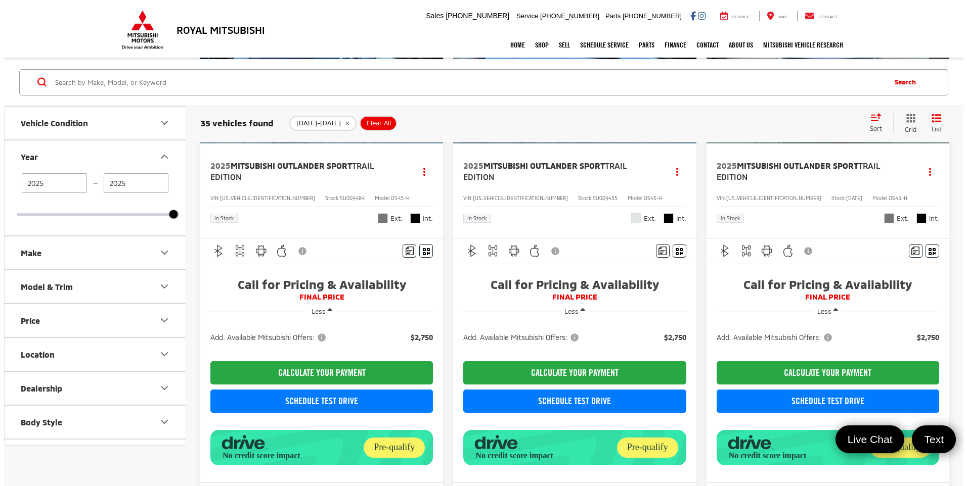
scroll to position [2124, 0]
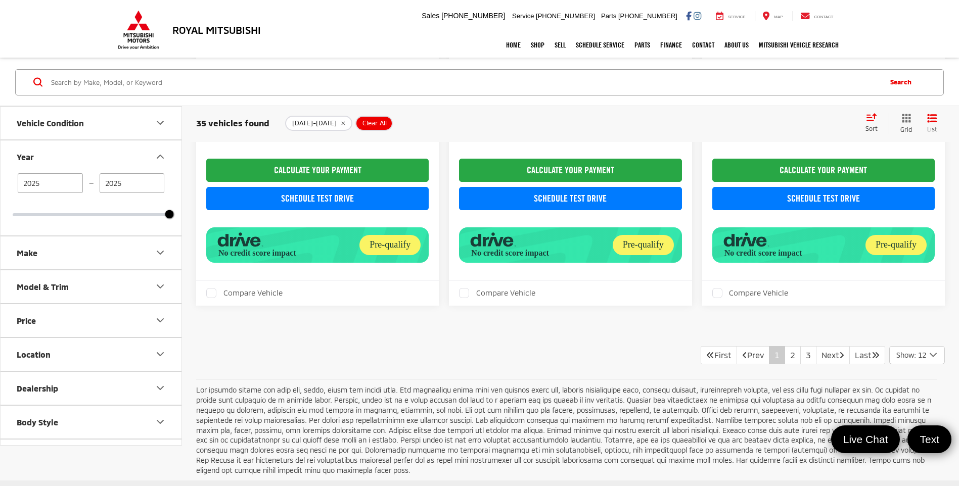
click at [827, 140] on span "Add. Available Mitsubishi Offers:" at bounding box center [771, 135] width 117 height 10
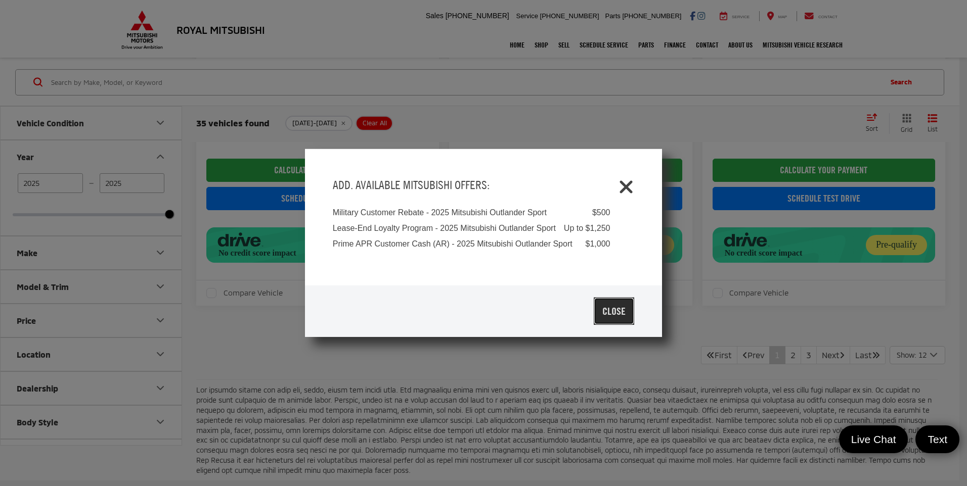
click at [611, 306] on button "Close" at bounding box center [614, 311] width 40 height 27
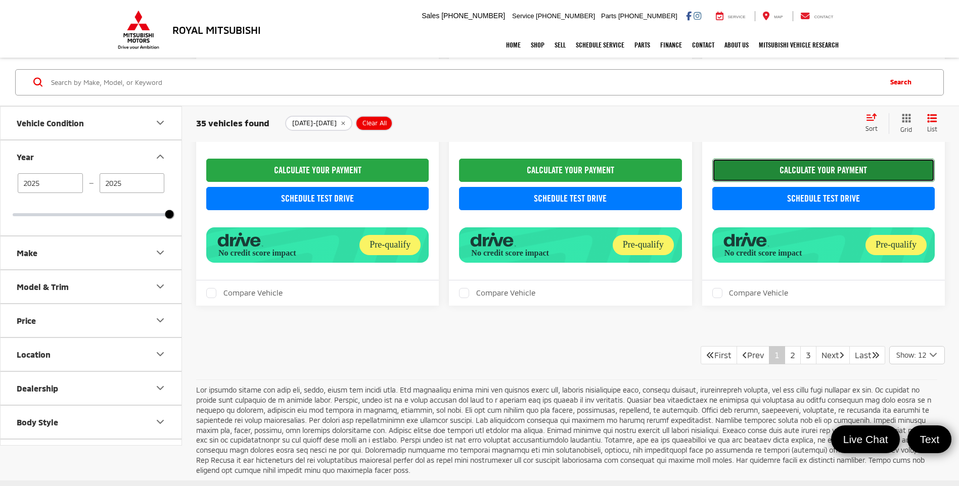
click at [840, 182] on button "CALCULATE YOUR PAYMENT" at bounding box center [824, 170] width 223 height 23
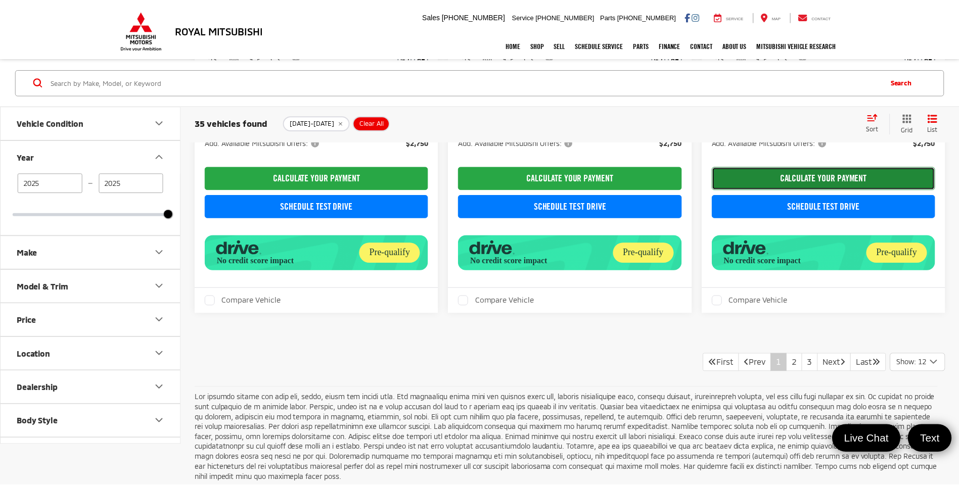
scroll to position [0, 494]
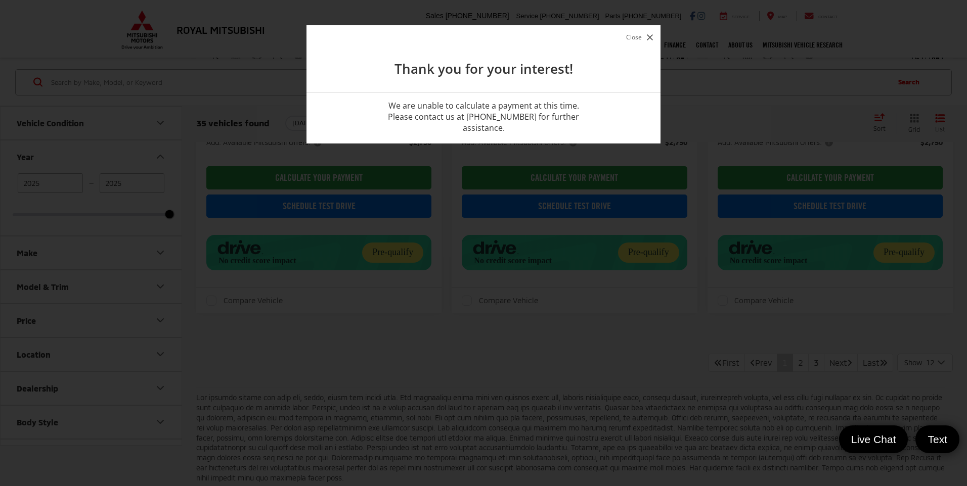
click at [651, 35] on icon "button" at bounding box center [650, 37] width 6 height 6
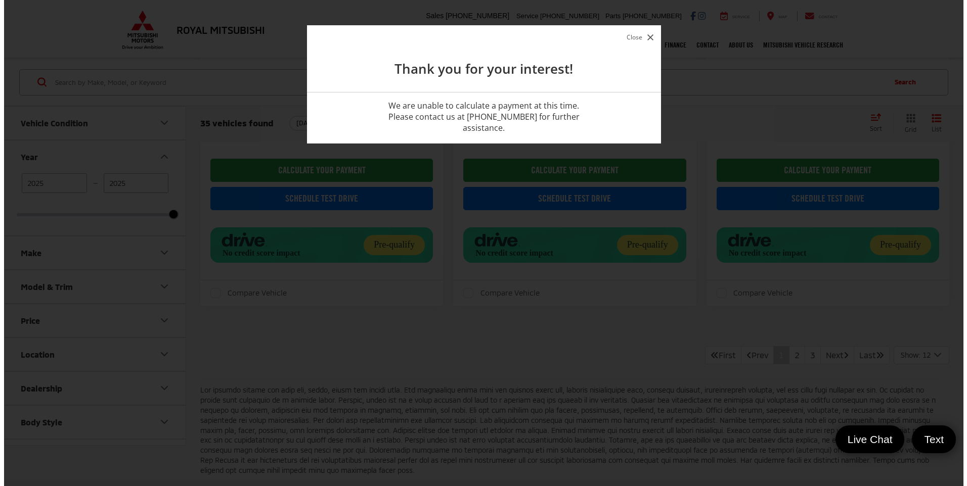
scroll to position [0, 489]
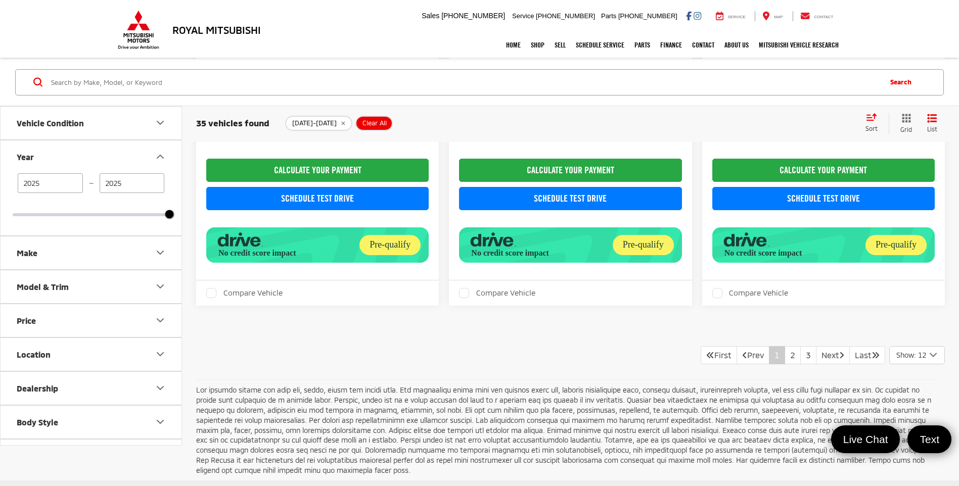
click at [660, 154] on div at bounding box center [570, 152] width 223 height 4
click at [658, 182] on button "CALCULATE YOUR PAYMENT" at bounding box center [570, 170] width 223 height 23
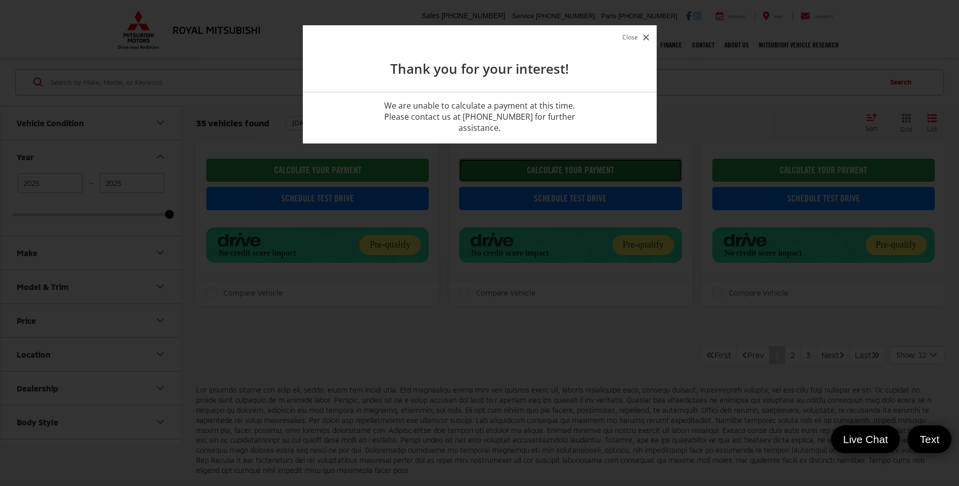
scroll to position [0, 494]
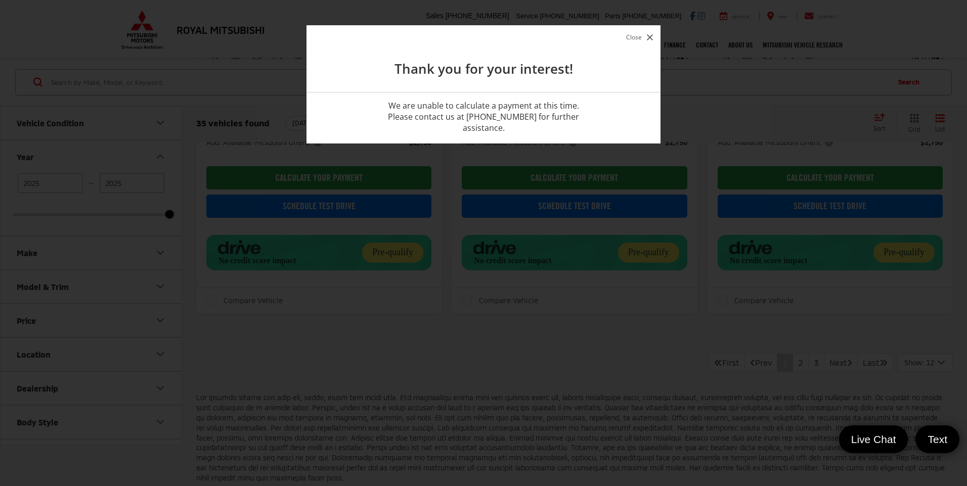
drag, startPoint x: 523, startPoint y: 68, endPoint x: 571, endPoint y: 53, distance: 50.5
click at [552, 57] on header "Close Thank you for your interest!" at bounding box center [483, 58] width 354 height 67
drag, startPoint x: 571, startPoint y: 53, endPoint x: 652, endPoint y: 38, distance: 82.1
click at [652, 38] on button "Close" at bounding box center [640, 37] width 32 height 14
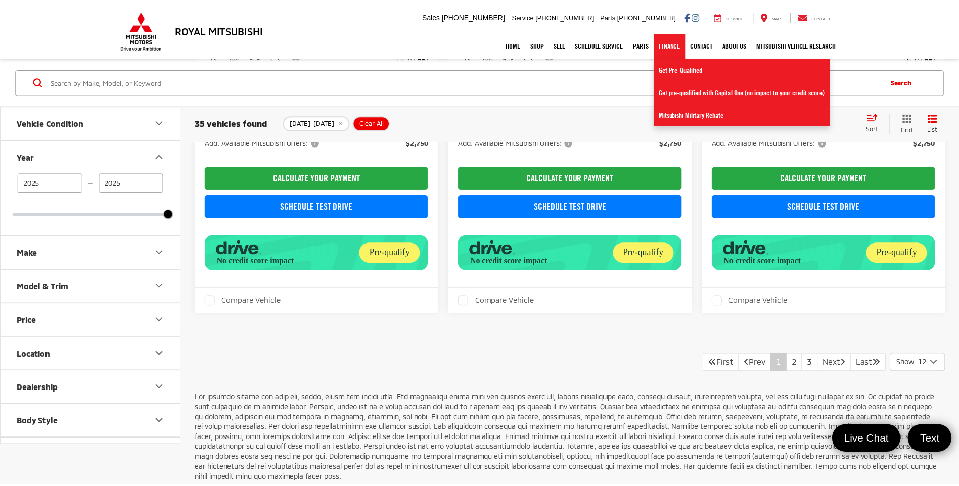
scroll to position [0, 489]
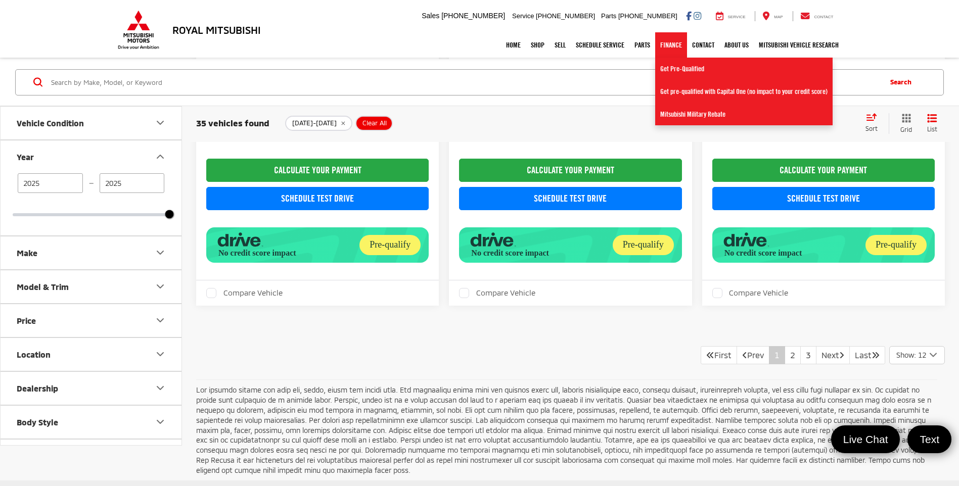
click at [655, 38] on link "Finance" at bounding box center [671, 44] width 32 height 25
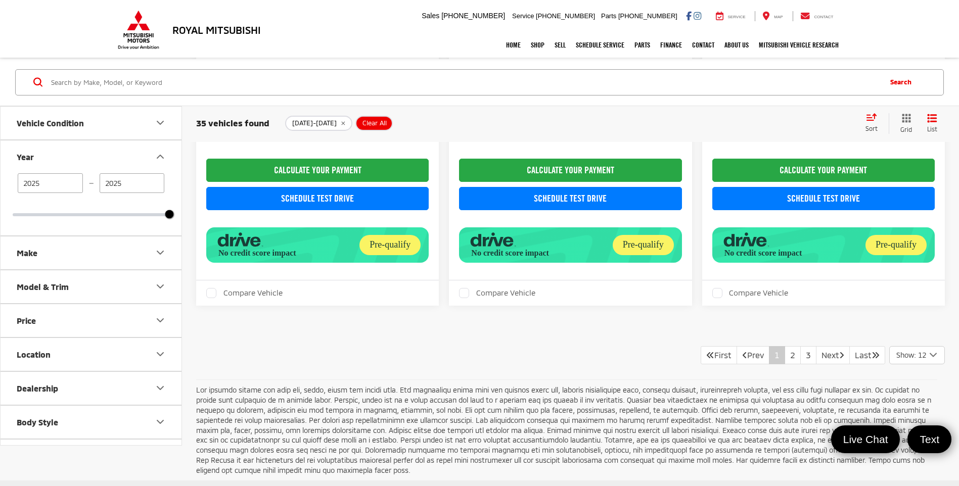
drag, startPoint x: 652, startPoint y: 38, endPoint x: 644, endPoint y: 118, distance: 80.4
click at [644, 118] on div "2025-2025 Clear All + 0" at bounding box center [570, 123] width 571 height 15
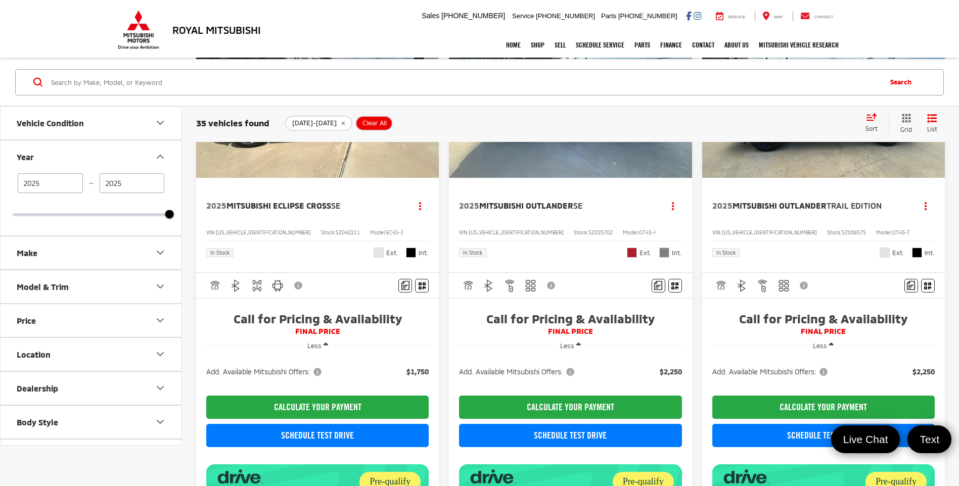
scroll to position [1315, 0]
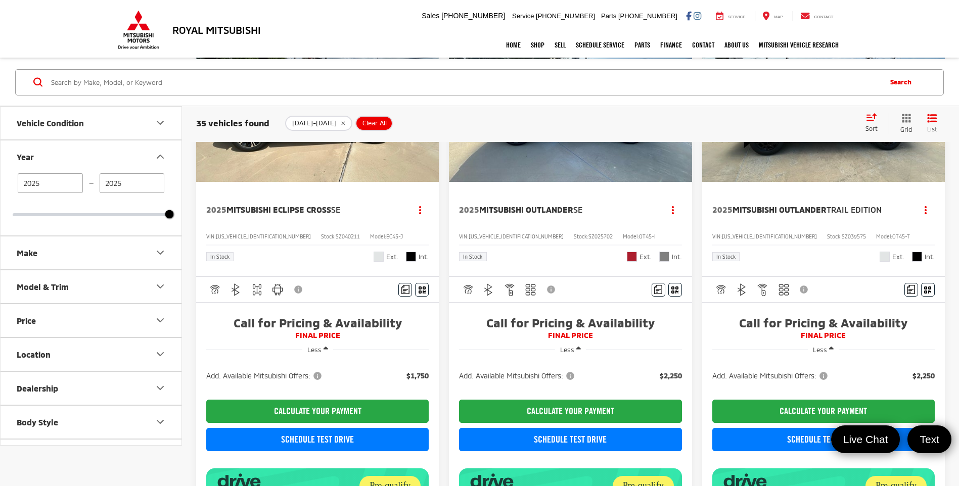
click at [572, 354] on span "Less" at bounding box center [567, 350] width 14 height 8
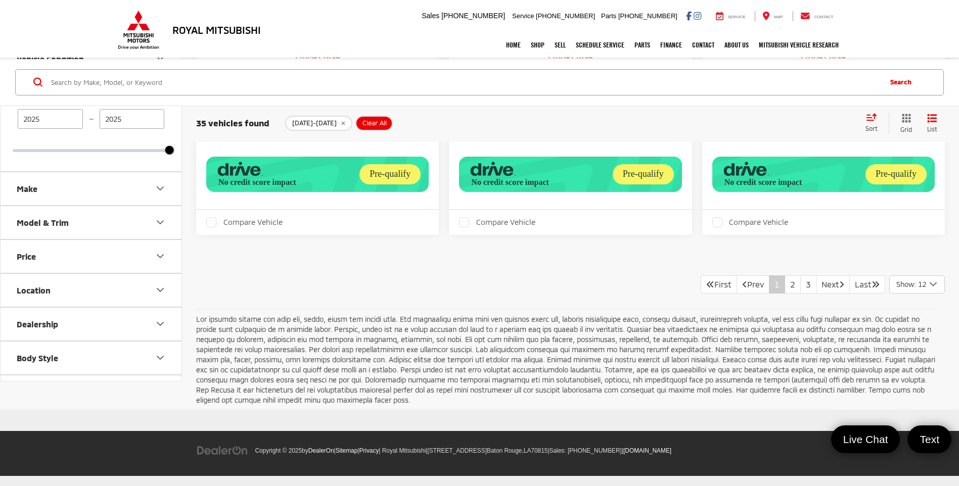
scroll to position [2175, 0]
click at [786, 294] on link "2" at bounding box center [793, 285] width 16 height 18
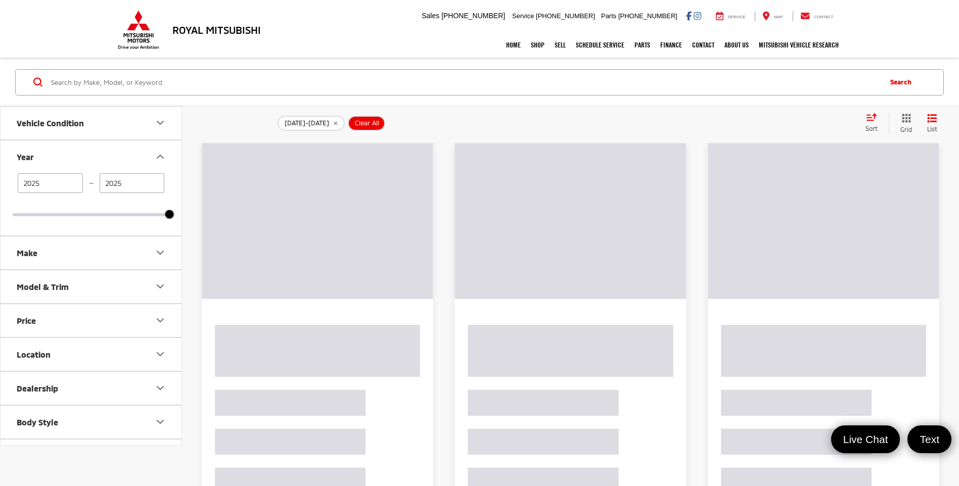
scroll to position [36, 0]
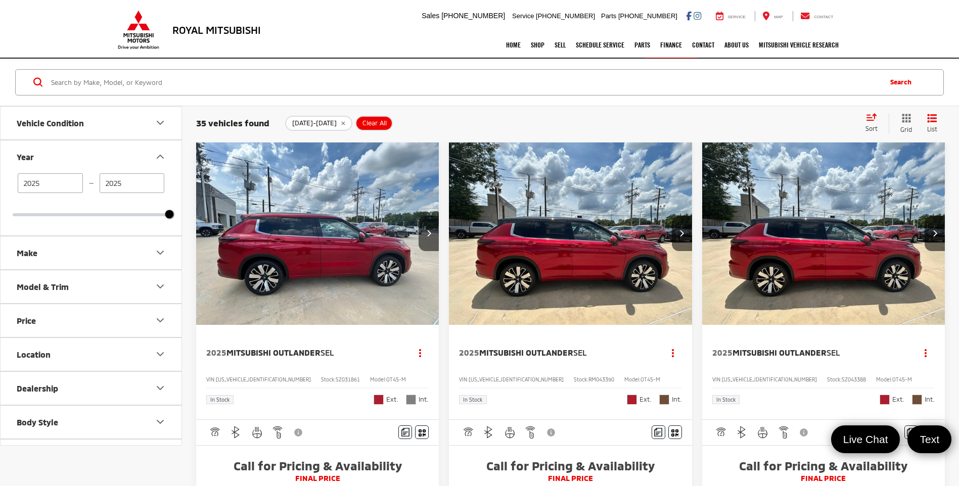
click at [104, 332] on button "Price" at bounding box center [92, 320] width 182 height 33
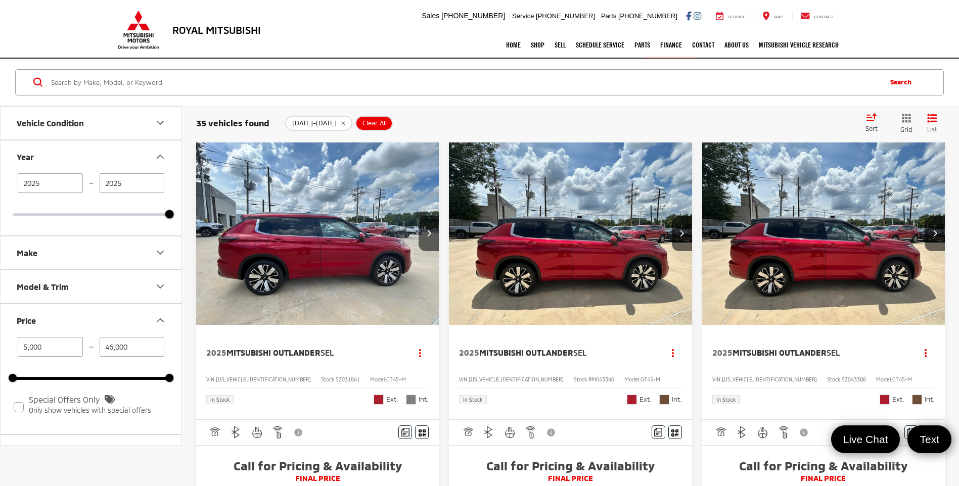
click at [153, 313] on button "Price" at bounding box center [92, 320] width 182 height 33
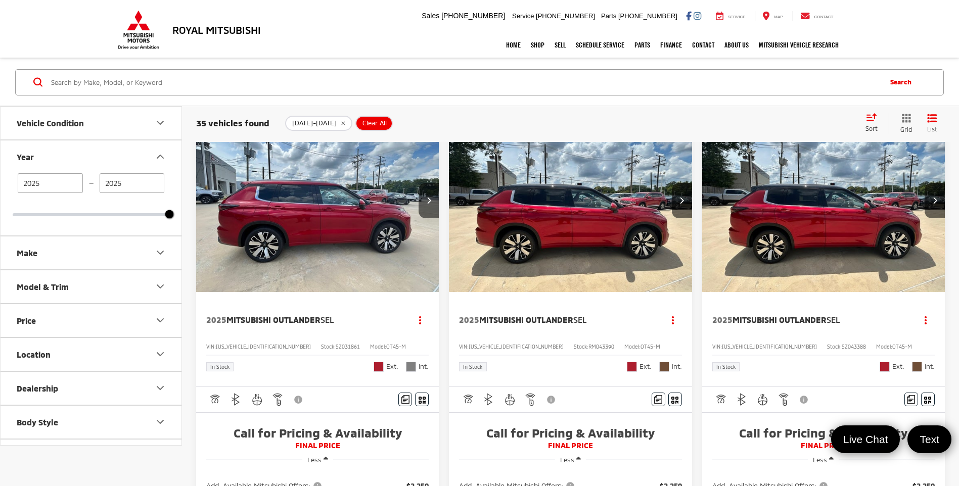
scroll to position [87, 0]
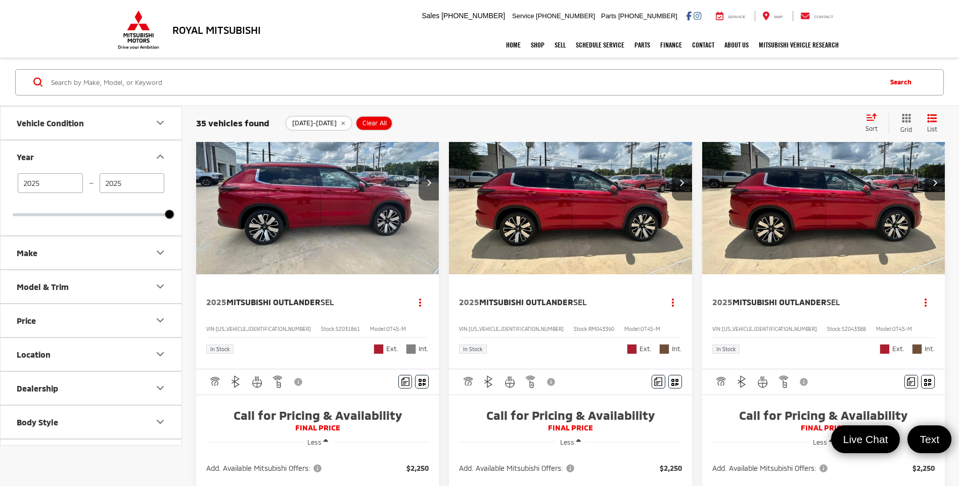
click at [105, 291] on button "Model & Trim" at bounding box center [92, 286] width 182 height 33
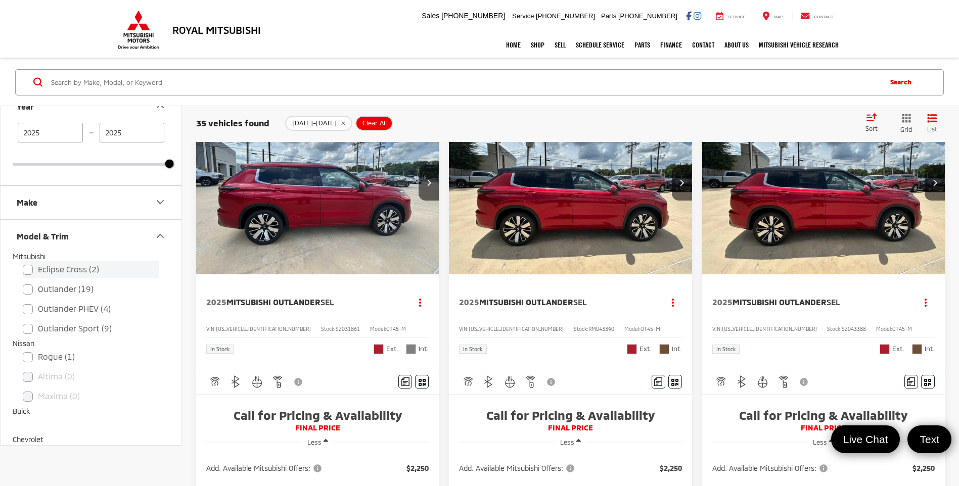
scroll to position [0, 0]
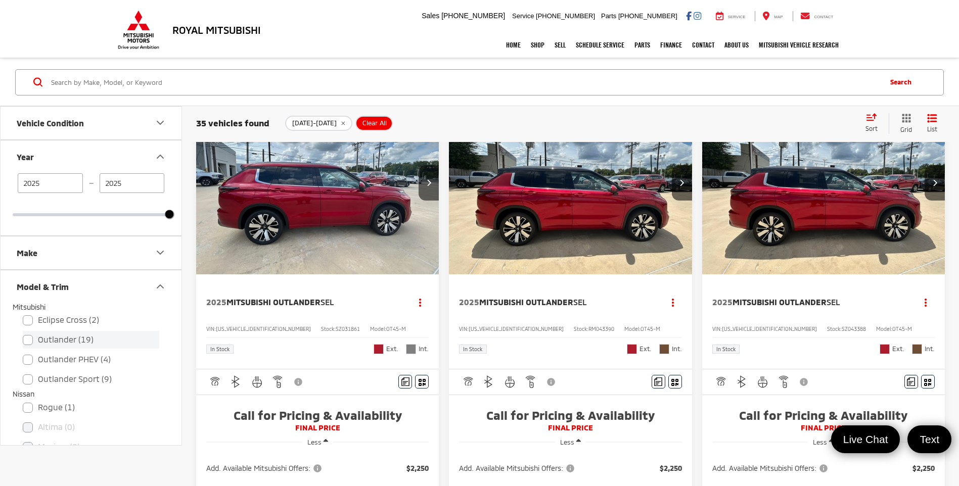
click at [115, 344] on label "Outlander (19)" at bounding box center [91, 340] width 137 height 18
click at [23, 334] on input "Outlander (19)" at bounding box center [23, 333] width 1 height 1
checkbox input "true"
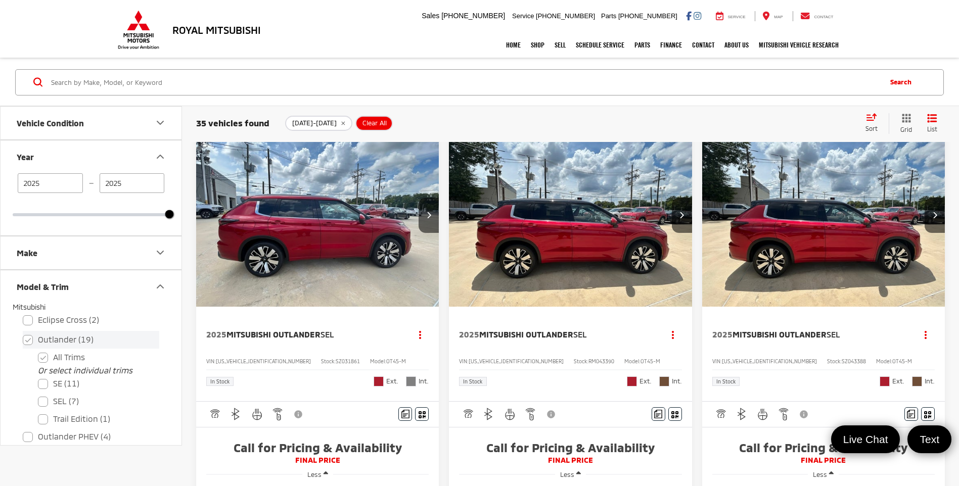
scroll to position [87, 0]
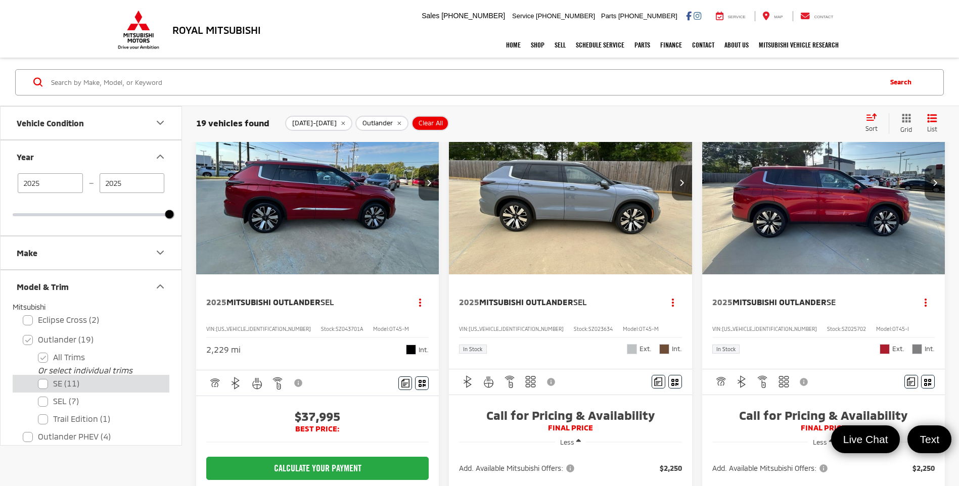
click at [112, 386] on label "SE (11)" at bounding box center [98, 384] width 121 height 18
click at [38, 378] on input "SE (11)" at bounding box center [38, 377] width 1 height 1
checkbox input "true"
checkbox input "false"
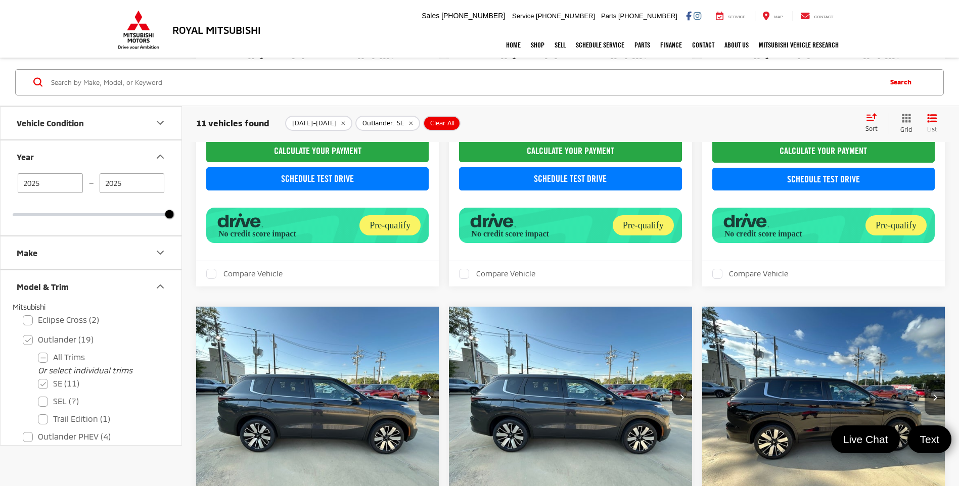
scroll to position [441, 0]
